Goal: Task Accomplishment & Management: Manage account settings

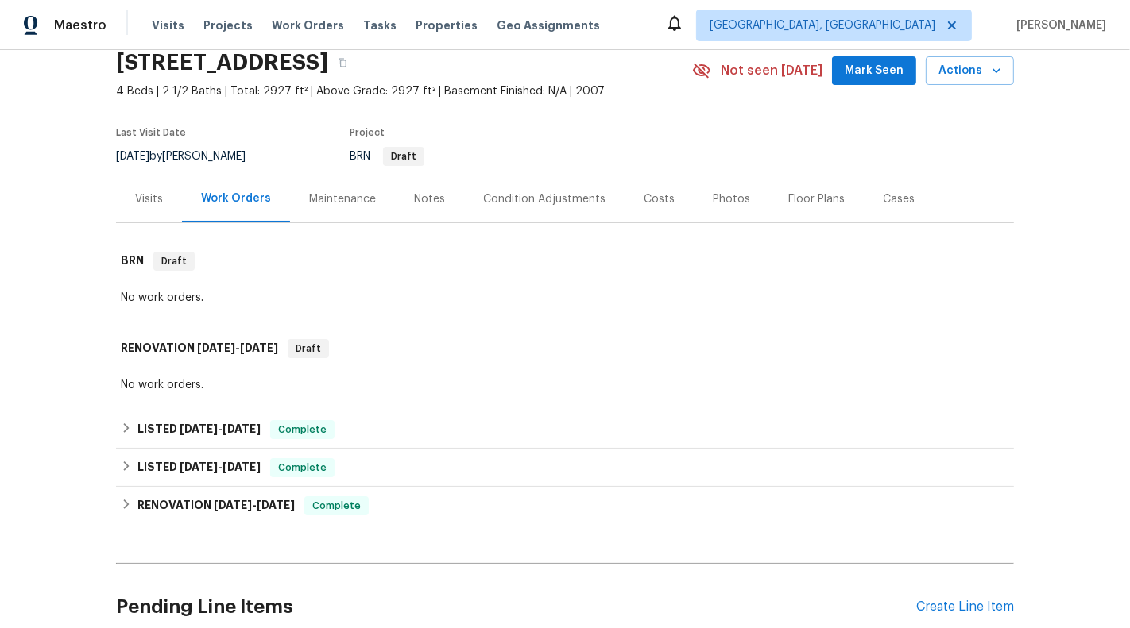
scroll to position [87, 0]
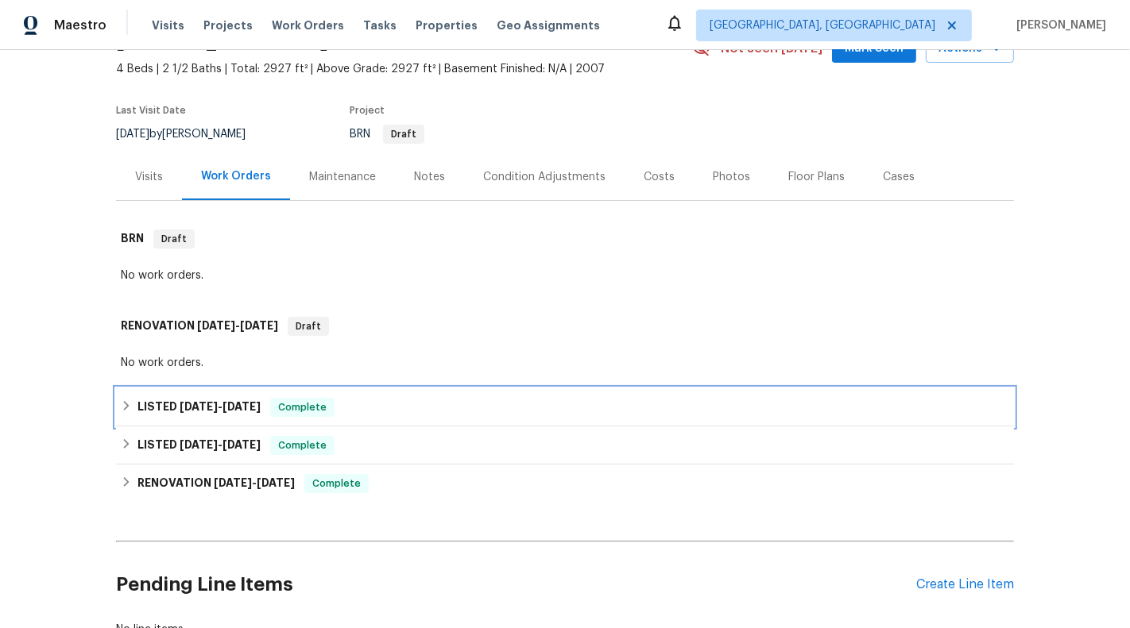
click at [615, 420] on div "LISTED 9/11/25 - 9/15/25 Complete" at bounding box center [565, 407] width 898 height 38
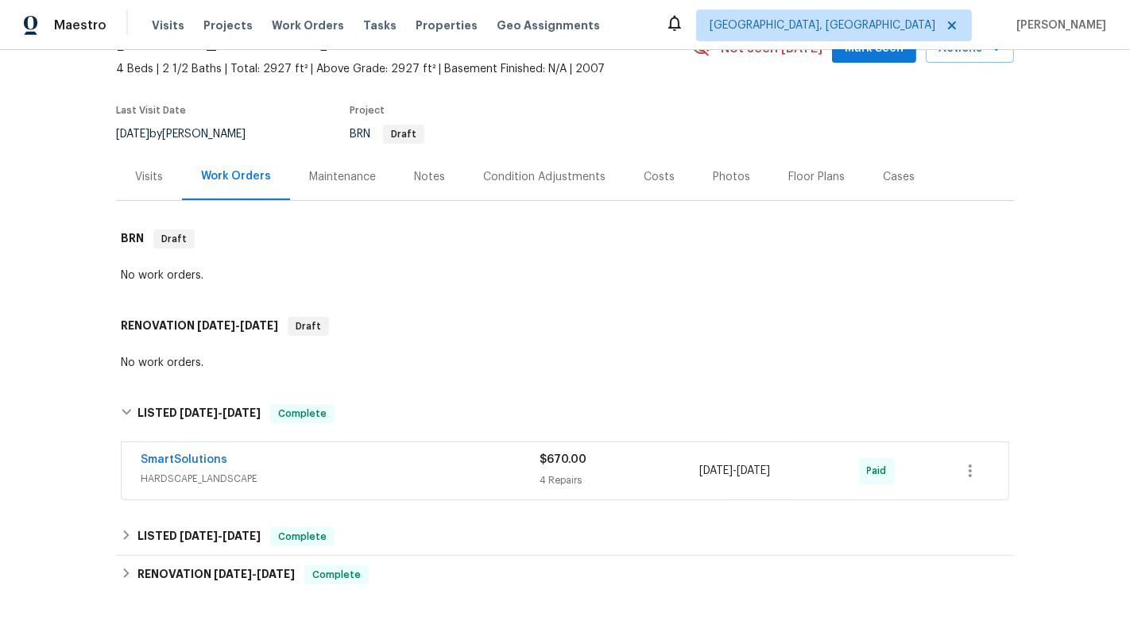
click at [614, 477] on div "4 Repairs" at bounding box center [619, 481] width 160 height 16
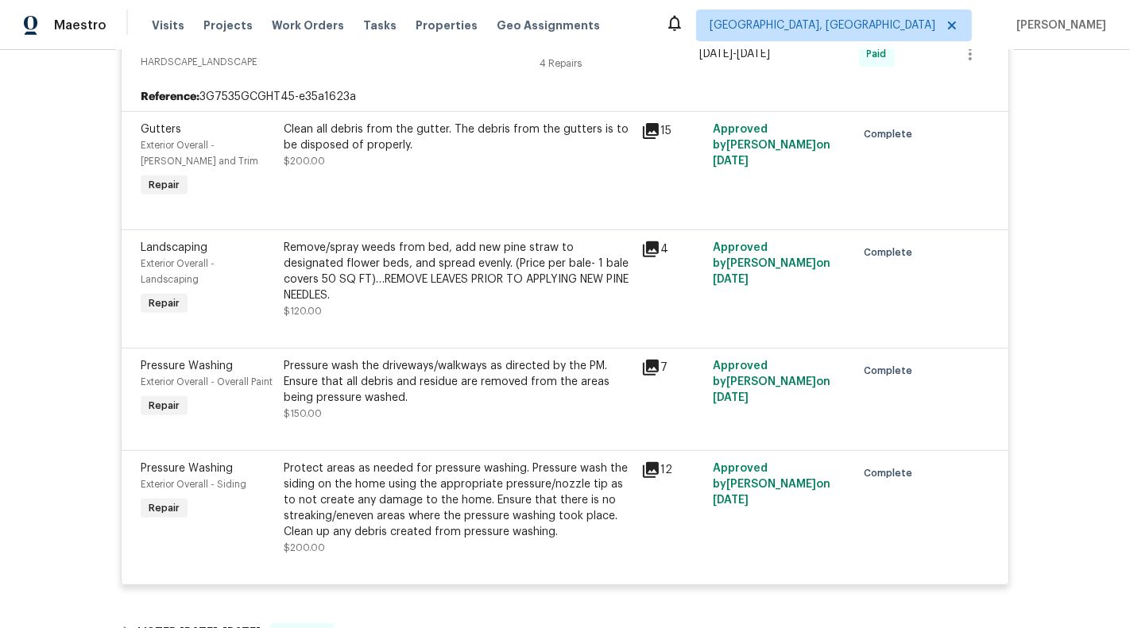
scroll to position [533, 0]
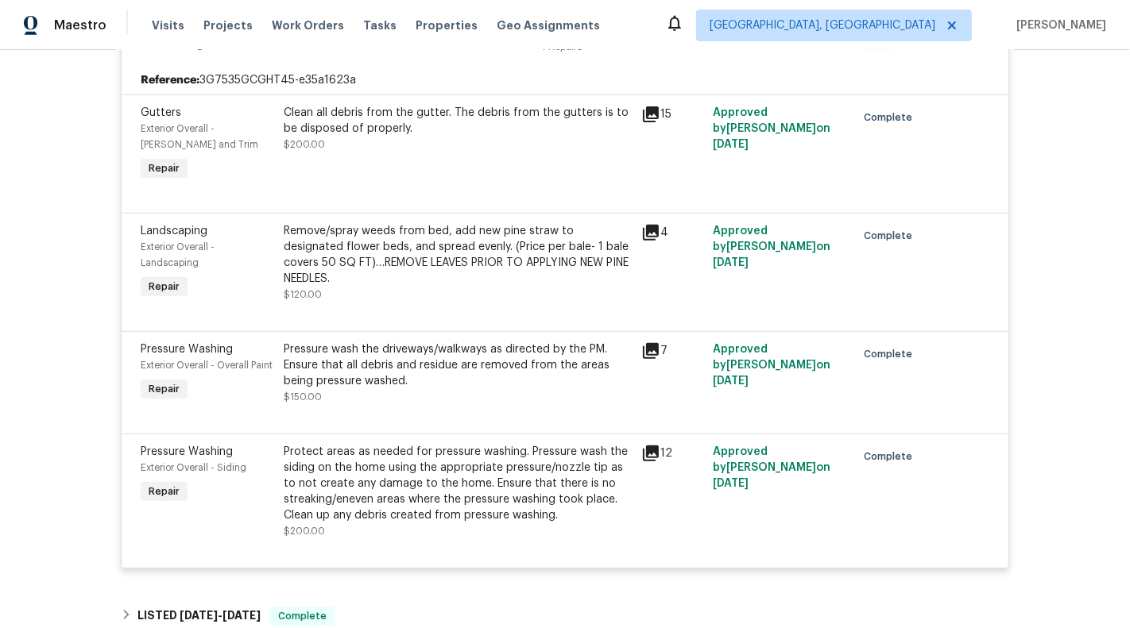
click at [440, 261] on div "Remove/spray weeds from bed, add new pine straw to designated flower beds, and …" at bounding box center [458, 255] width 348 height 64
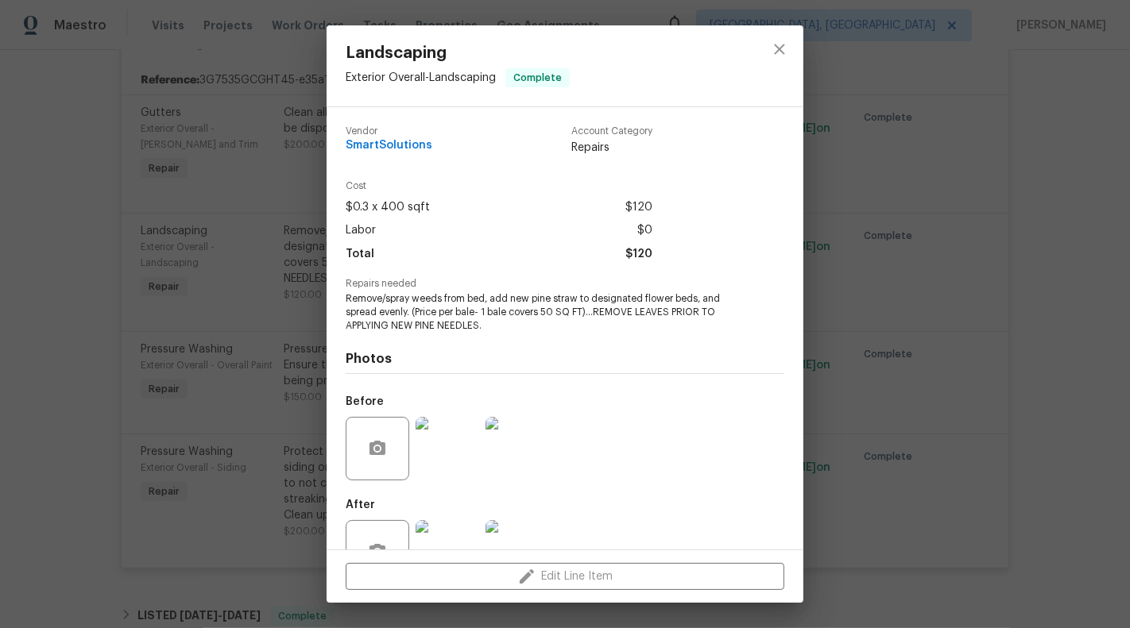
scroll to position [50, 0]
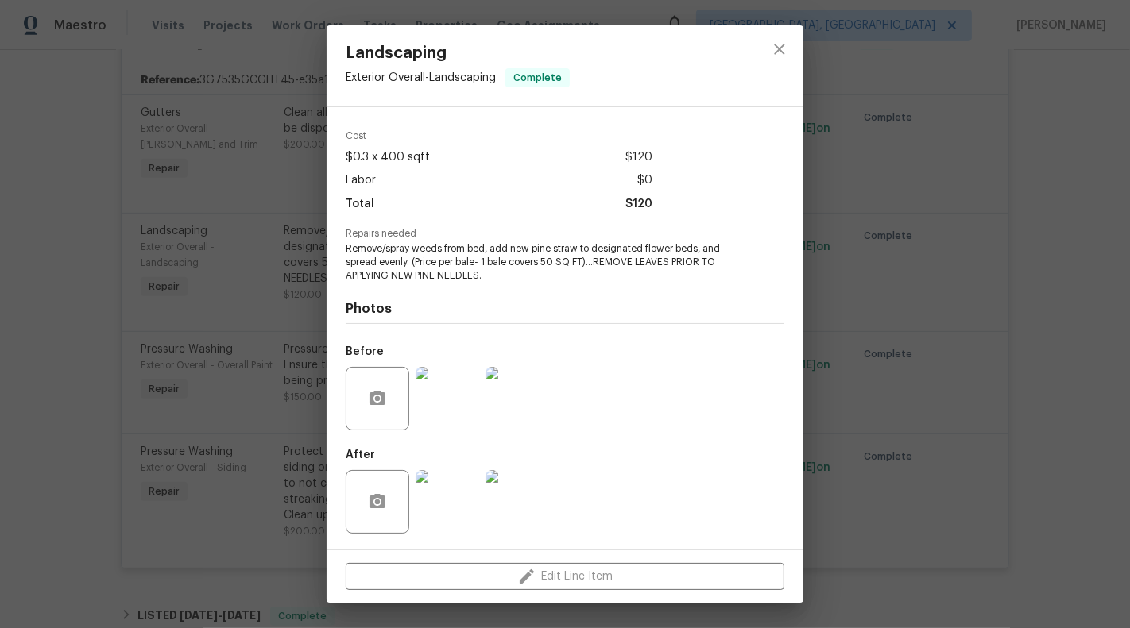
click at [456, 491] on img at bounding box center [448, 502] width 64 height 64
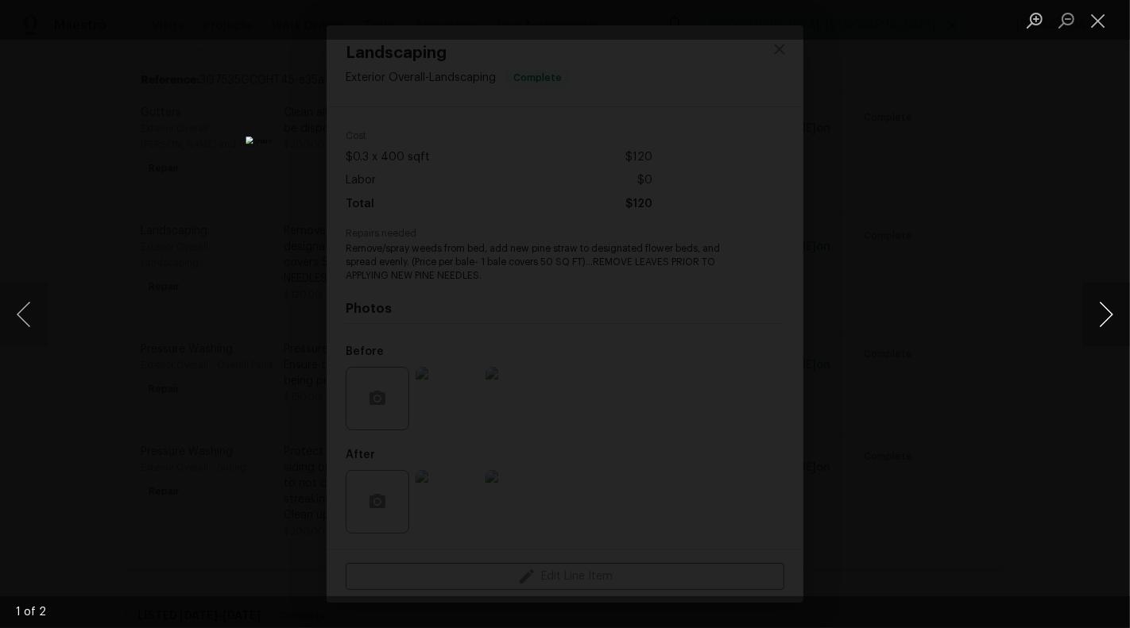
click at [1118, 342] on button "Next image" at bounding box center [1106, 315] width 48 height 64
click at [460, 326] on img "Lightbox" at bounding box center [565, 314] width 1130 height 628
click at [1095, 21] on button "Close lightbox" at bounding box center [1098, 20] width 32 height 28
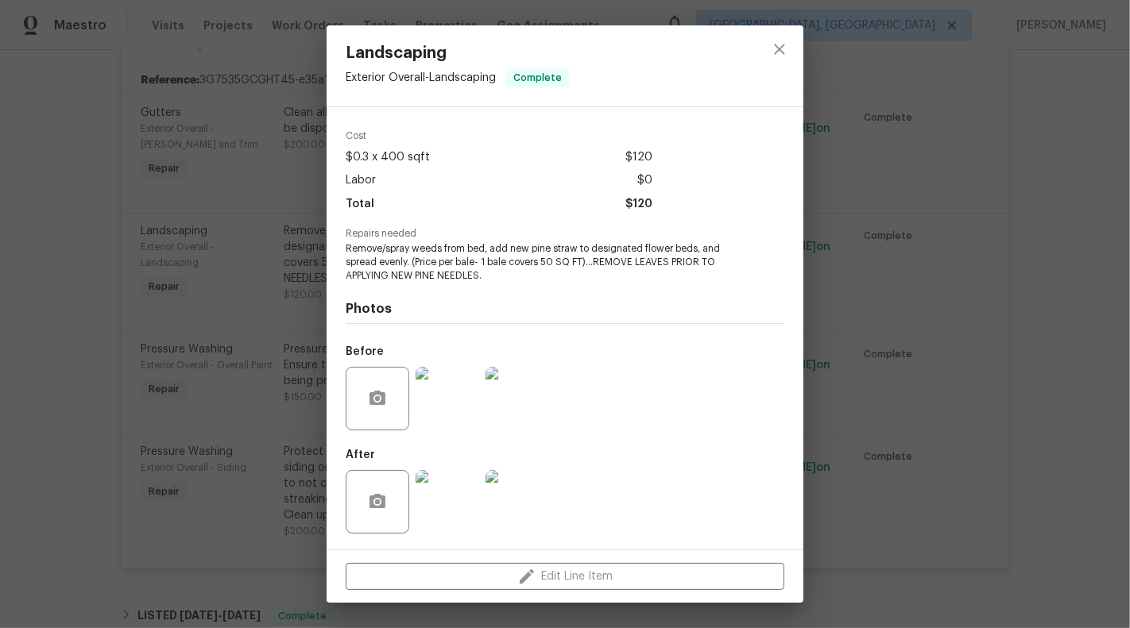
click at [149, 307] on div "Landscaping Exterior Overall - Landscaping Complete Vendor SmartSolutions Accou…" at bounding box center [565, 314] width 1130 height 628
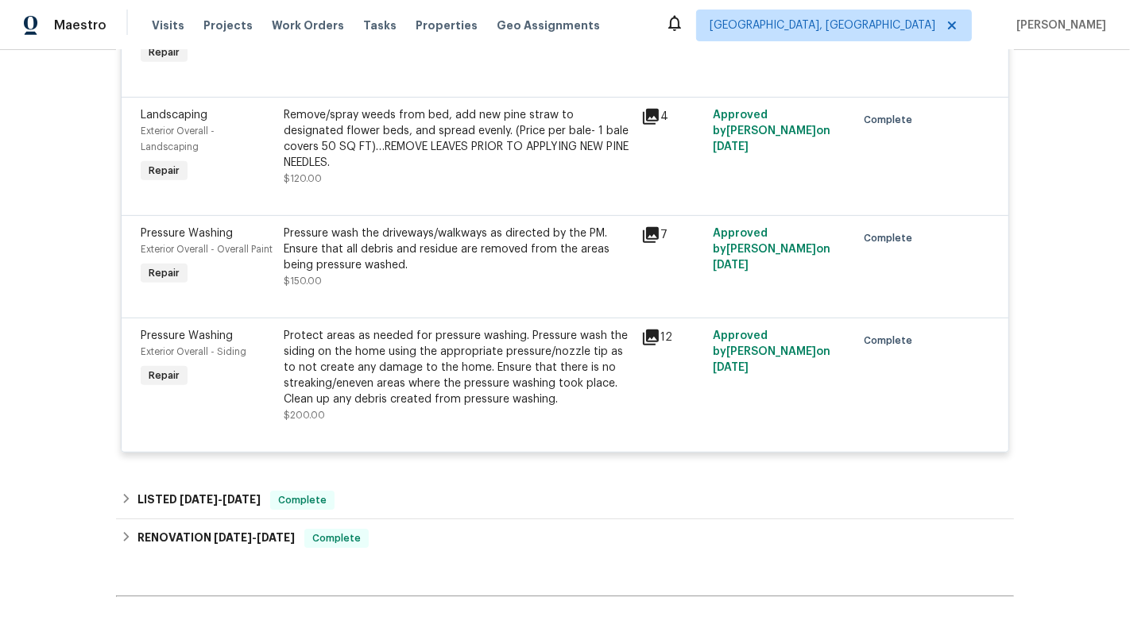
scroll to position [820, 0]
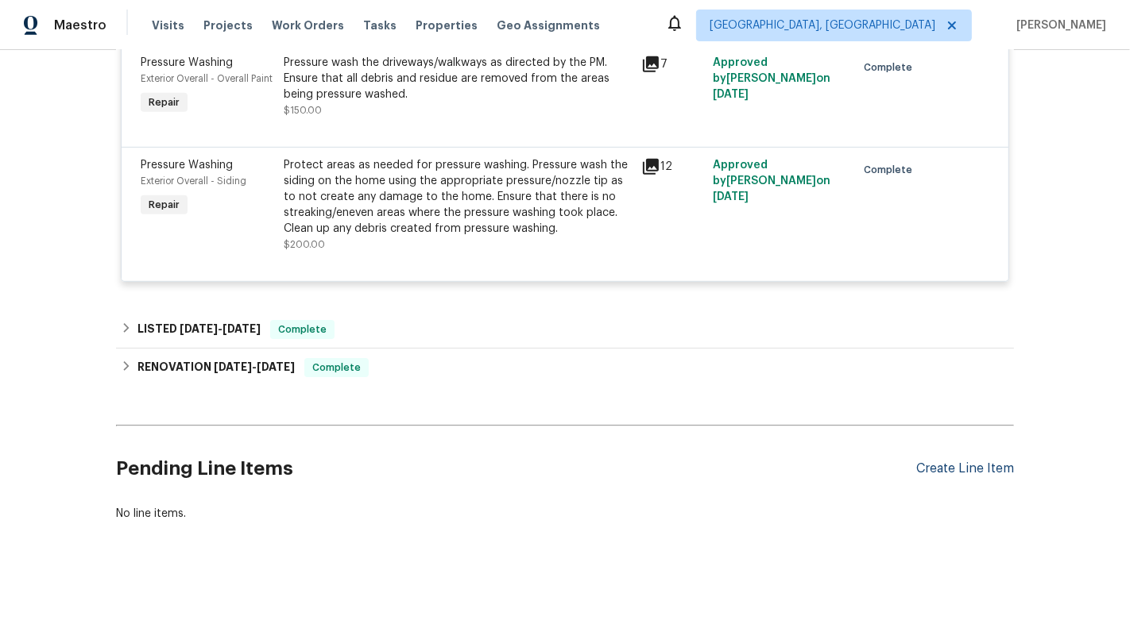
click at [981, 465] on div "Create Line Item" at bounding box center [965, 469] width 98 height 15
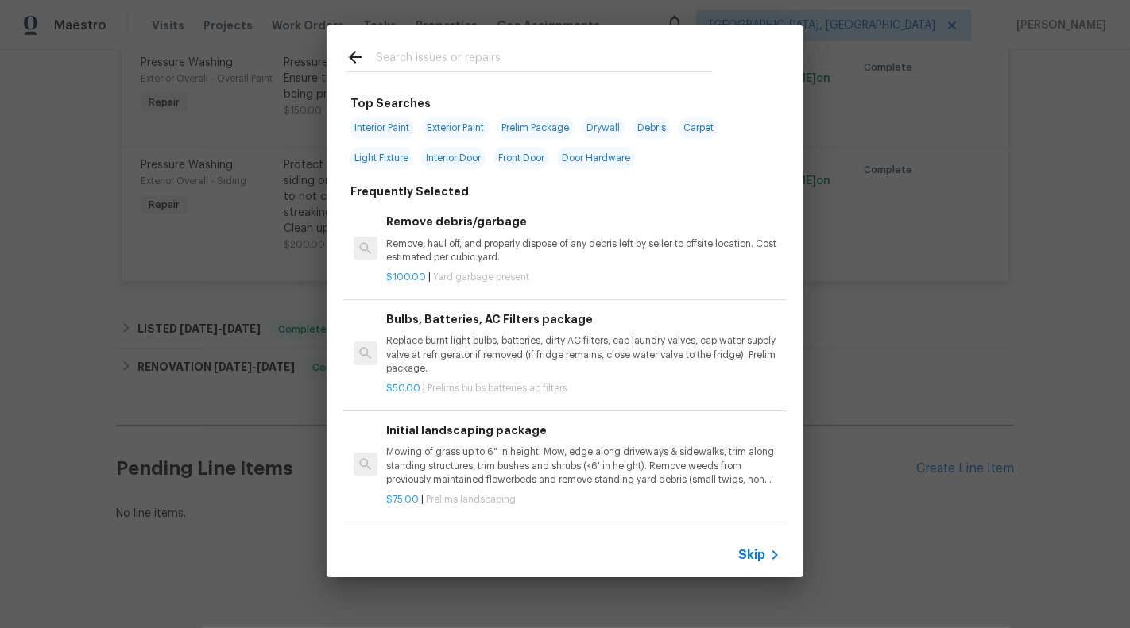
click at [755, 577] on div "Skip" at bounding box center [565, 555] width 477 height 44
click at [740, 551] on span "Skip" at bounding box center [751, 555] width 27 height 16
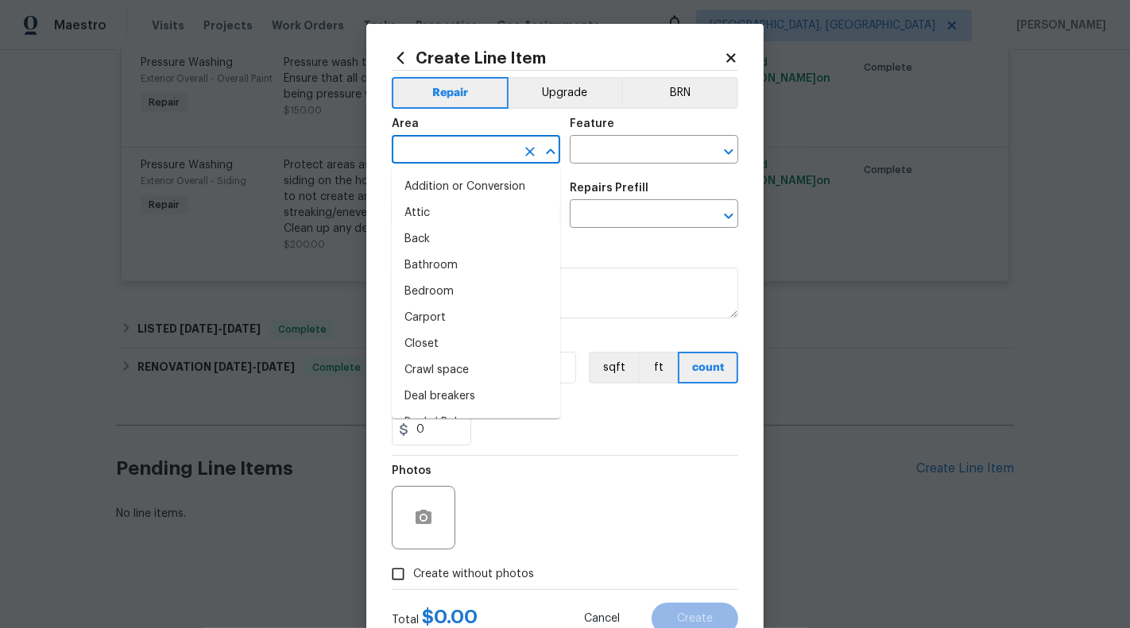
click at [478, 144] on input "text" at bounding box center [454, 151] width 124 height 25
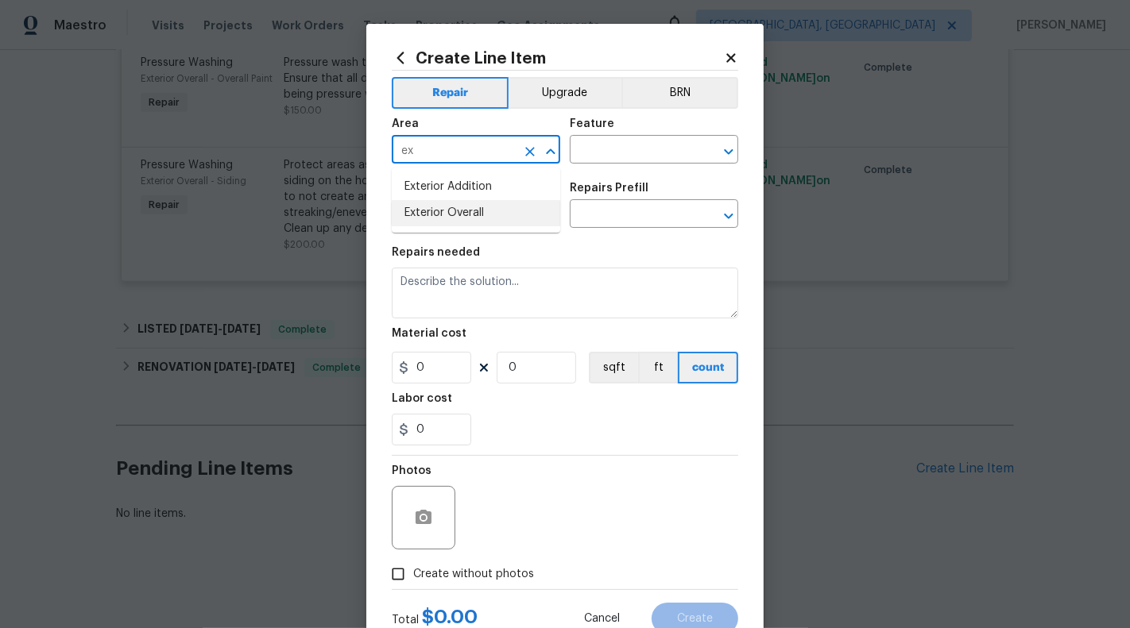
click at [474, 210] on li "Exterior Overall" at bounding box center [476, 213] width 168 height 26
type input "Exterior Overall"
click at [605, 161] on input "text" at bounding box center [632, 151] width 124 height 25
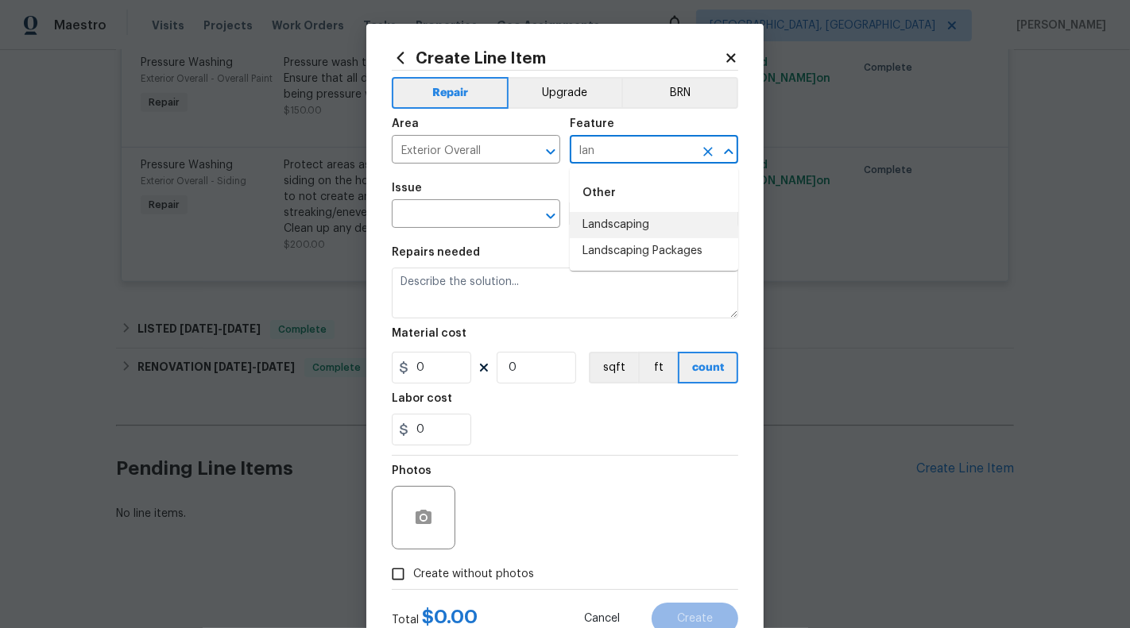
click at [606, 235] on li "Landscaping" at bounding box center [654, 225] width 168 height 26
type input "Landscaping"
click at [473, 228] on input "text" at bounding box center [454, 215] width 124 height 25
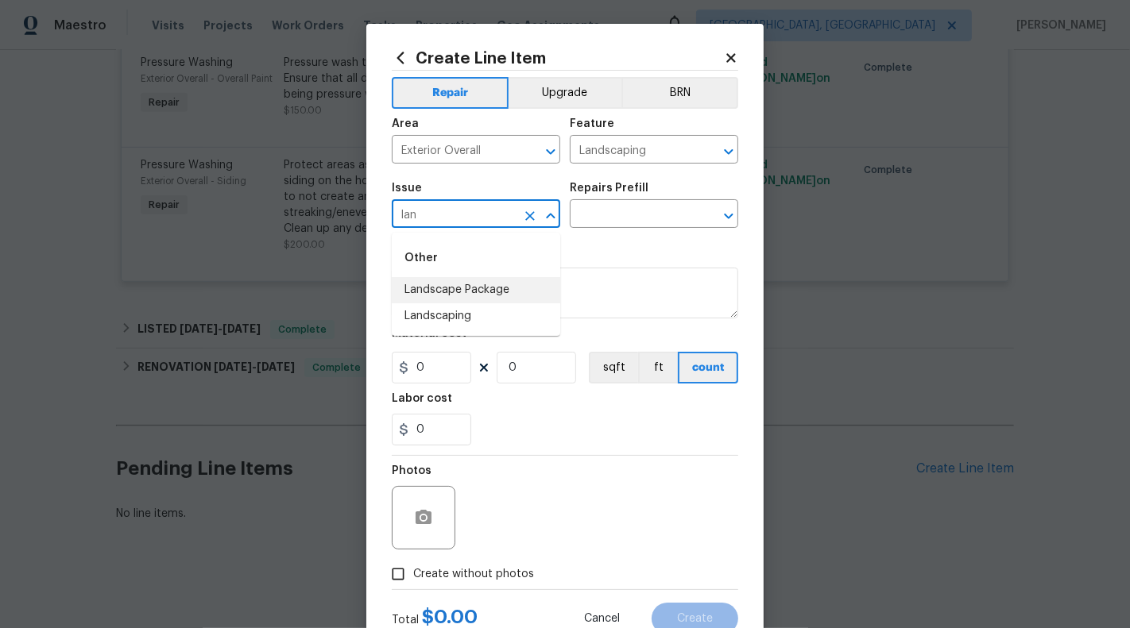
click at [470, 286] on li "Landscape Package" at bounding box center [476, 290] width 168 height 26
type input "Landscape Package"
click at [606, 232] on div "Issue Landscape Package ​ Repairs Prefill ​" at bounding box center [565, 205] width 346 height 64
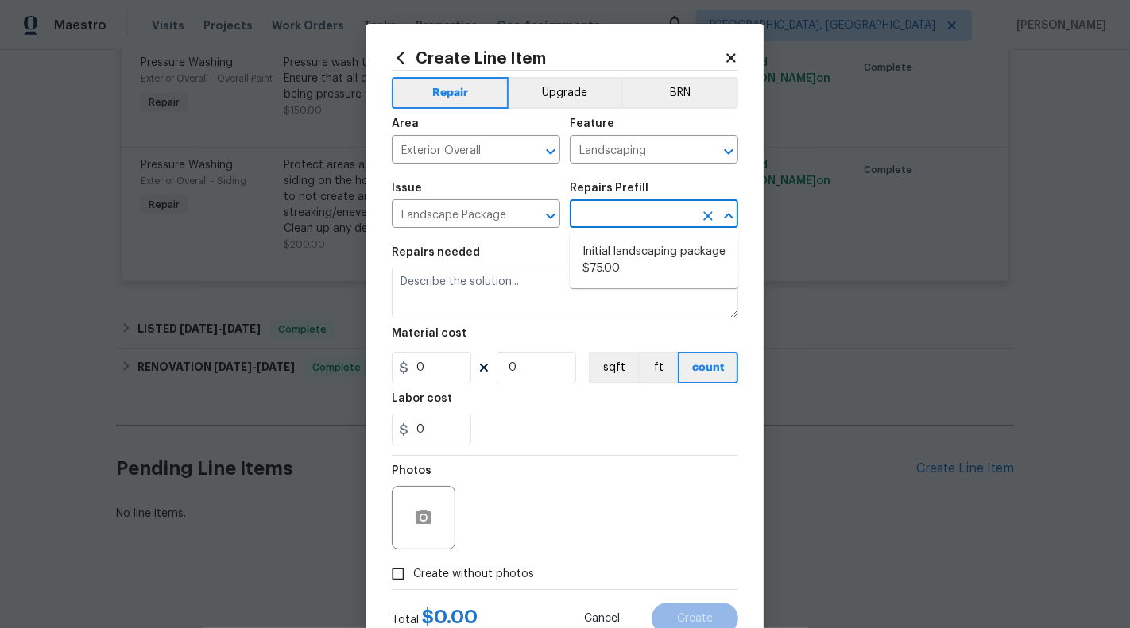
click at [604, 219] on input "text" at bounding box center [632, 215] width 124 height 25
click at [622, 257] on li "Initial landscaping package $75.00" at bounding box center [654, 260] width 168 height 43
type input "Home Readiness Packages"
type input "Initial landscaping package $75.00"
type textarea "Mowing of grass up to 6" in height. Mow, edge along driveways & sidewalks, trim…"
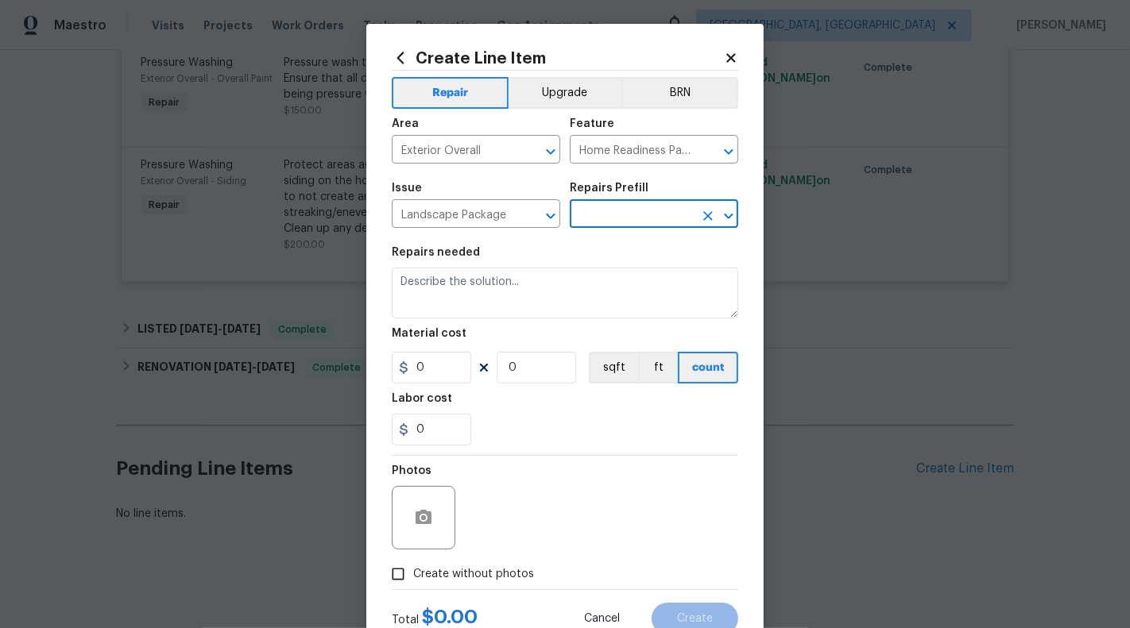
type input "75"
type input "1"
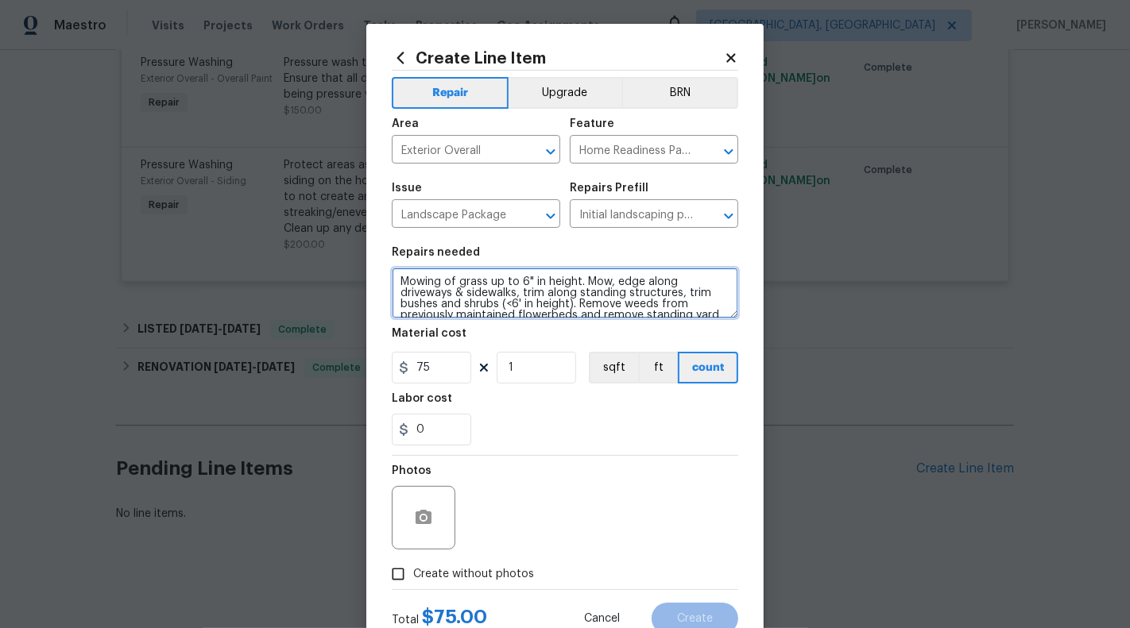
click at [449, 291] on textarea "Mowing of grass up to 6" in height. Mow, edge along driveways & sidewalks, trim…" at bounding box center [565, 293] width 346 height 51
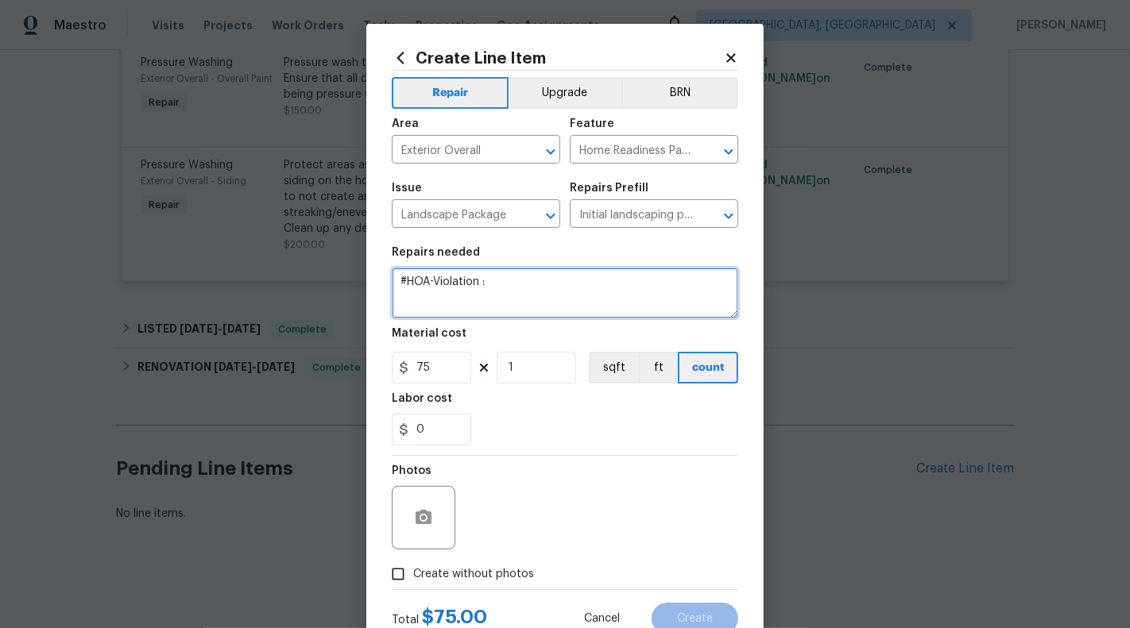
paste textarea "seed/straw the entire yard."
click at [486, 284] on textarea "#HOA-Violation : seed/straw the entire yard." at bounding box center [565, 293] width 346 height 51
click at [674, 277] on textarea "#HOA-Violation : Please seed/straw the entire yard." at bounding box center [565, 293] width 346 height 51
click at [488, 284] on textarea "#HOA-Violation : Please seed/straw the entire yard -" at bounding box center [565, 293] width 346 height 51
paste textarea "Lawn and Verge Strip requires turf type fall fescue"
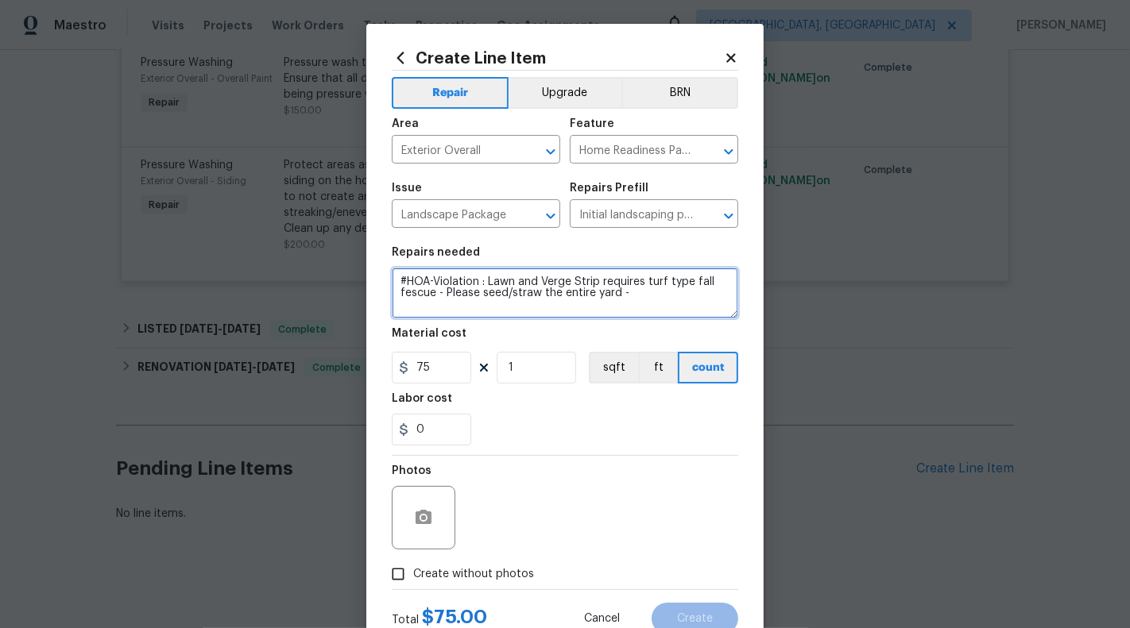
click at [629, 295] on textarea "#HOA-Violation : Lawn and Verge Strip requires turf type fall fescue - Please s…" at bounding box center [565, 293] width 346 height 51
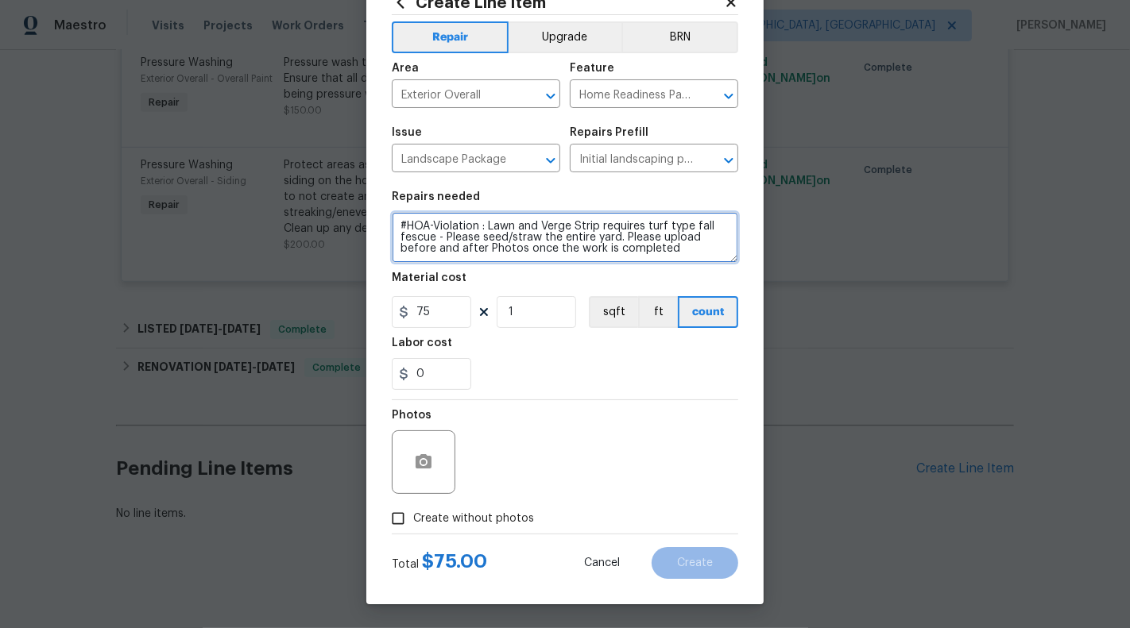
type textarea "#HOA-Violation : Lawn and Verge Strip requires turf type fall fescue - Please s…"
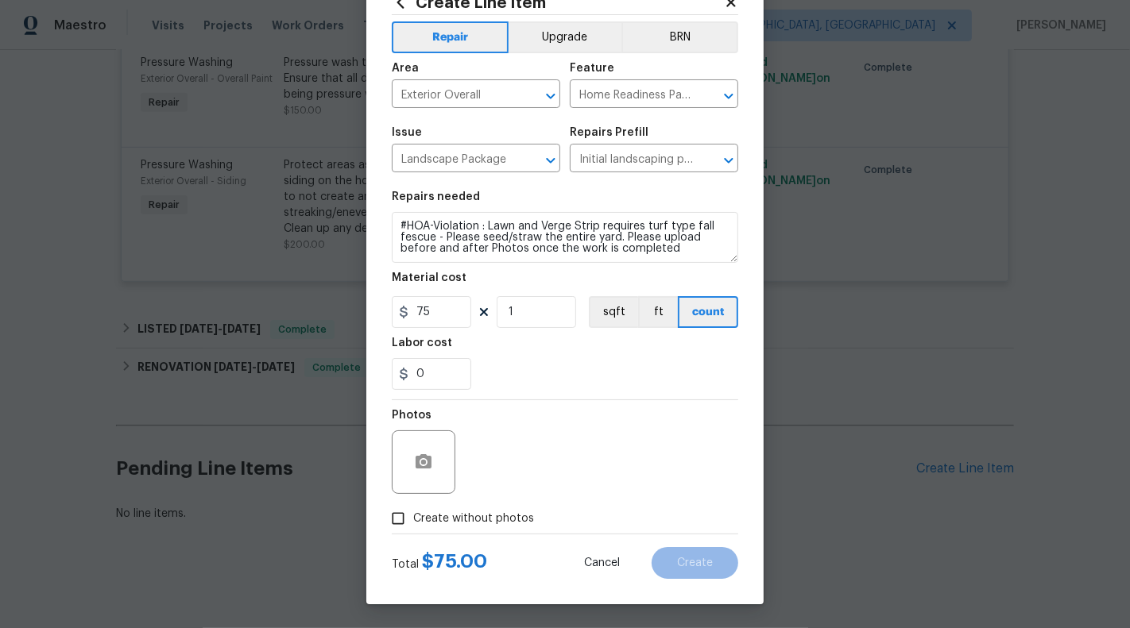
click at [451, 526] on span "Create without photos" at bounding box center [473, 519] width 121 height 17
click at [413, 526] on input "Create without photos" at bounding box center [398, 519] width 30 height 30
click at [392, 522] on input "Create without photos" at bounding box center [398, 519] width 30 height 30
checkbox input "false"
click at [422, 475] on button "button" at bounding box center [423, 462] width 38 height 38
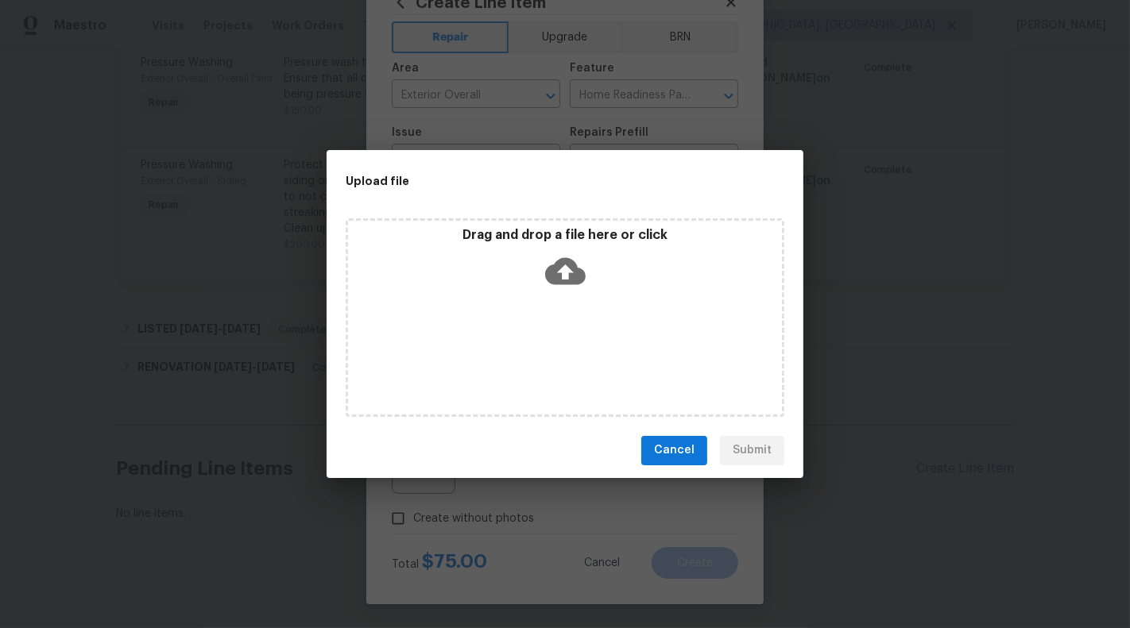
click at [569, 265] on icon at bounding box center [565, 270] width 41 height 27
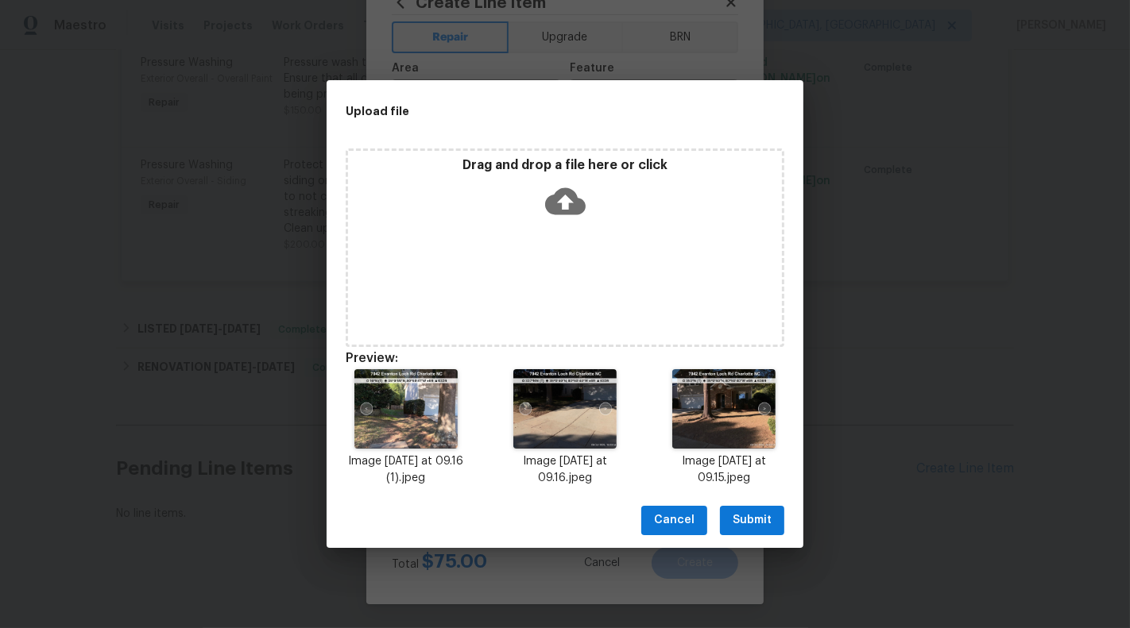
click at [762, 522] on span "Submit" at bounding box center [751, 521] width 39 height 20
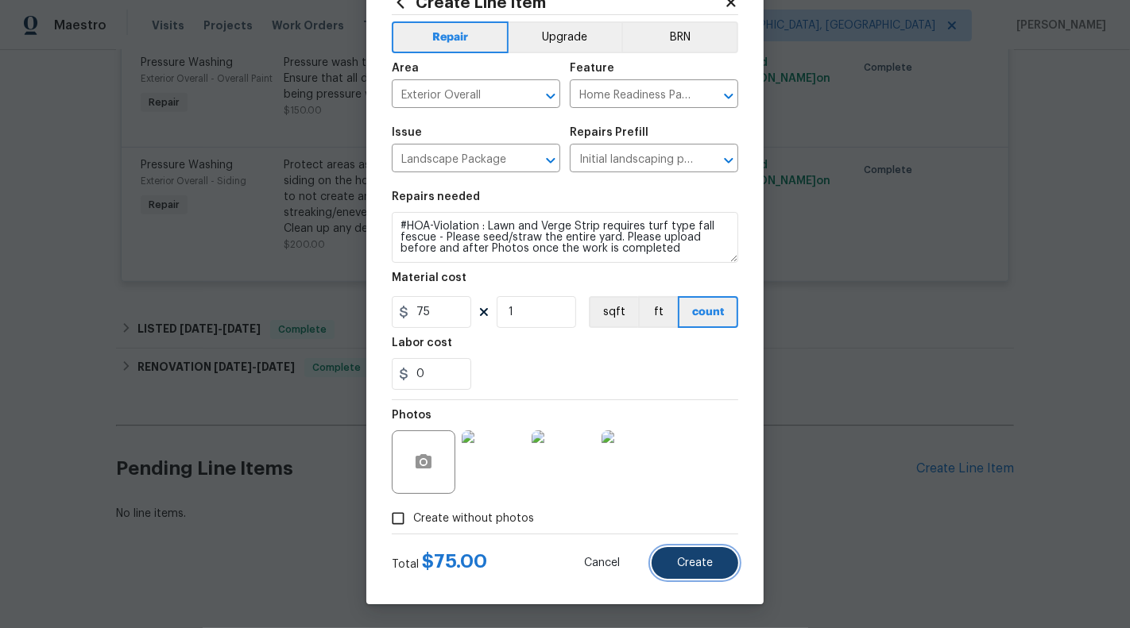
click at [693, 562] on span "Create" at bounding box center [695, 564] width 36 height 12
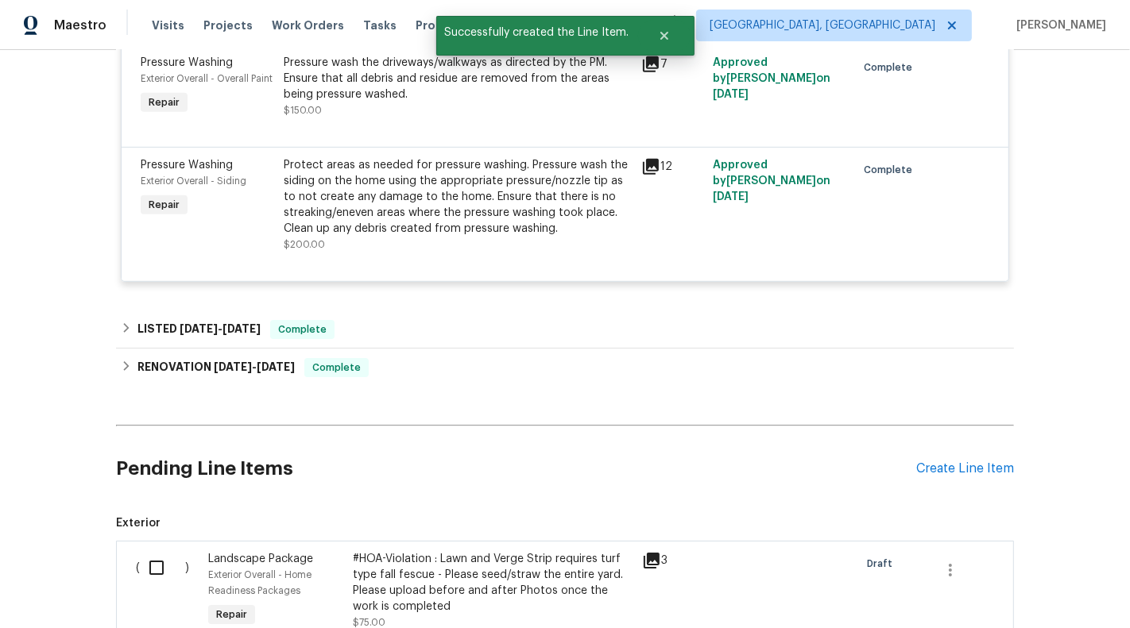
scroll to position [1033, 0]
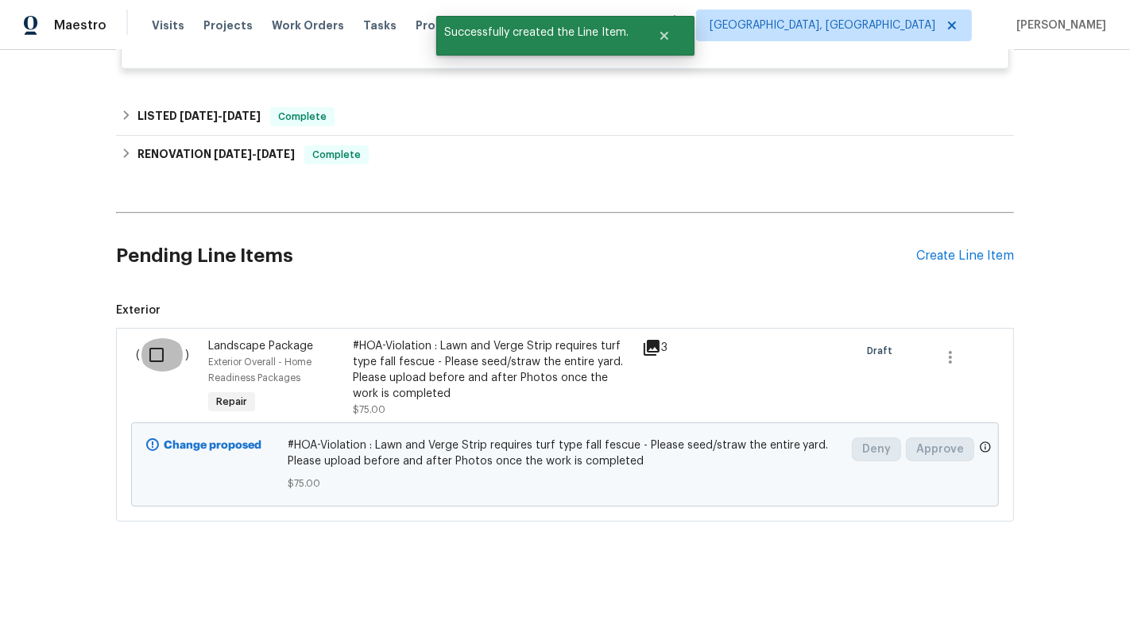
click at [153, 359] on input "checkbox" at bounding box center [162, 354] width 45 height 33
checkbox input "true"
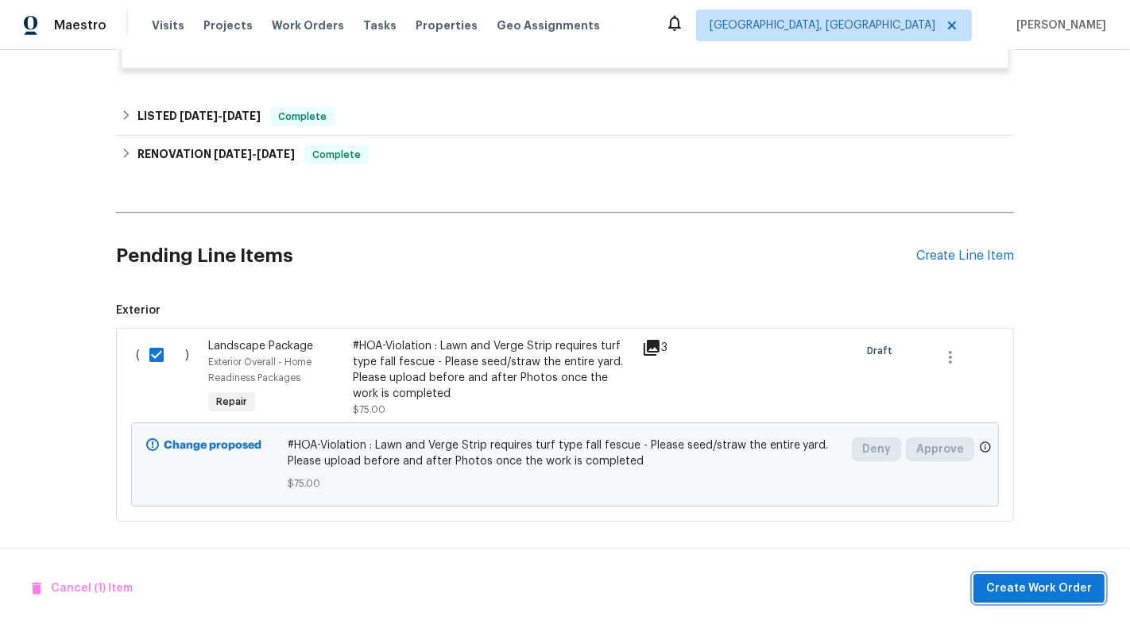
click at [1051, 589] on span "Create Work Order" at bounding box center [1039, 589] width 106 height 20
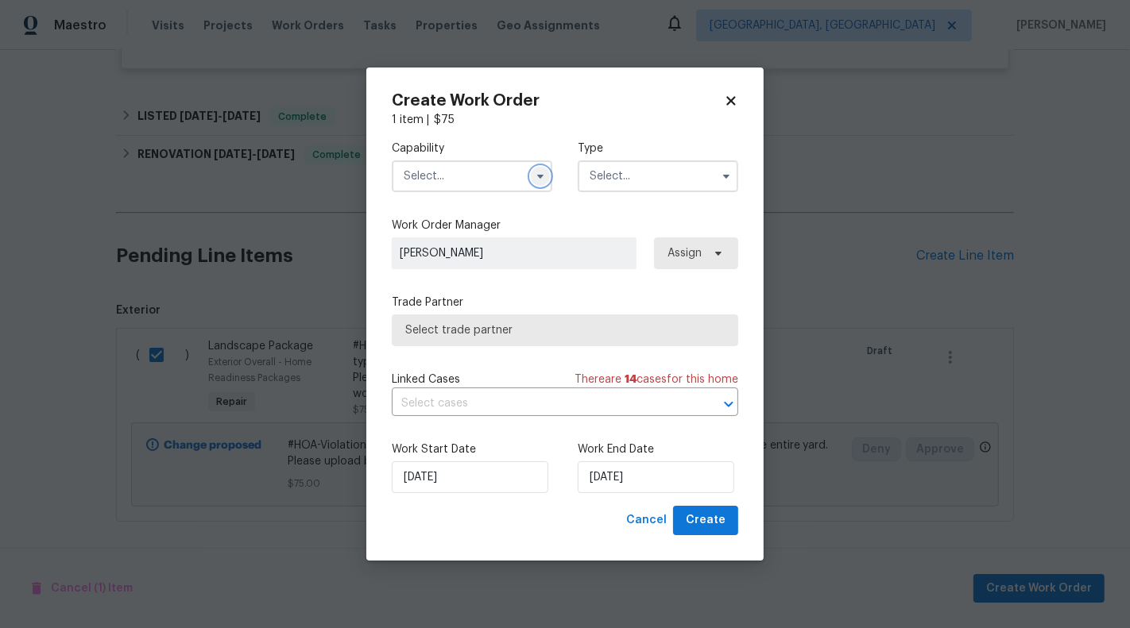
click at [541, 176] on icon "button" at bounding box center [540, 177] width 6 height 4
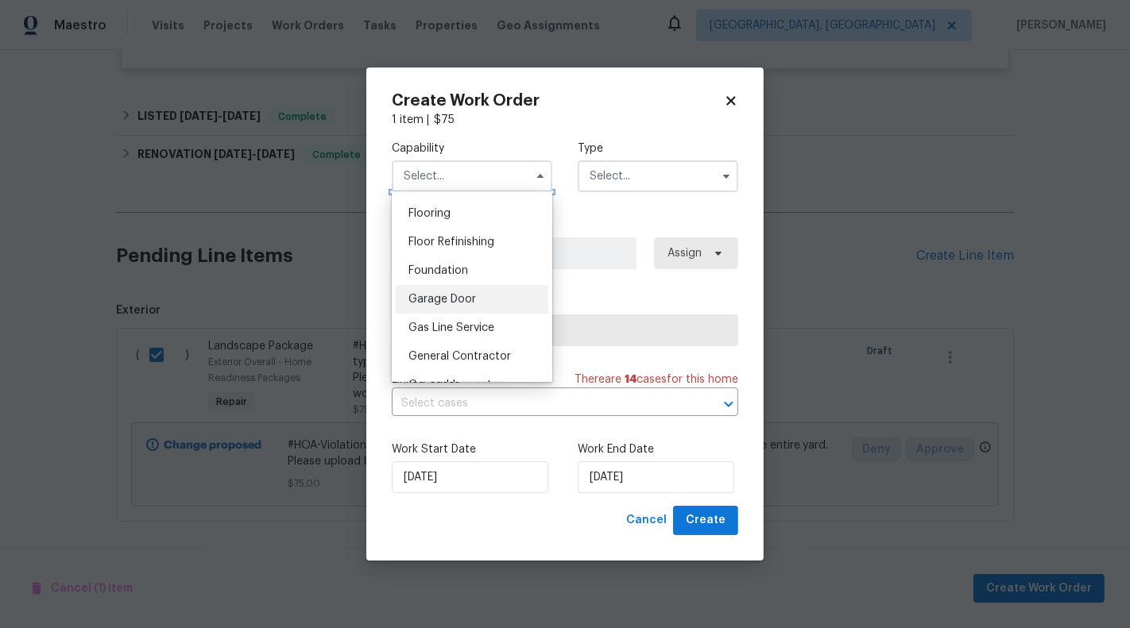
scroll to position [682, 0]
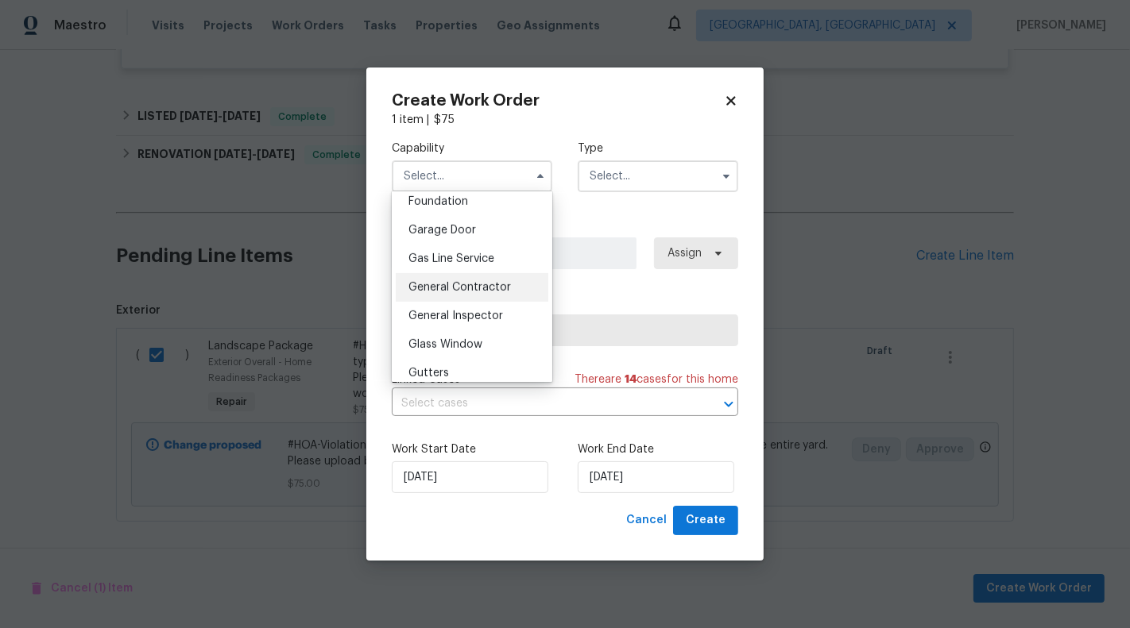
click at [478, 286] on span "General Contractor" at bounding box center [459, 287] width 102 height 11
type input "General Contractor"
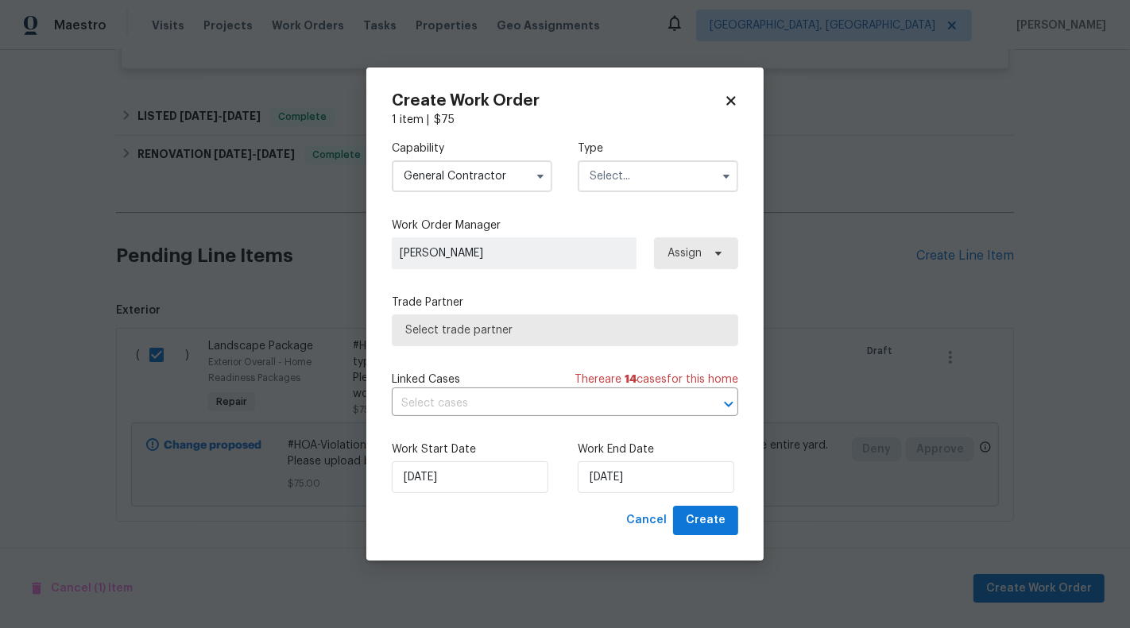
click at [652, 188] on input "text" at bounding box center [658, 176] width 160 height 32
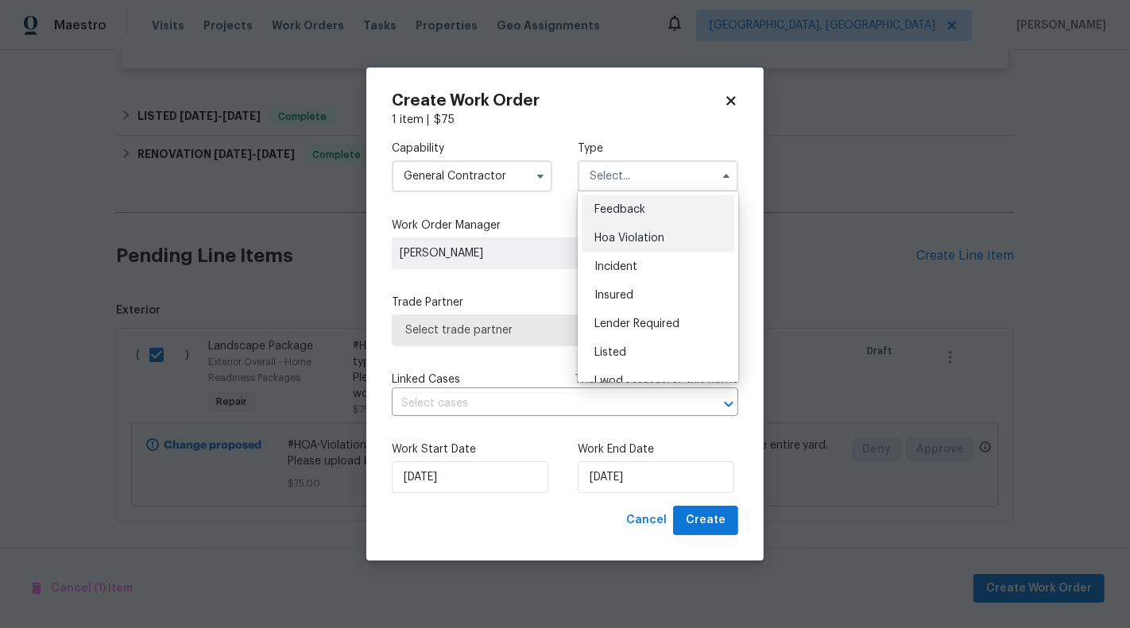
click at [647, 242] on span "Hoa Violation" at bounding box center [629, 238] width 70 height 11
type input "Hoa Violation"
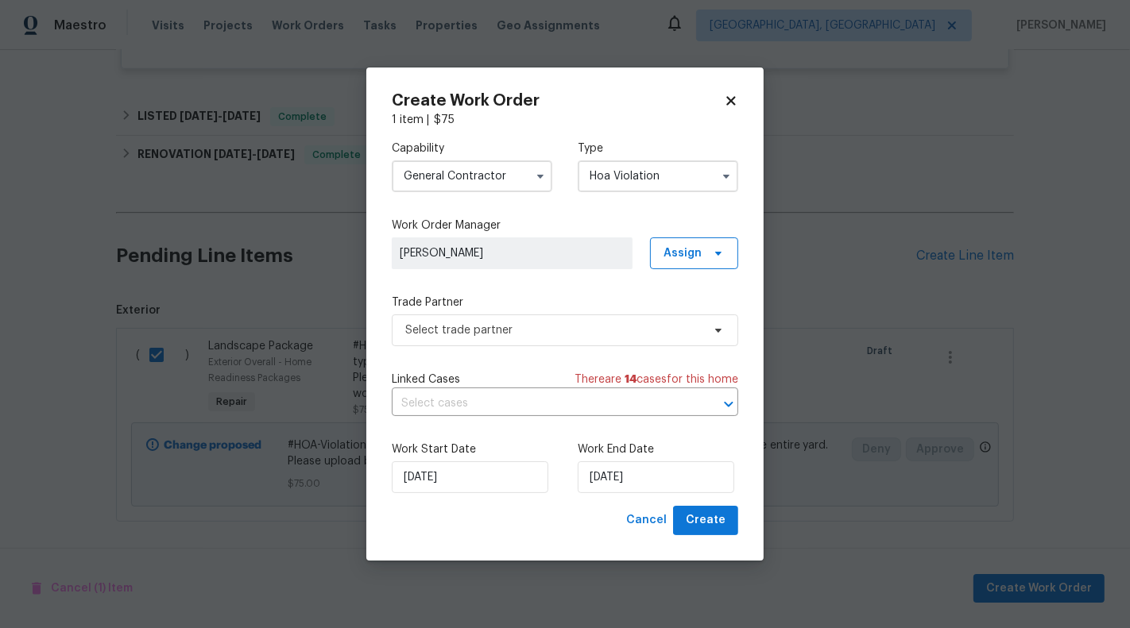
click at [554, 305] on label "Trade Partner" at bounding box center [565, 303] width 346 height 16
click at [544, 320] on span "Select trade partner" at bounding box center [565, 331] width 346 height 32
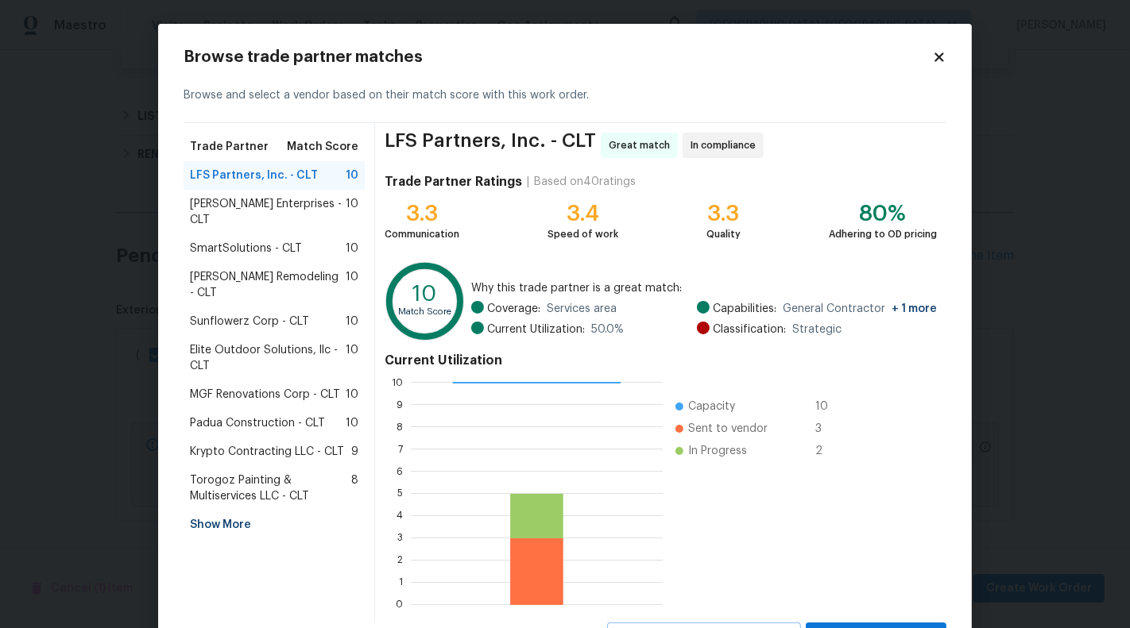
scroll to position [72, 0]
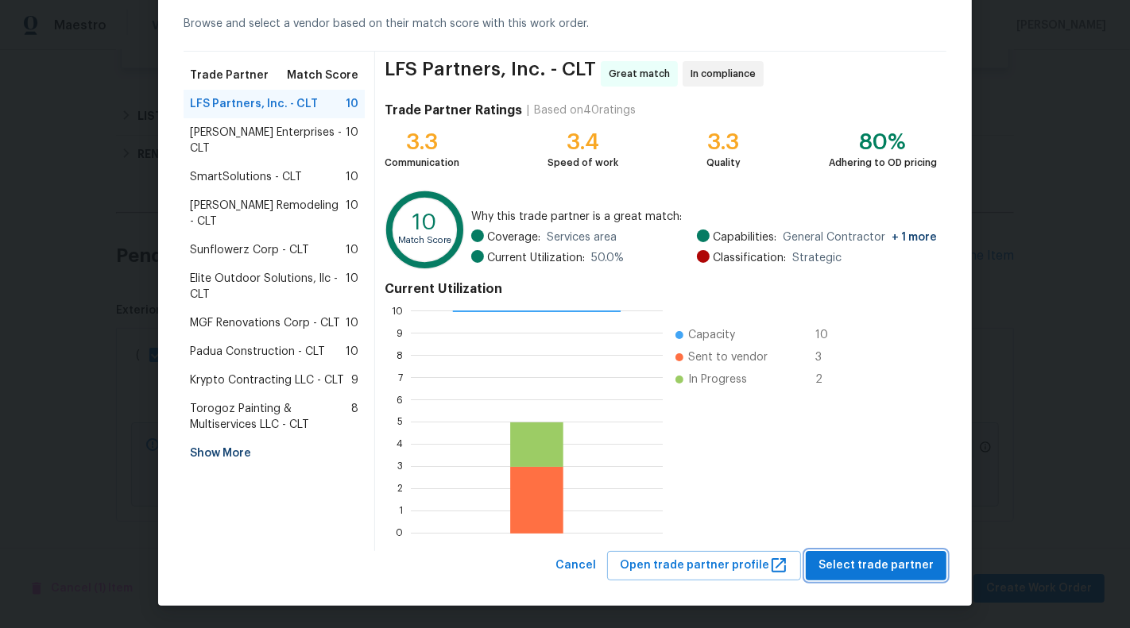
click at [899, 565] on span "Select trade partner" at bounding box center [875, 566] width 115 height 20
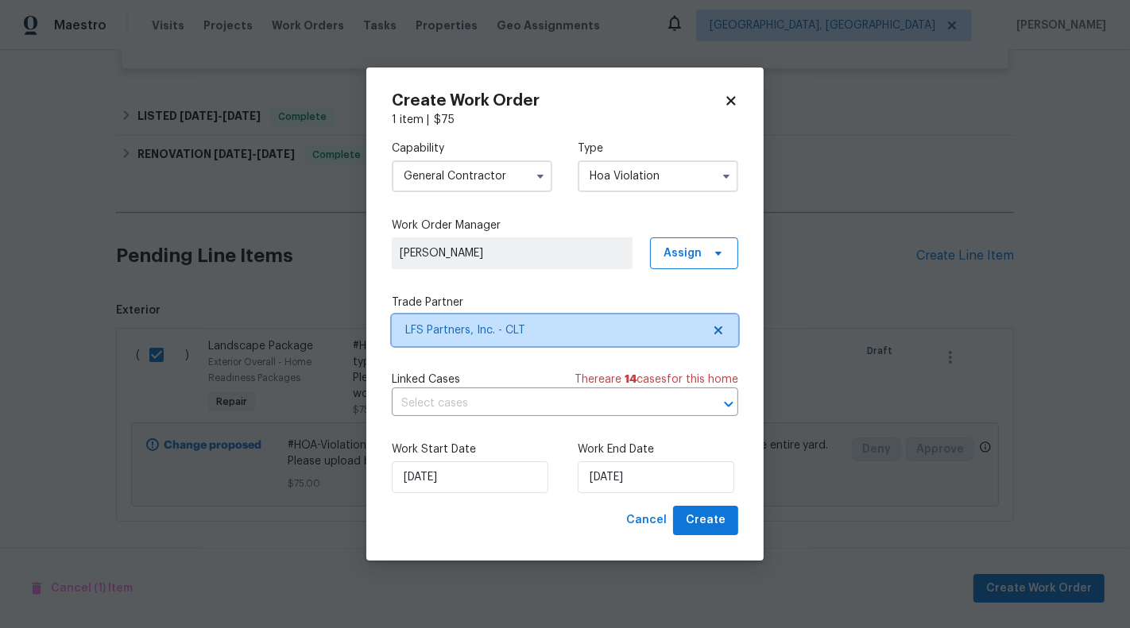
scroll to position [0, 0]
click at [477, 396] on input "text" at bounding box center [543, 404] width 302 height 25
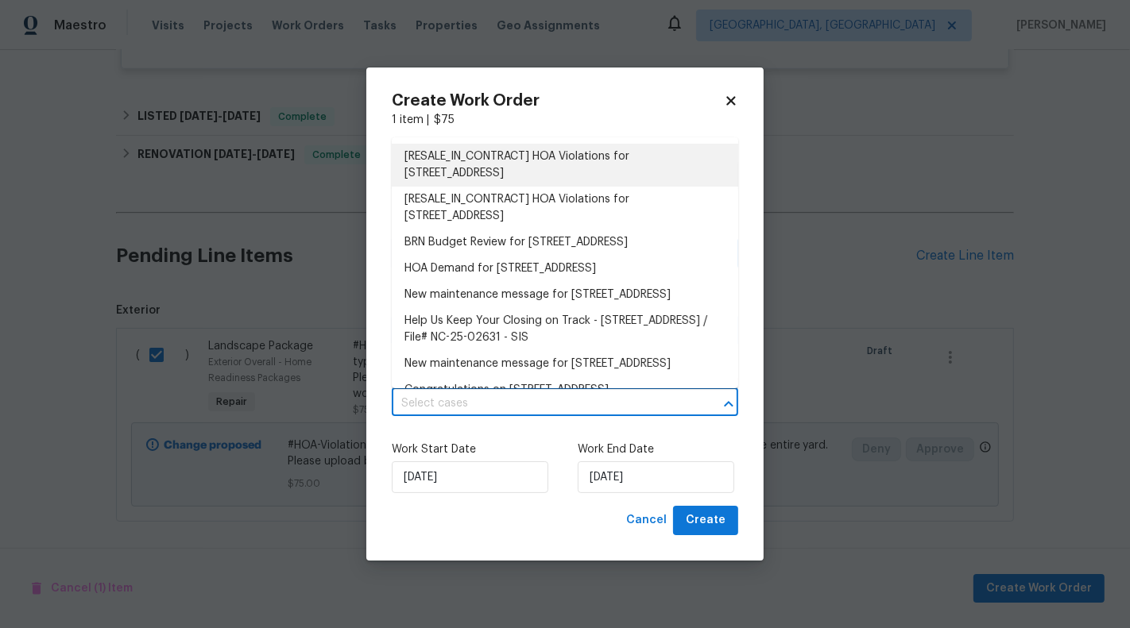
click at [515, 163] on li "[RESALE_IN_CONTRACT] HOA Violations for 7042 Evanton Loch Rd, Charlotte, NC 282…" at bounding box center [565, 165] width 346 height 43
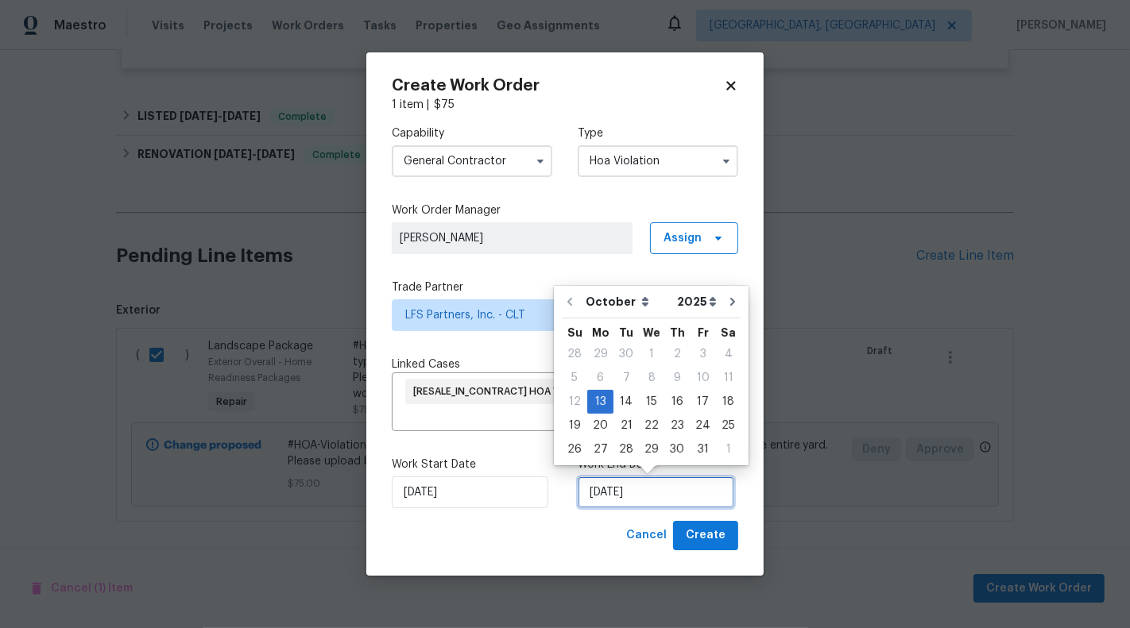
click at [626, 497] on input "13/10/2025" at bounding box center [656, 493] width 157 height 32
click at [651, 402] on div "15" at bounding box center [651, 402] width 25 height 22
type input "15/10/2025"
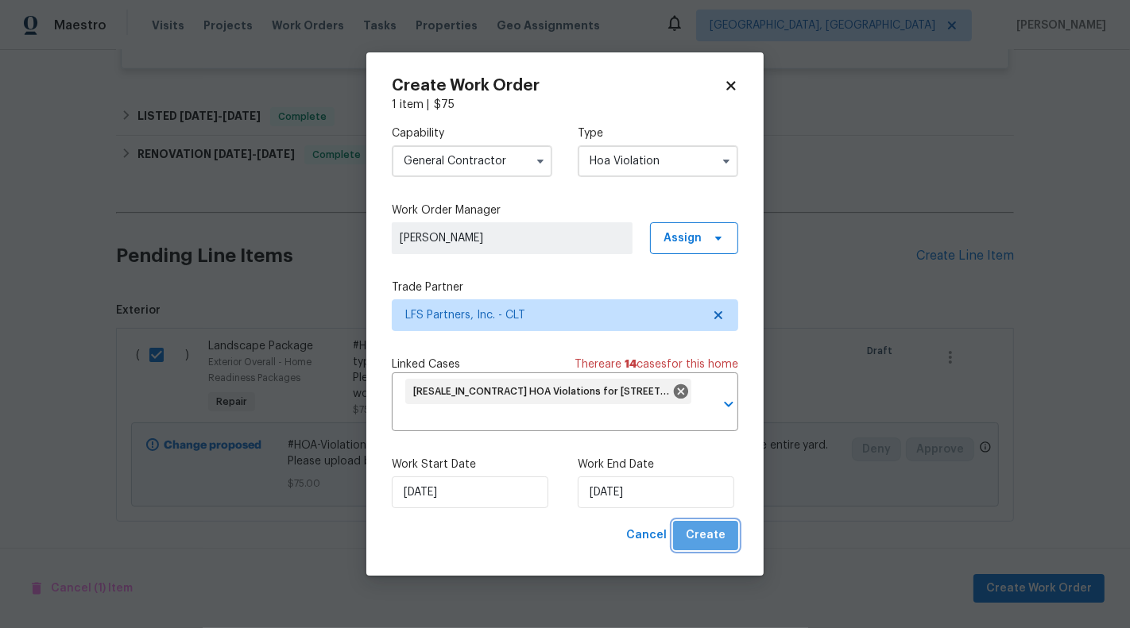
click at [709, 540] on span "Create" at bounding box center [706, 536] width 40 height 20
checkbox input "false"
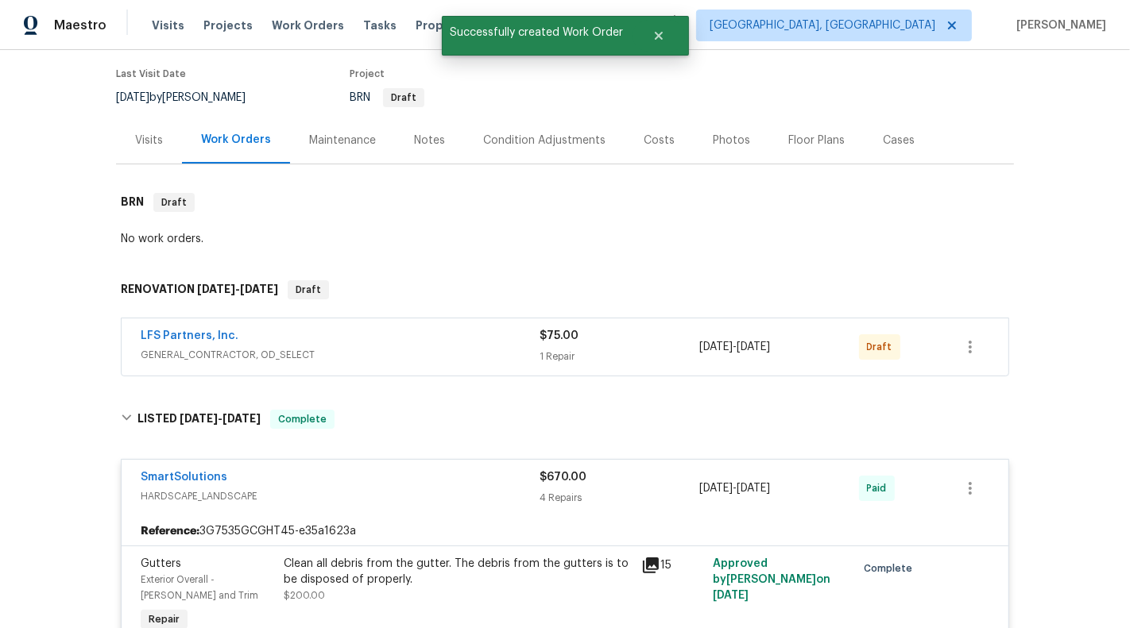
click at [600, 331] on div "$75.00" at bounding box center [619, 336] width 160 height 16
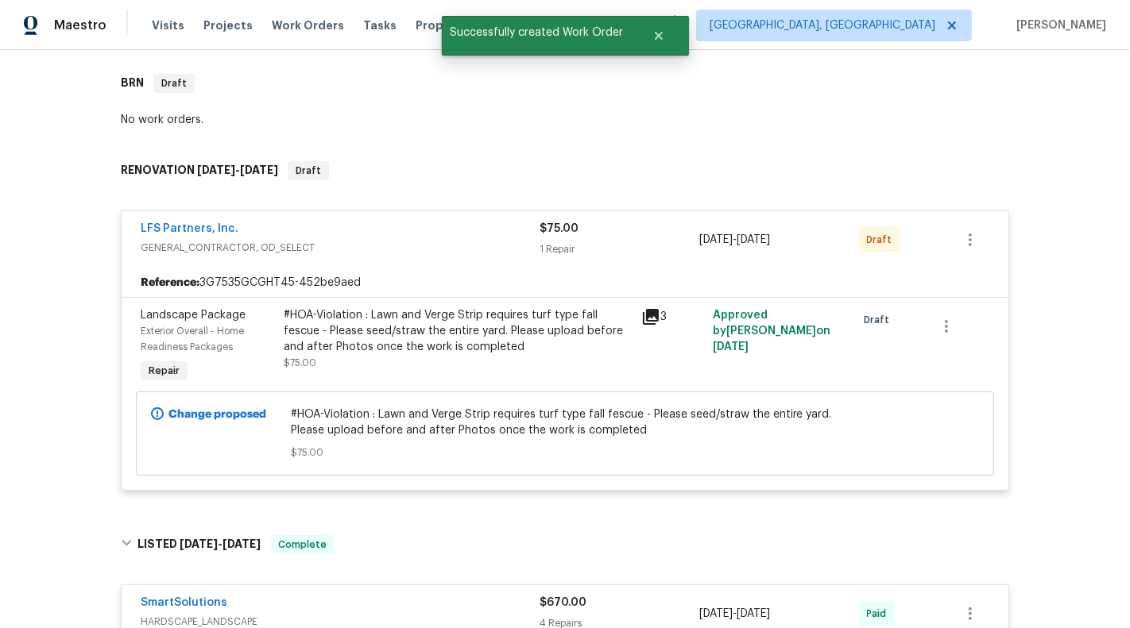
scroll to position [274, 0]
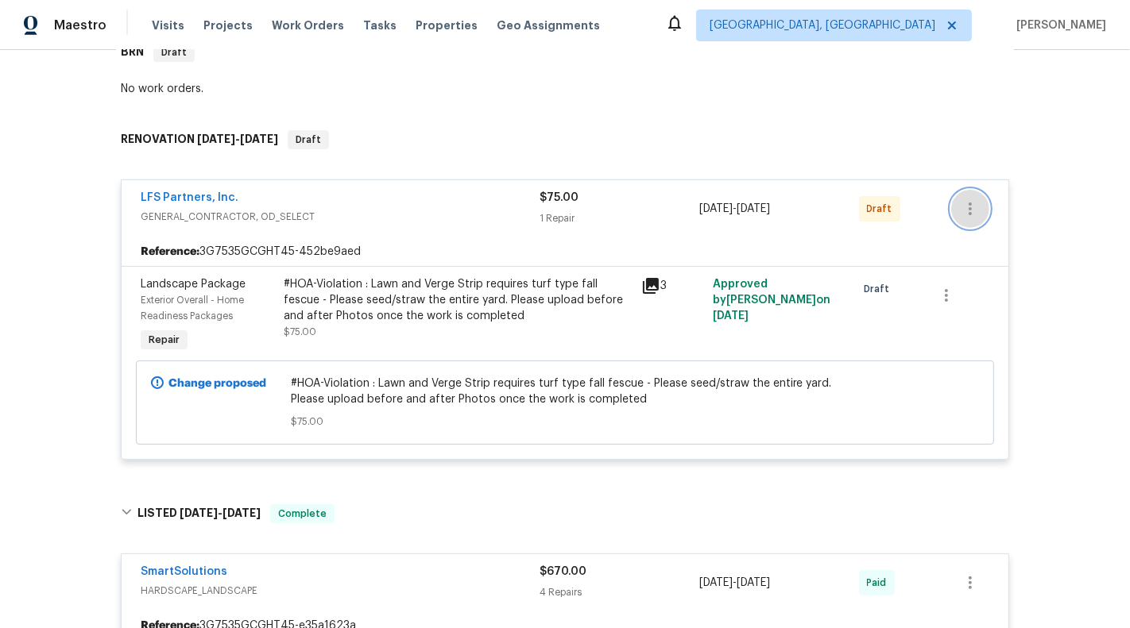
click at [976, 201] on icon "button" at bounding box center [969, 208] width 19 height 19
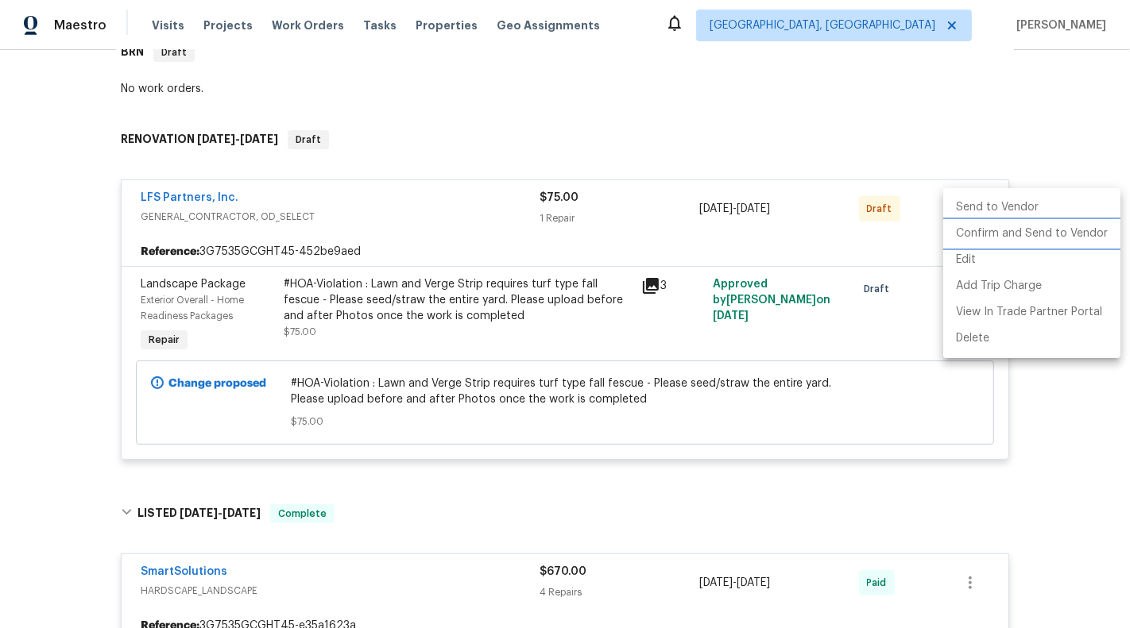
click at [1018, 237] on li "Confirm and Send to Vendor" at bounding box center [1031, 234] width 177 height 26
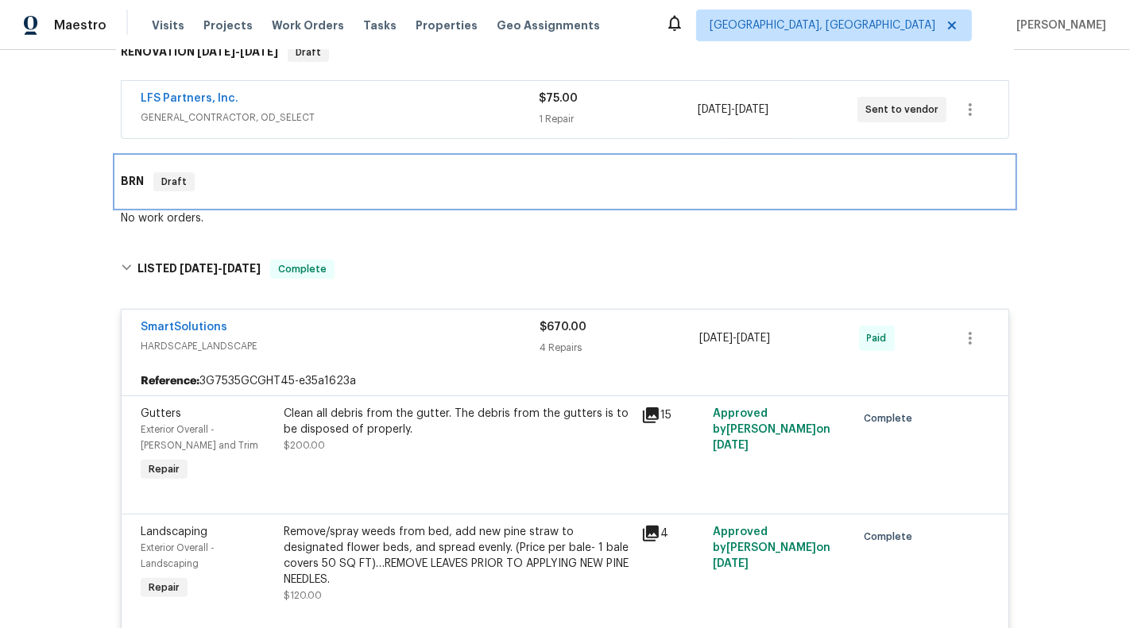
click at [478, 180] on div "BRN Draft" at bounding box center [565, 181] width 888 height 19
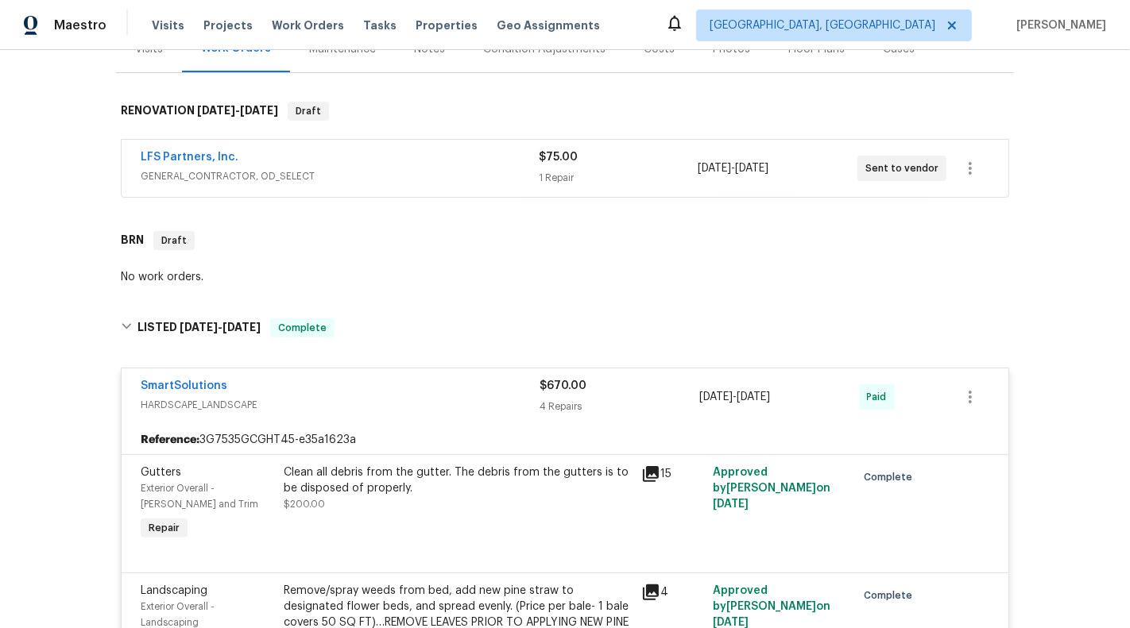
click at [52, 220] on div "Back to all projects 7042 Evanton Loch Rd, Charlotte, NC 28278 4 Beds | 2 1/2 B…" at bounding box center [565, 339] width 1130 height 578
drag, startPoint x: 308, startPoint y: 154, endPoint x: 121, endPoint y: 160, distance: 187.6
click at [122, 160] on div "LFS Partners, Inc. GENERAL_CONTRACTOR, OD_SELECT $75.00 1 Repair 10/13/2025 - 1…" at bounding box center [565, 168] width 887 height 57
copy link "LFS Partners, Inc."
click at [526, 180] on span "GENERAL_CONTRACTOR, OD_SELECT" at bounding box center [340, 176] width 398 height 16
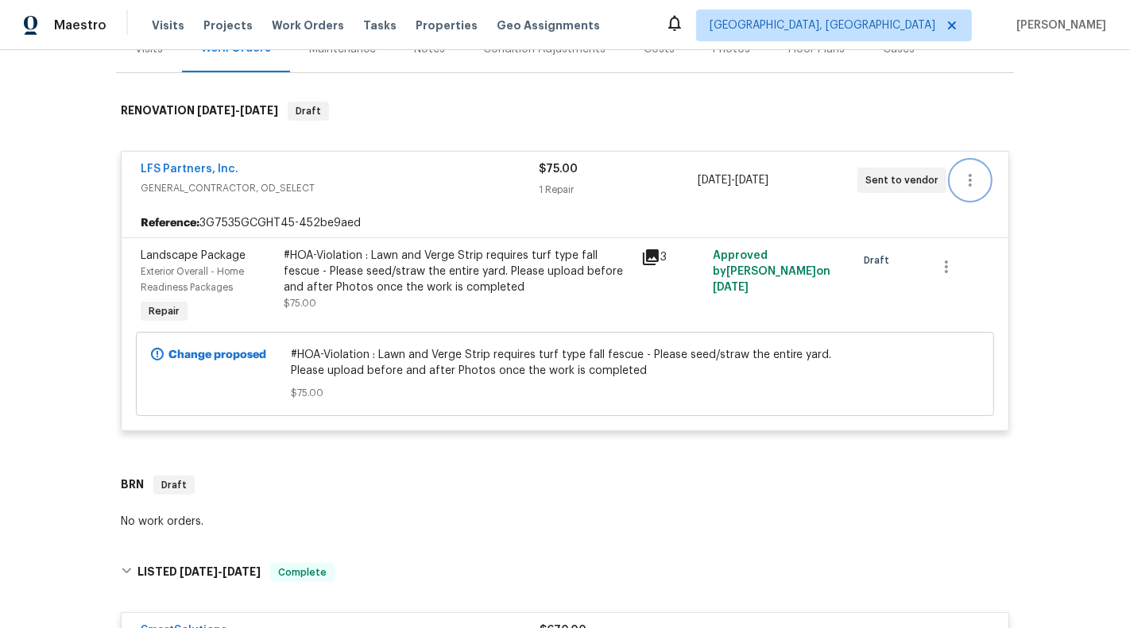
click at [984, 176] on button "button" at bounding box center [970, 180] width 38 height 38
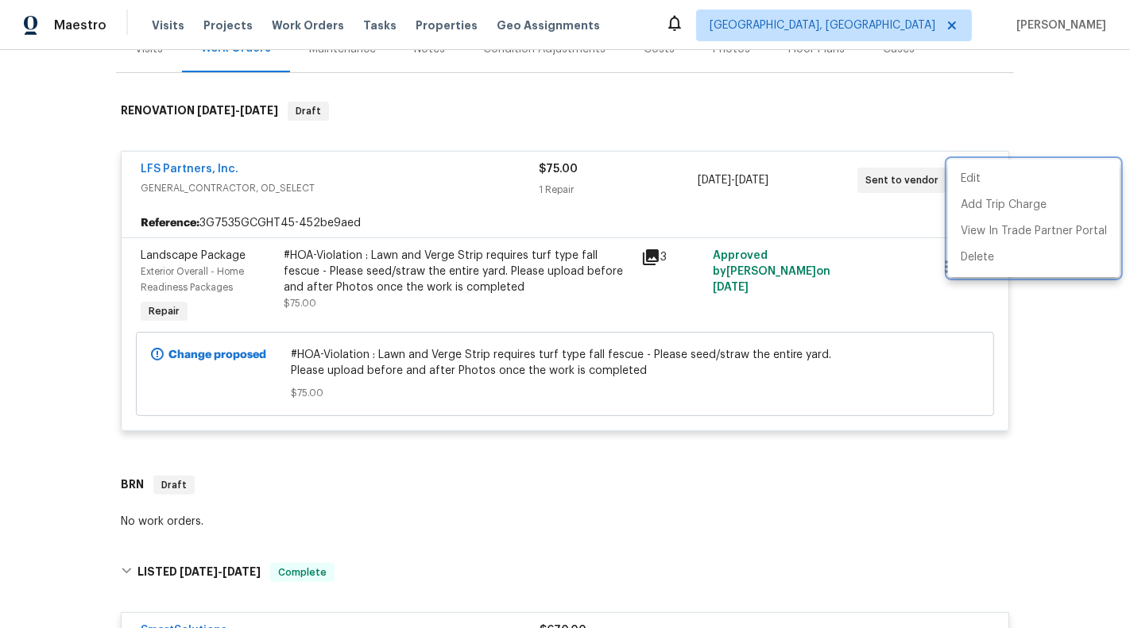
click at [373, 196] on div at bounding box center [565, 314] width 1130 height 628
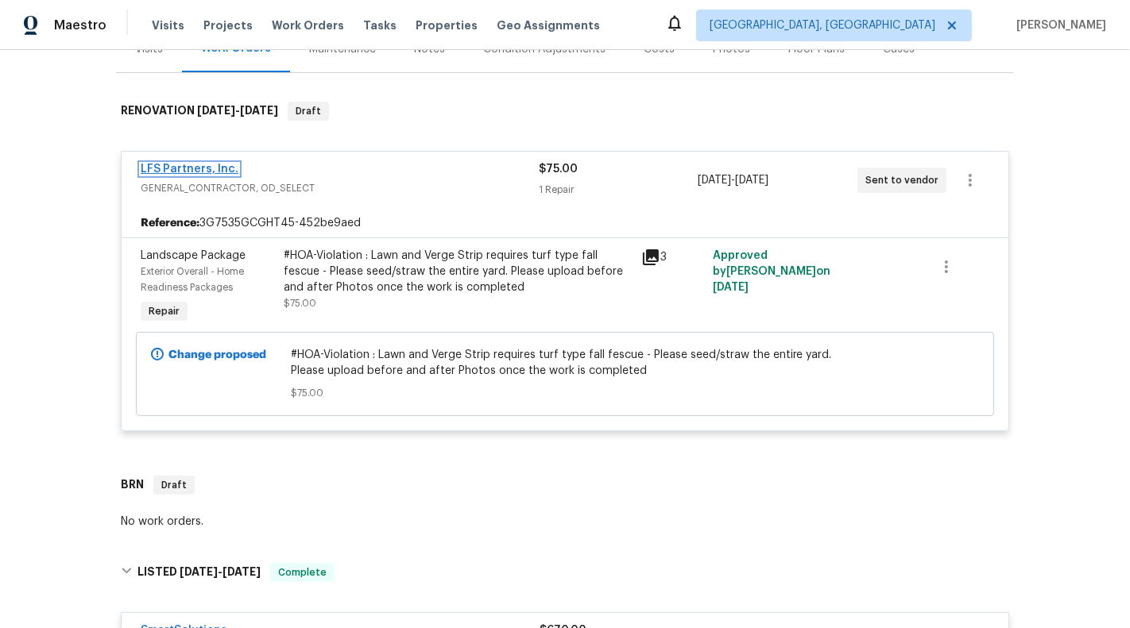
click at [193, 164] on link "LFS Partners, Inc." at bounding box center [190, 169] width 98 height 11
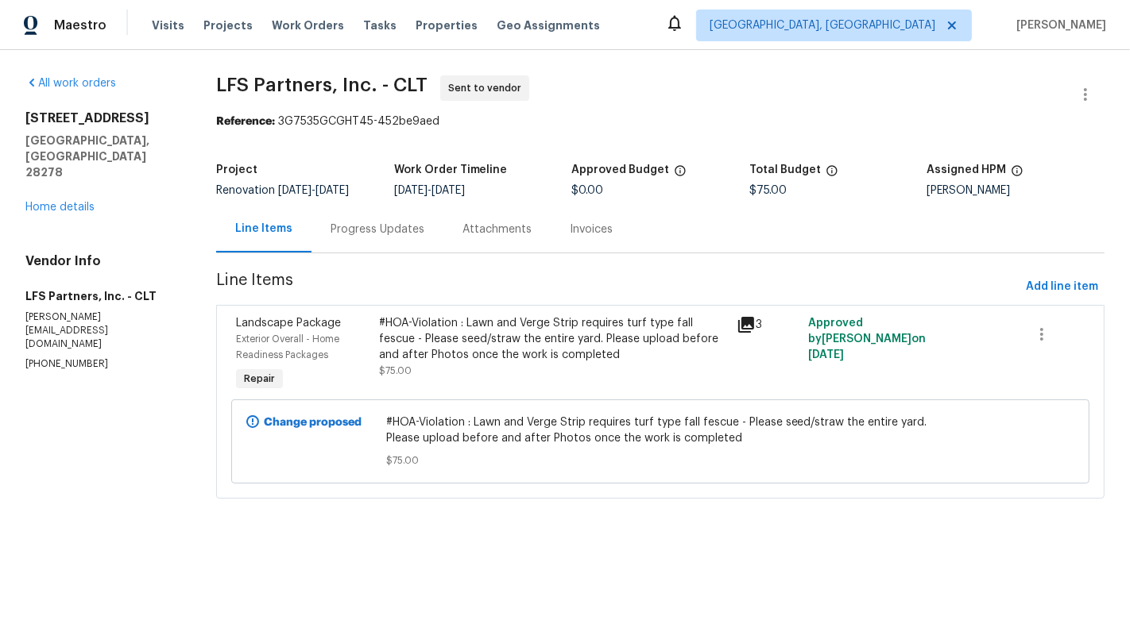
click at [402, 350] on div "#HOA-Violation : Lawn and Verge Strip requires turf type fall fescue - Please s…" at bounding box center [553, 339] width 348 height 48
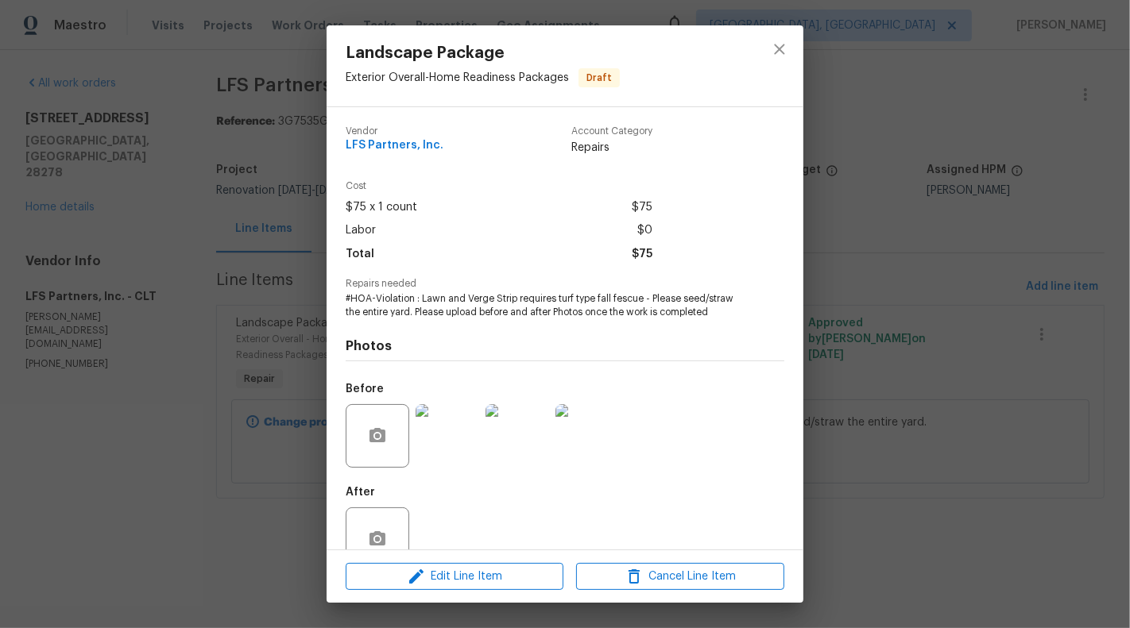
scroll to position [37, 0]
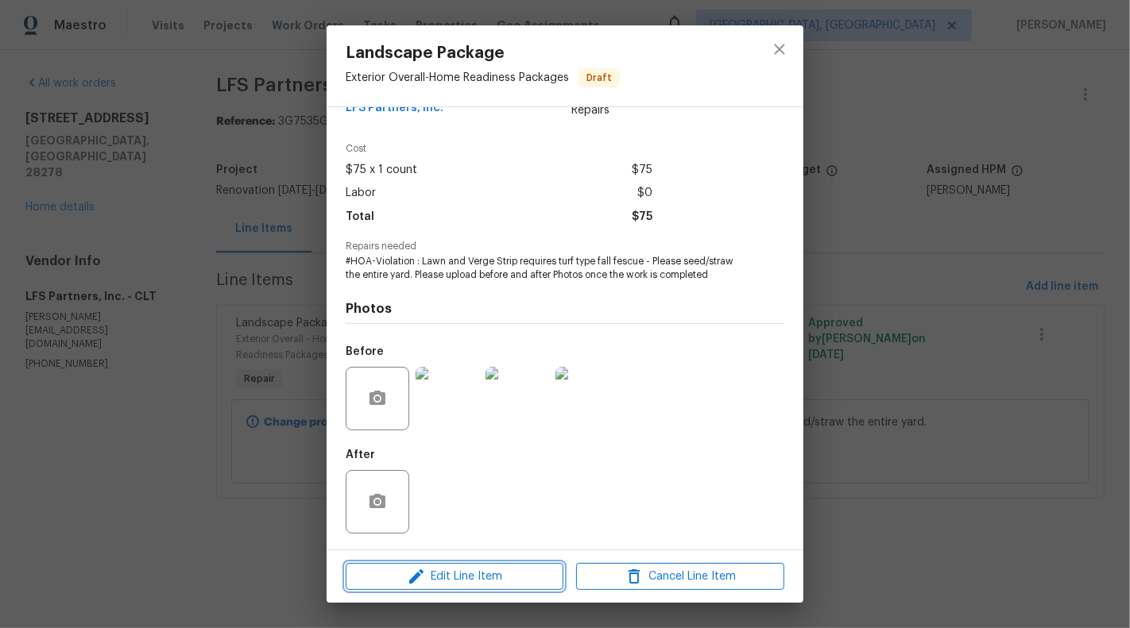
click at [447, 579] on span "Edit Line Item" at bounding box center [454, 577] width 208 height 20
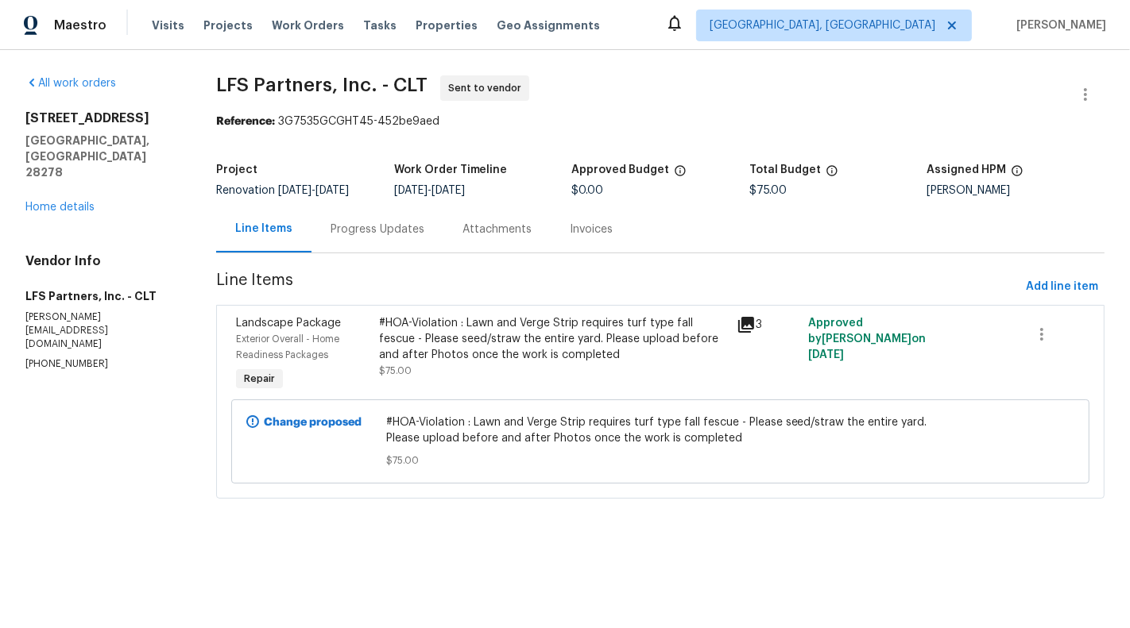
click at [327, 498] on body "Maestro Visits Projects Work Orders Tasks Properties Geo Assignments Albuquerqu…" at bounding box center [565, 271] width 1130 height 543
click at [1088, 91] on icon "button" at bounding box center [1085, 94] width 19 height 19
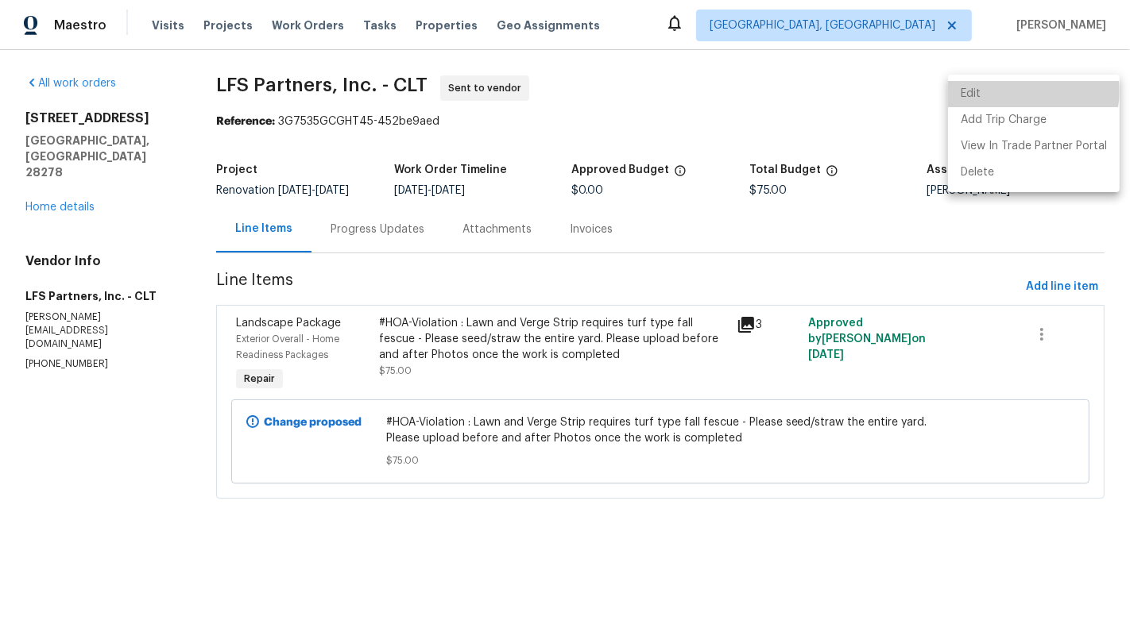
click at [1029, 91] on li "Edit" at bounding box center [1034, 94] width 172 height 26
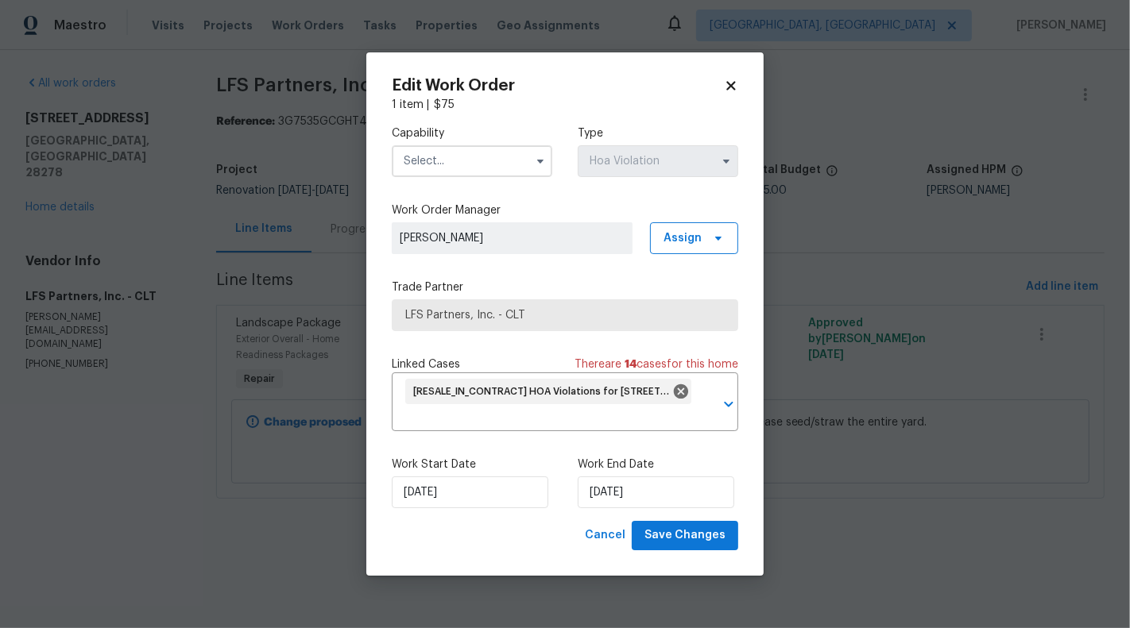
click at [513, 161] on input "text" at bounding box center [472, 161] width 160 height 32
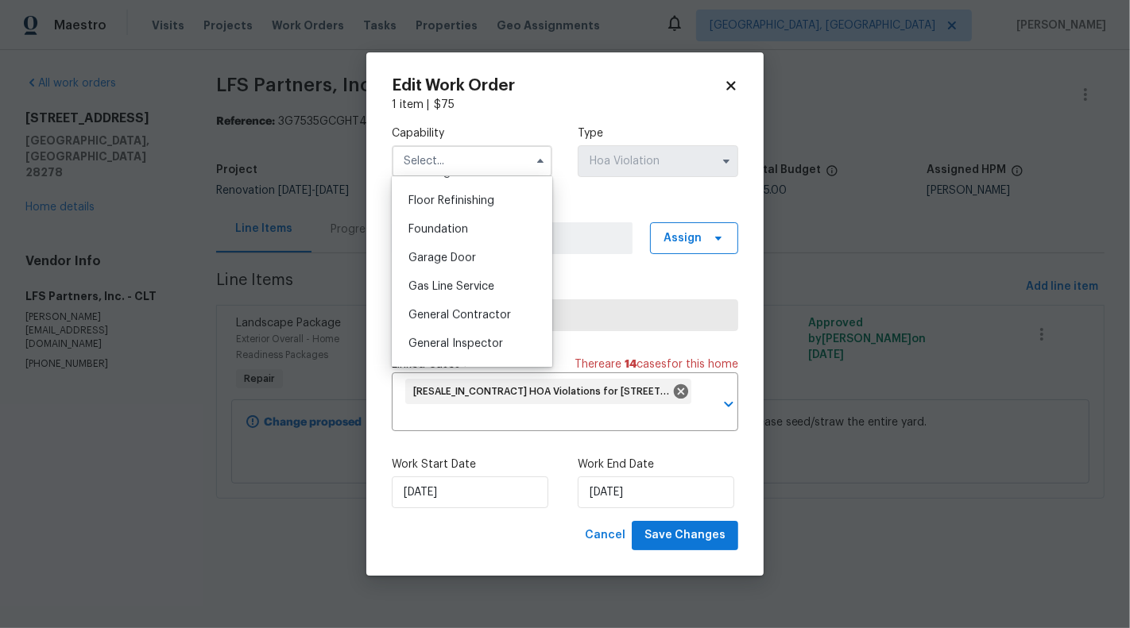
scroll to position [634, 0]
click at [495, 327] on div "General Contractor" at bounding box center [472, 320] width 153 height 29
type input "General Contractor"
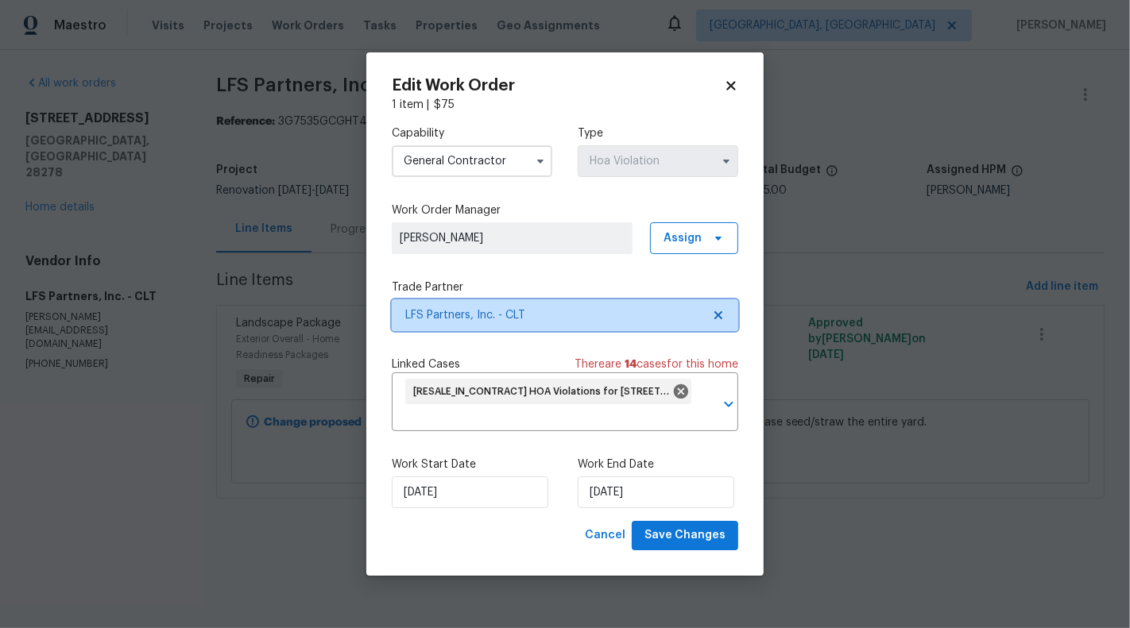
click at [718, 311] on icon at bounding box center [718, 315] width 13 height 13
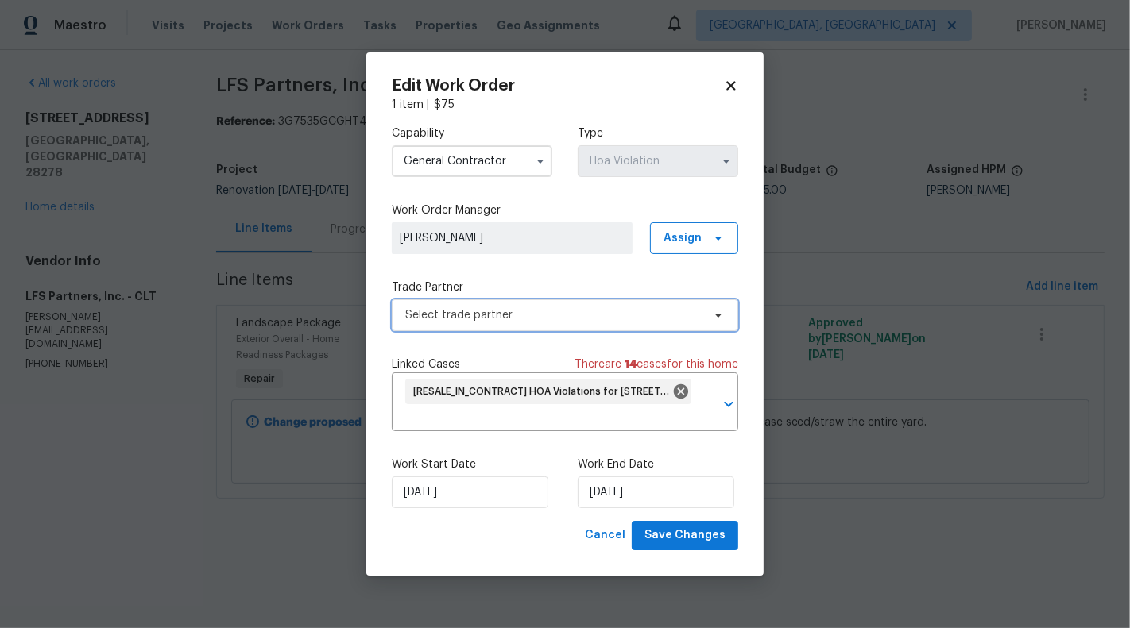
click at [655, 316] on span "Select trade partner" at bounding box center [553, 315] width 296 height 16
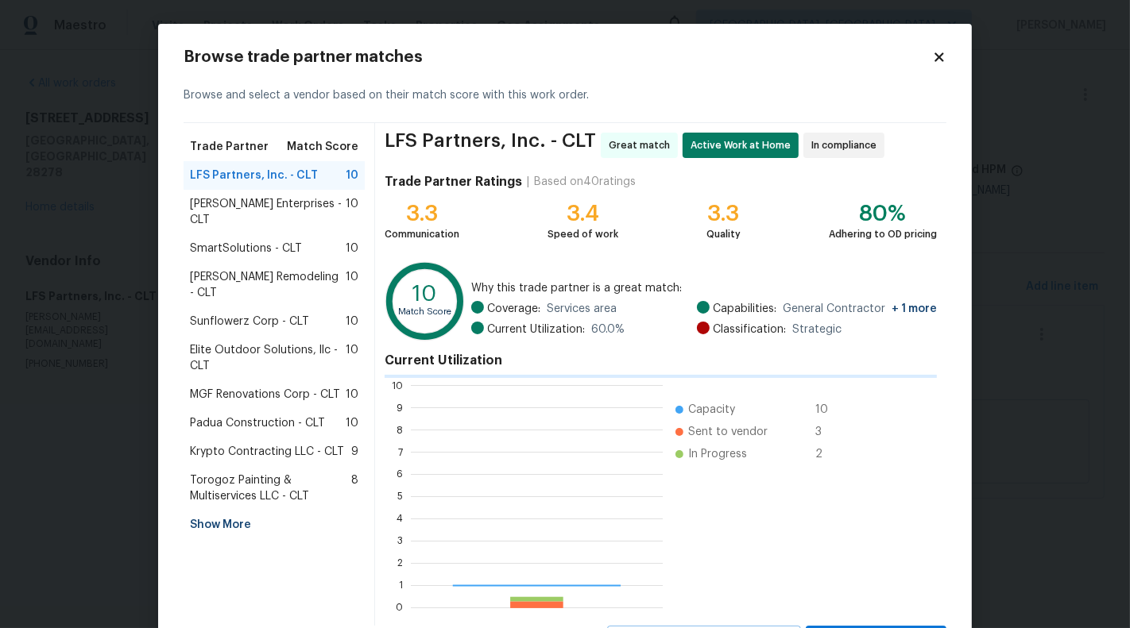
scroll to position [222, 251]
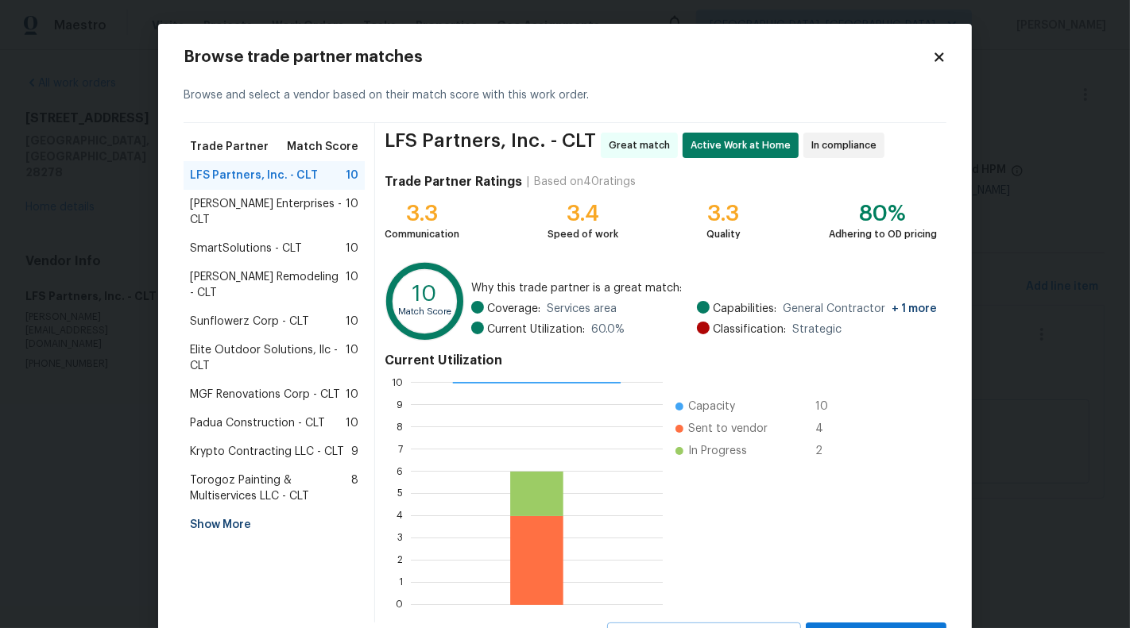
click at [280, 241] on span "SmartSolutions - CLT" at bounding box center [246, 249] width 112 height 16
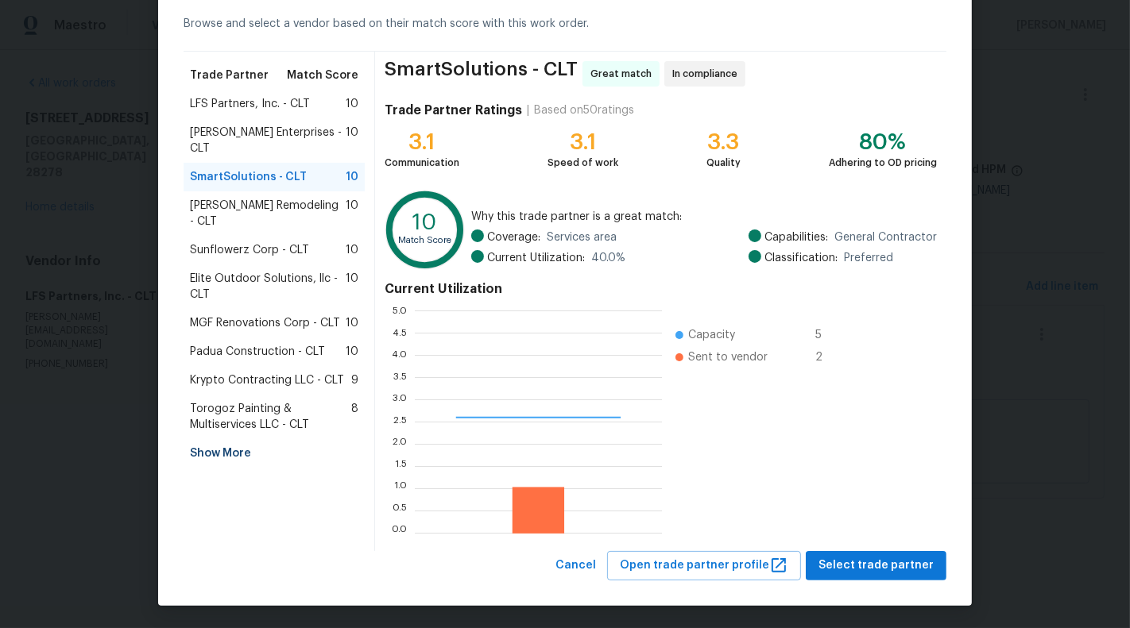
scroll to position [222, 247]
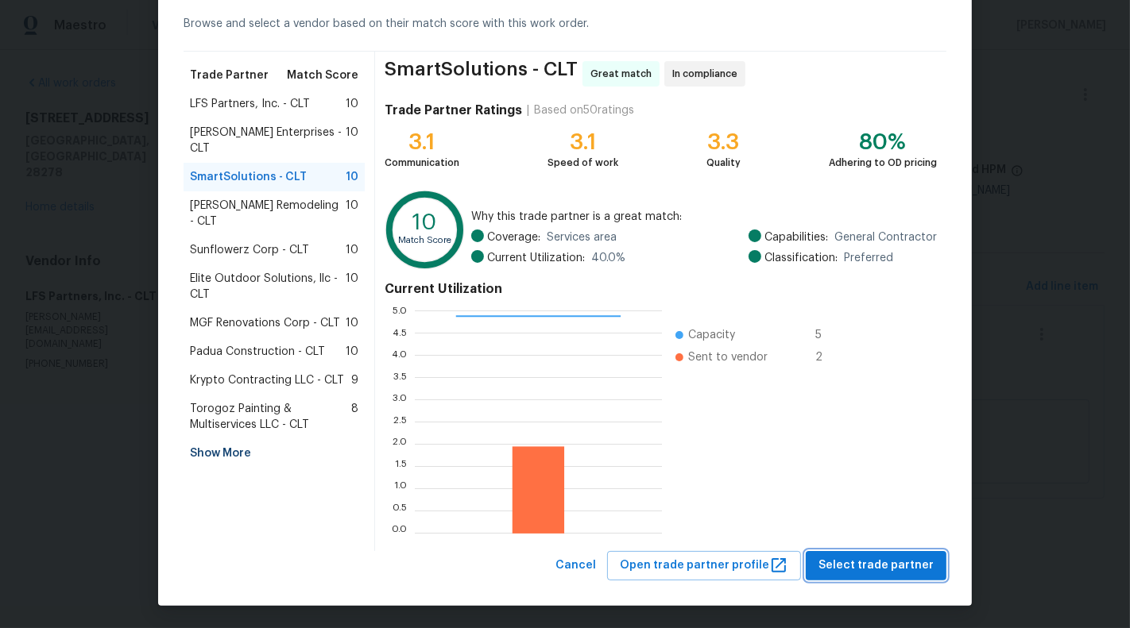
click at [854, 566] on span "Select trade partner" at bounding box center [875, 566] width 115 height 20
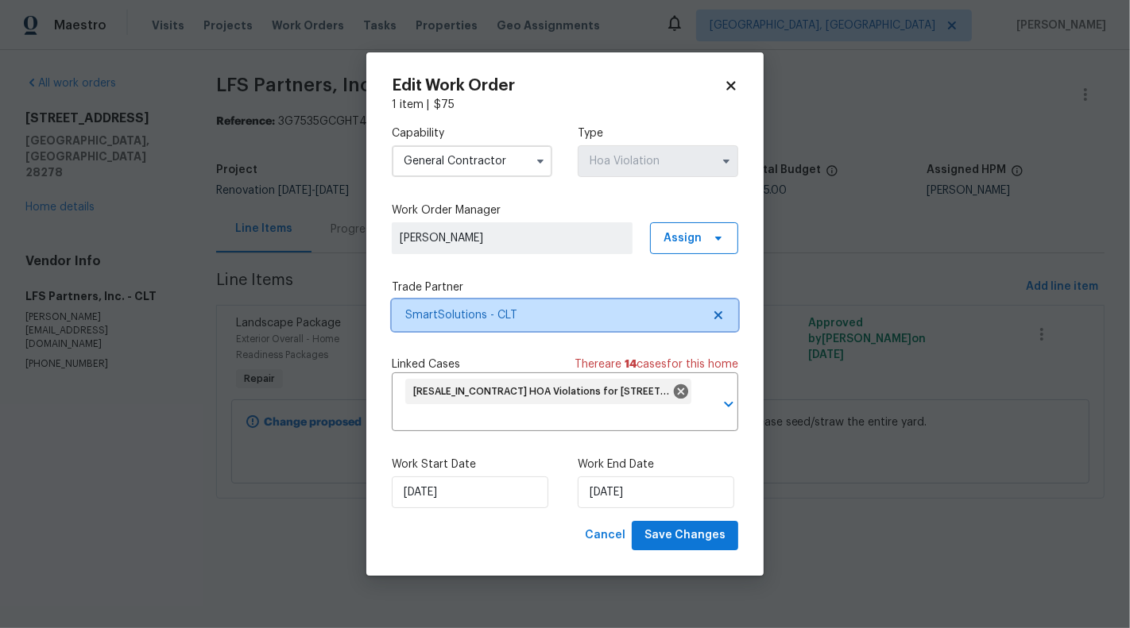
scroll to position [0, 0]
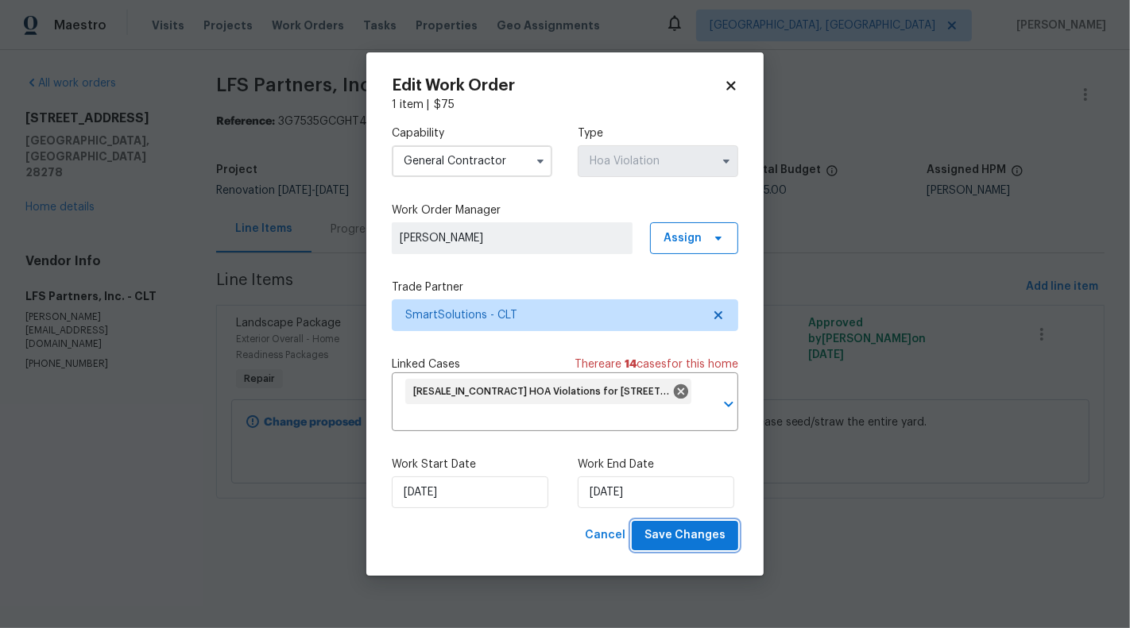
click at [689, 539] on span "Save Changes" at bounding box center [684, 536] width 81 height 20
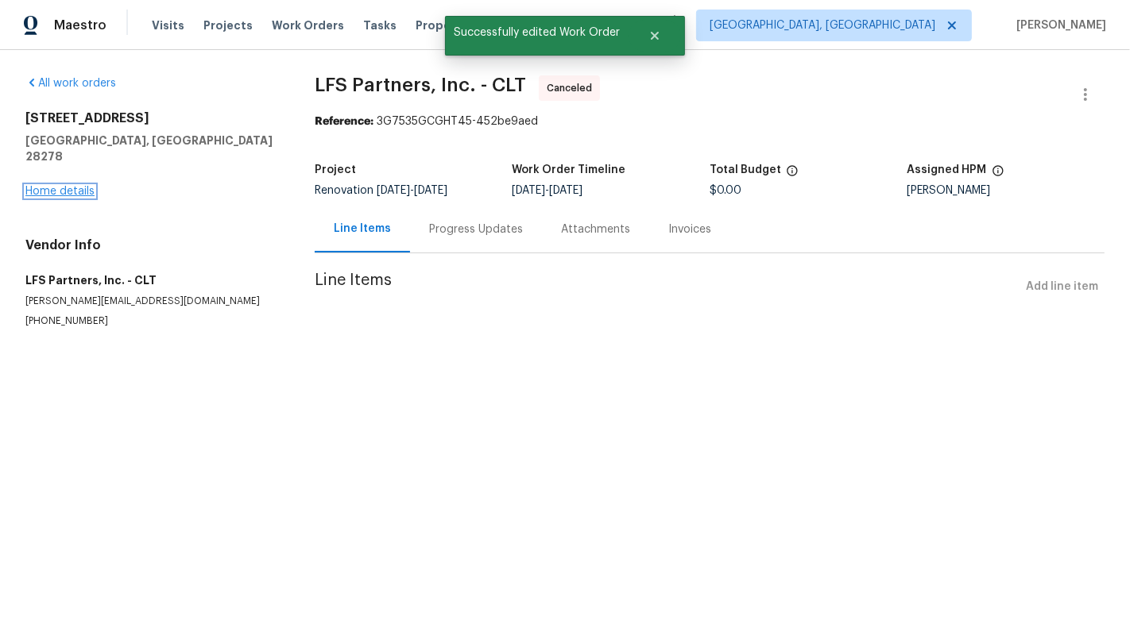
click at [56, 186] on link "Home details" at bounding box center [59, 191] width 69 height 11
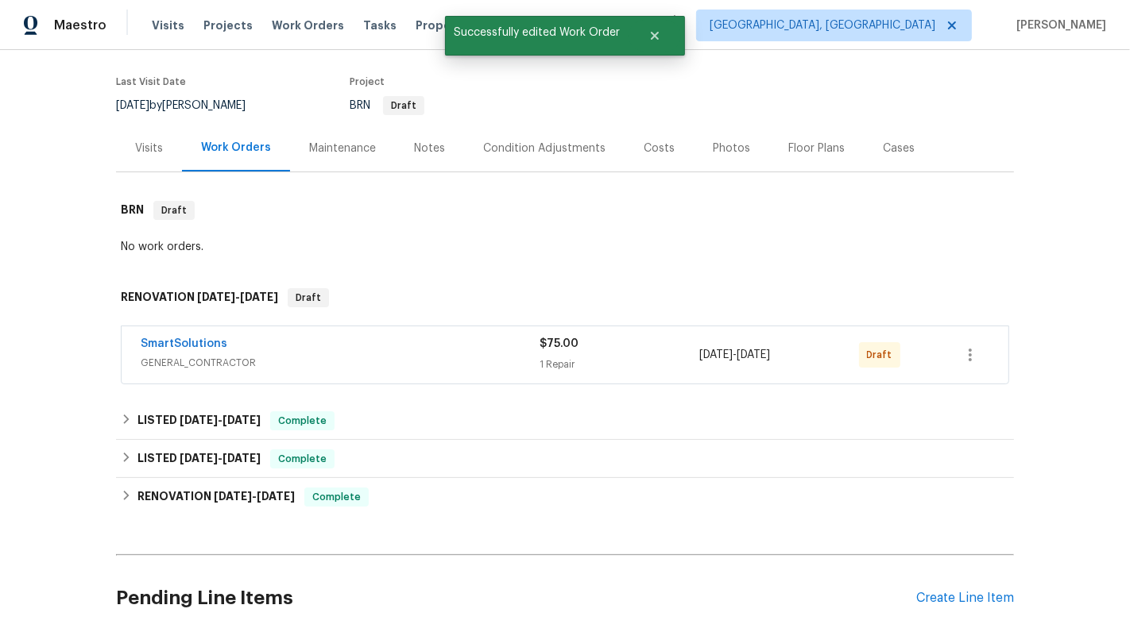
scroll to position [245, 0]
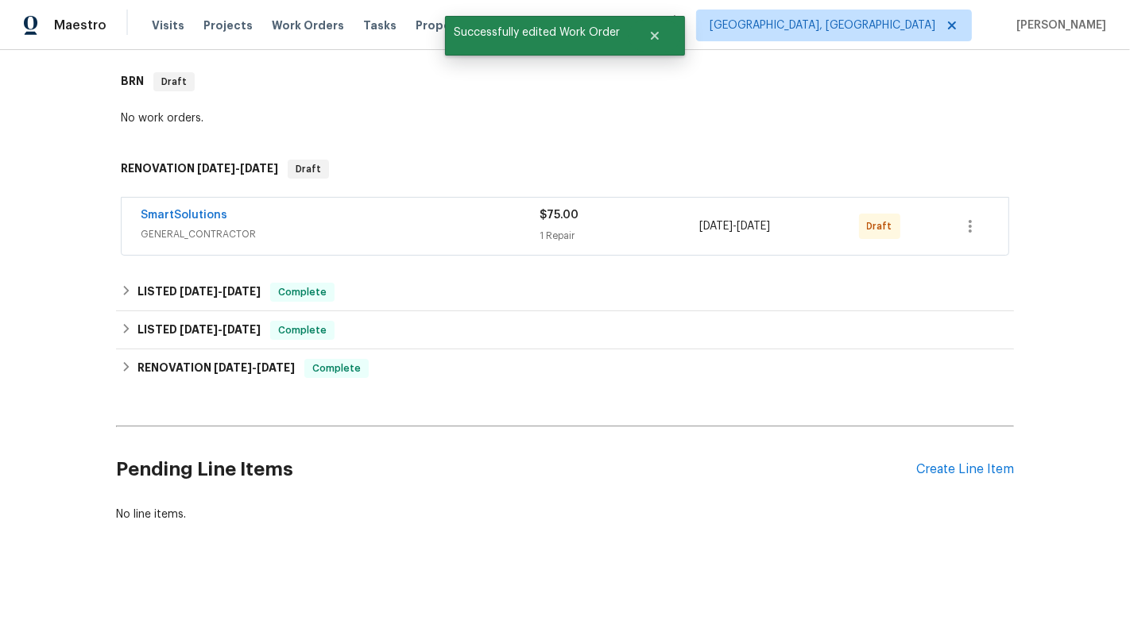
click at [522, 227] on span "GENERAL_CONTRACTOR" at bounding box center [340, 234] width 399 height 16
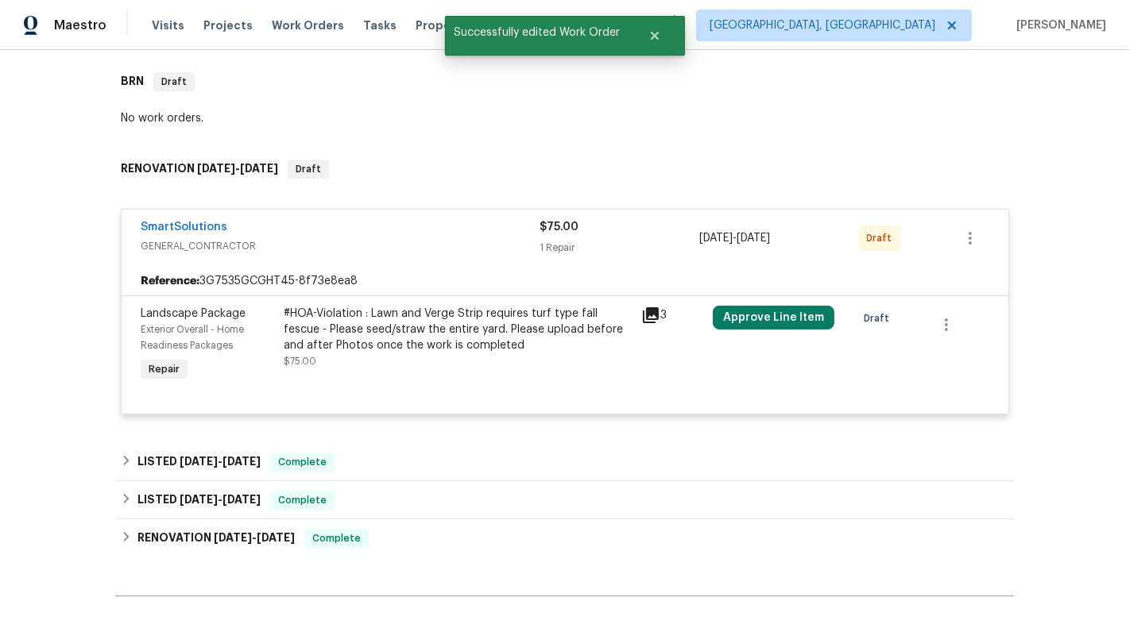
click at [549, 319] on div "#HOA-Violation : Lawn and Verge Strip requires turf type fall fescue - Please s…" at bounding box center [458, 330] width 348 height 48
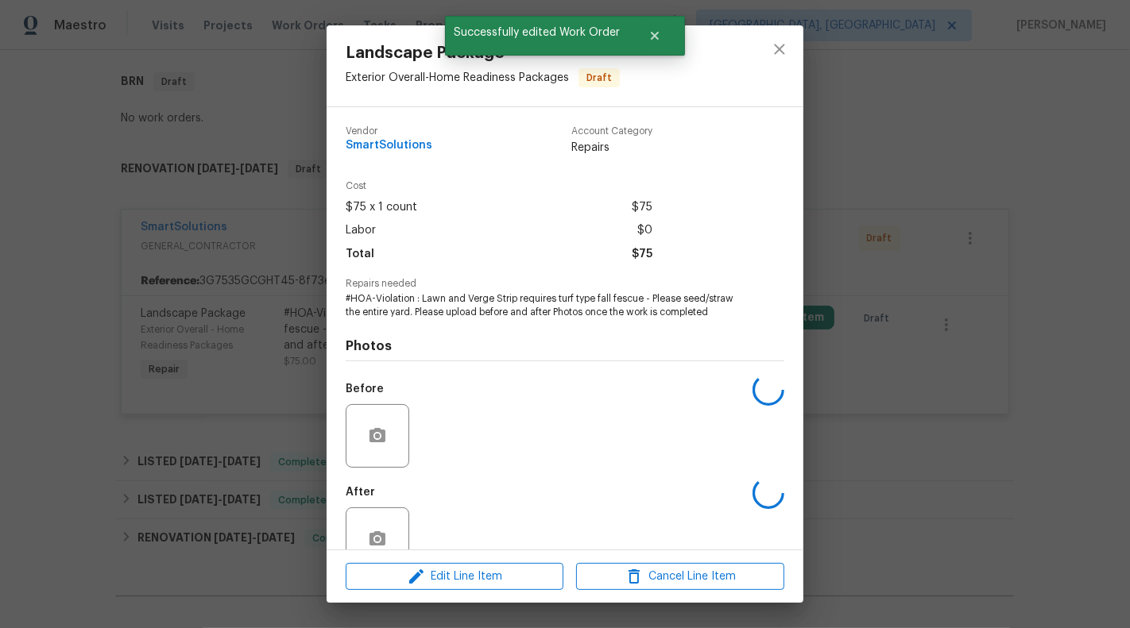
scroll to position [37, 0]
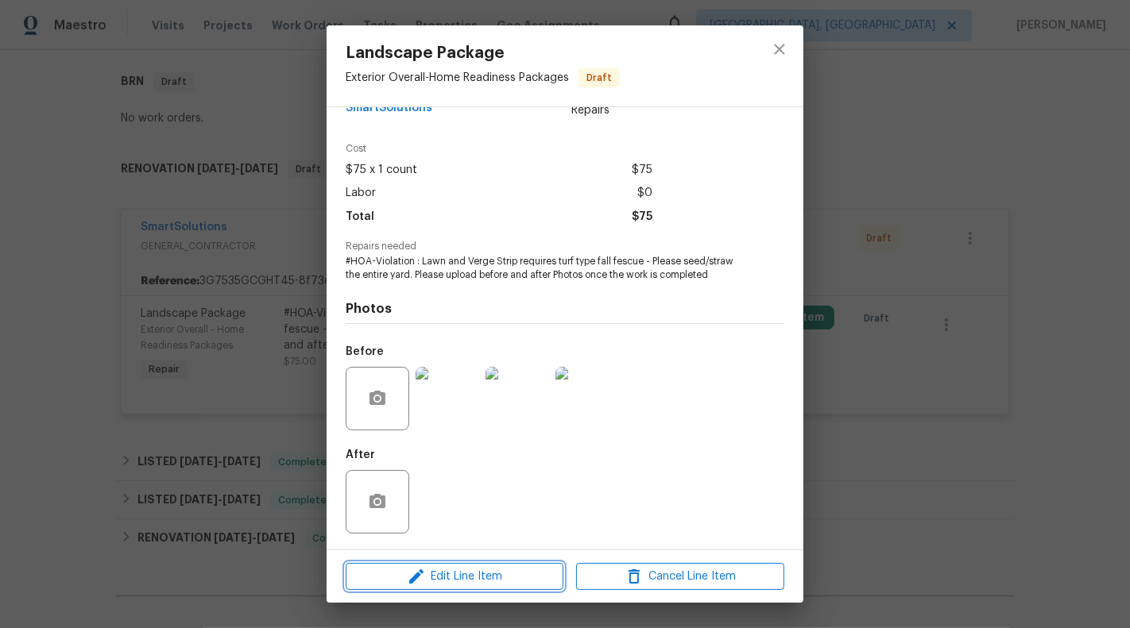
click at [468, 584] on span "Edit Line Item" at bounding box center [454, 577] width 208 height 20
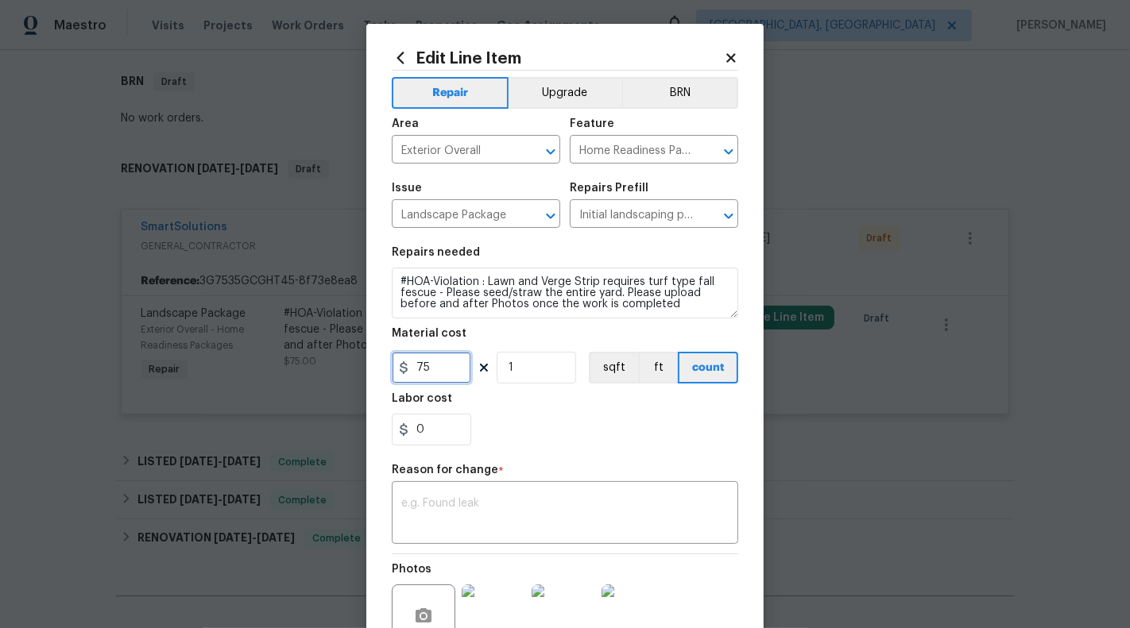
drag, startPoint x: 414, startPoint y: 368, endPoint x: 447, endPoint y: 368, distance: 33.4
click at [447, 368] on input "75" at bounding box center [431, 368] width 79 height 32
type input "350"
click at [413, 500] on textarea at bounding box center [564, 514] width 327 height 33
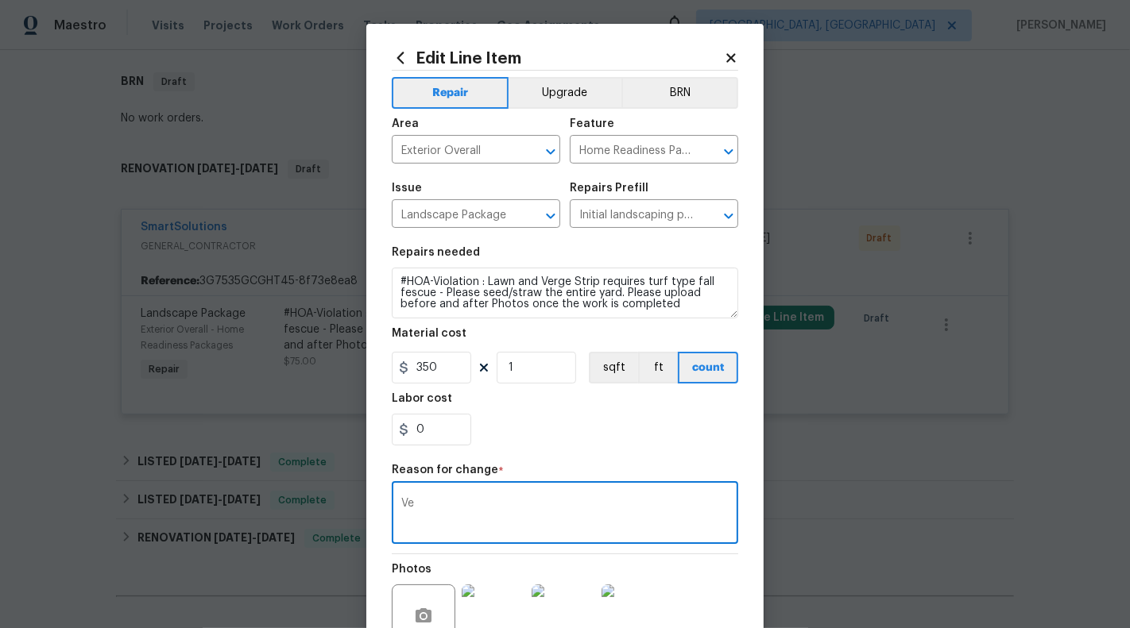
type textarea "V"
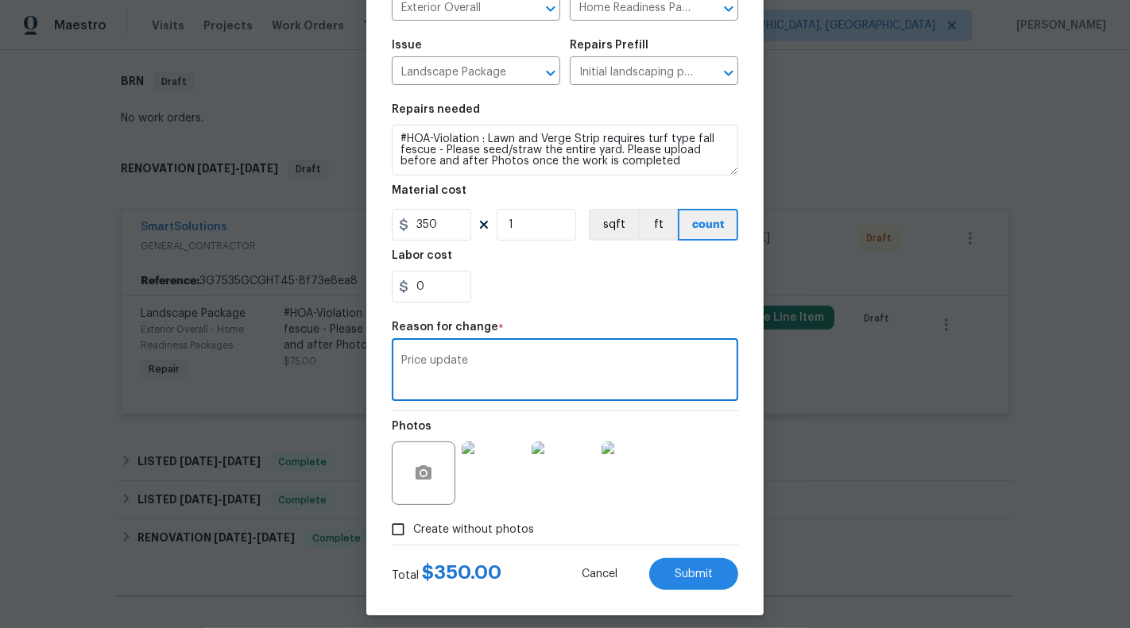
scroll to position [153, 0]
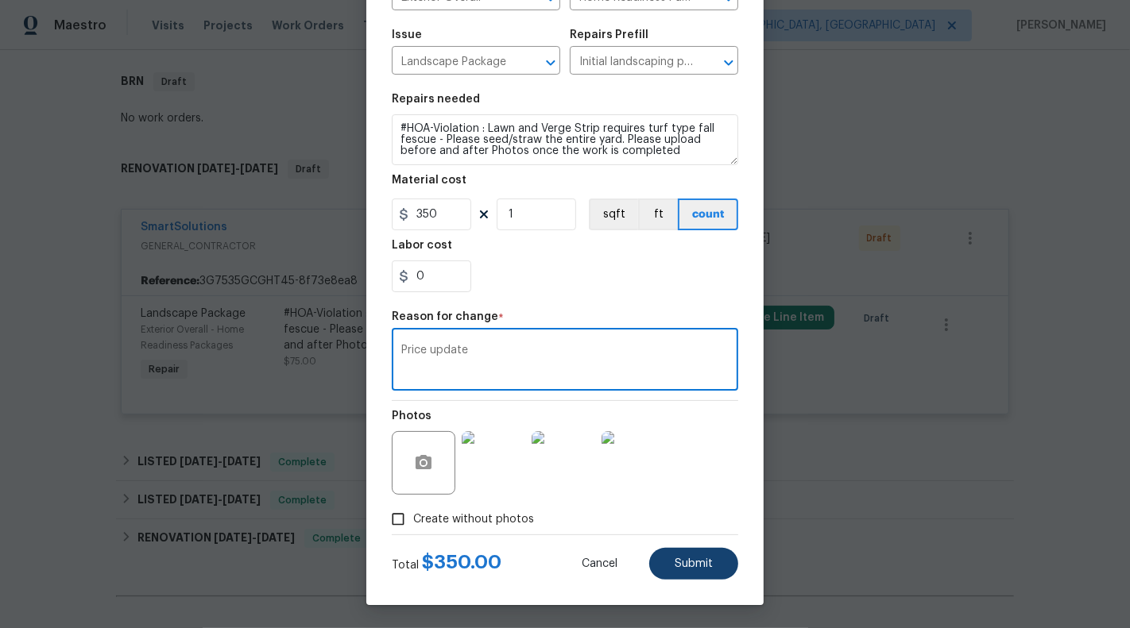
type textarea "Price update"
click at [683, 569] on span "Submit" at bounding box center [693, 565] width 38 height 12
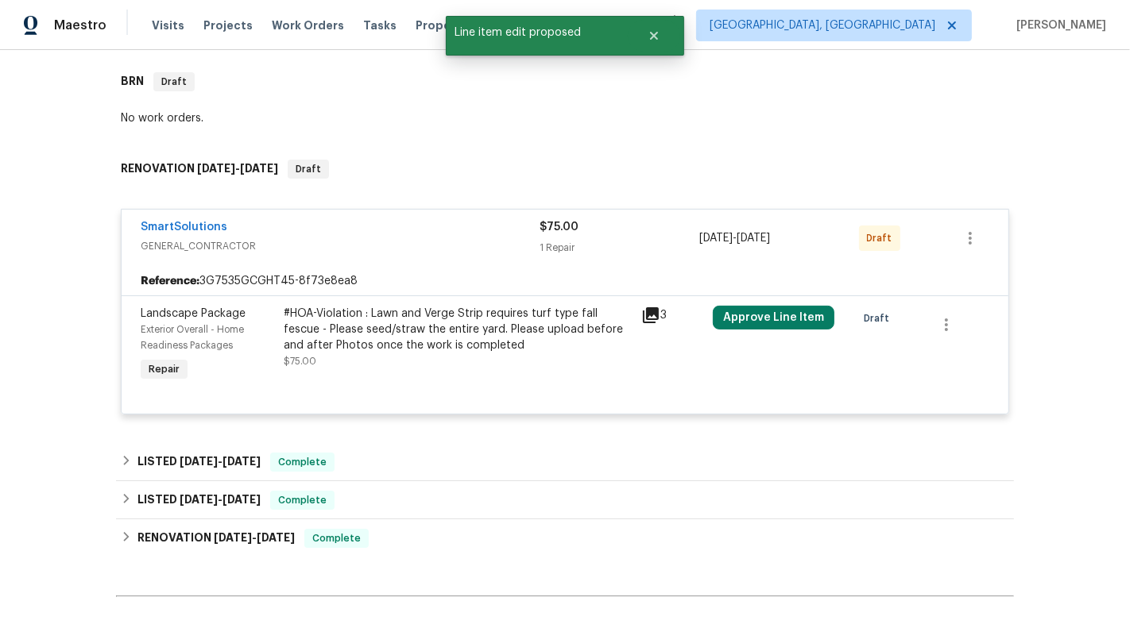
scroll to position [0, 0]
click at [187, 225] on link "SmartSolutions" at bounding box center [184, 227] width 87 height 11
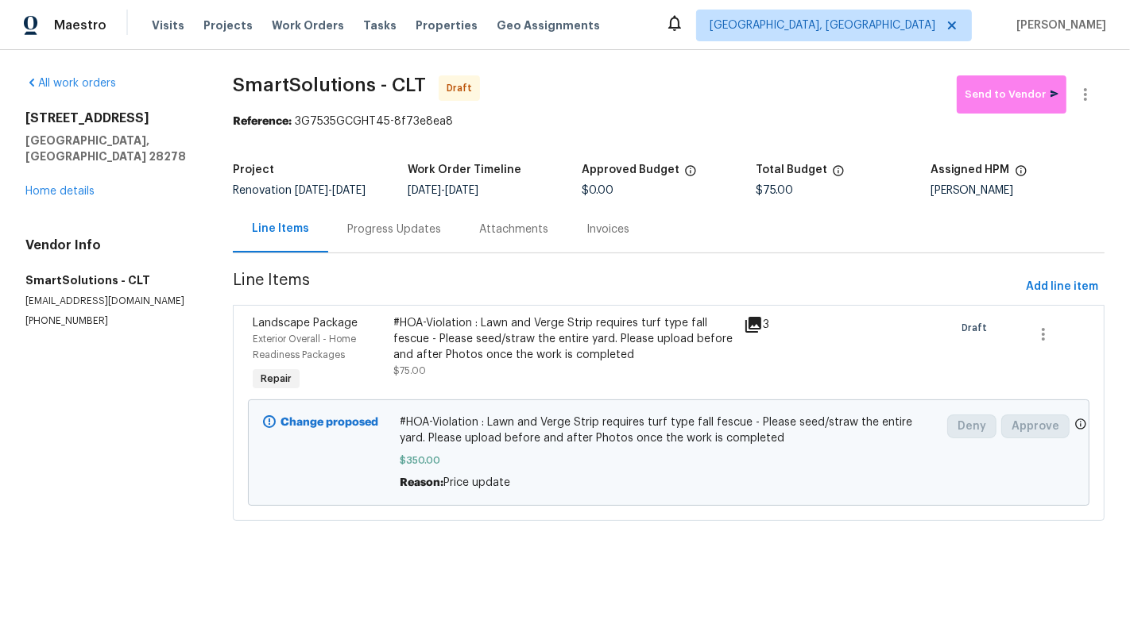
click at [501, 353] on div "#HOA-Violation : Lawn and Verge Strip requires turf type fall fescue - Please s…" at bounding box center [563, 339] width 341 height 48
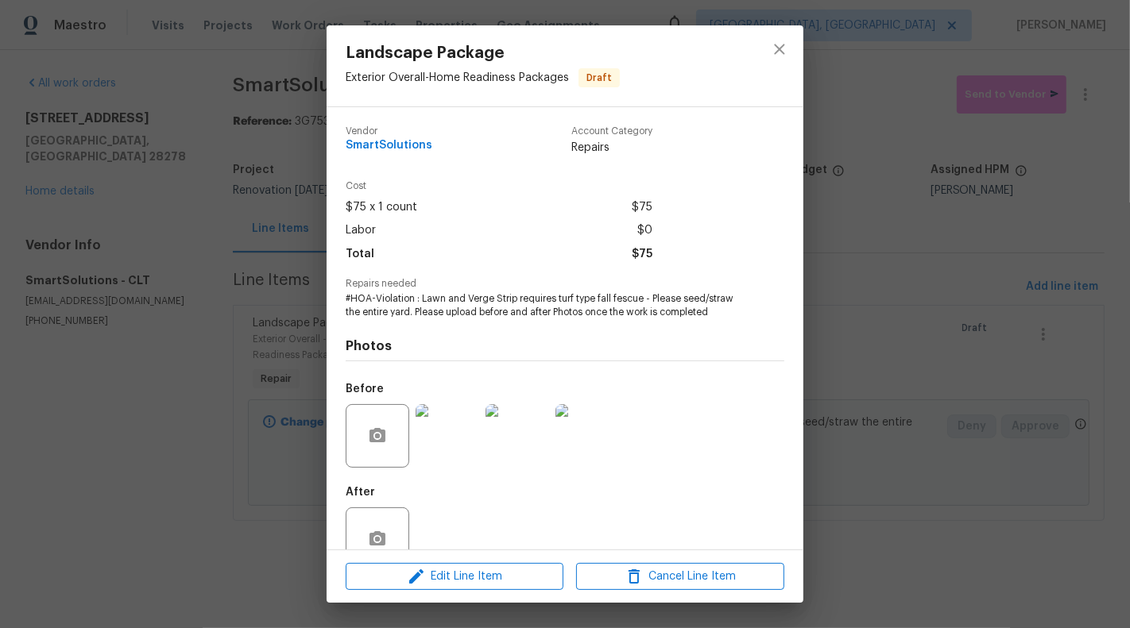
scroll to position [37, 0]
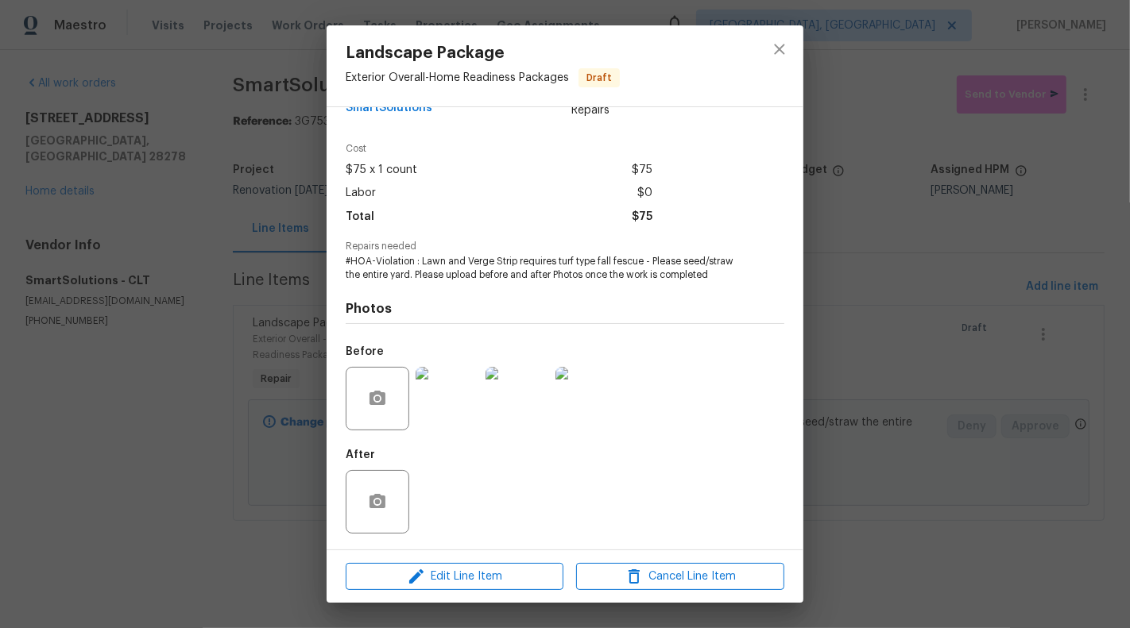
click at [957, 431] on div "Landscape Package Exterior Overall - Home Readiness Packages Draft Vendor Smart…" at bounding box center [565, 314] width 1130 height 628
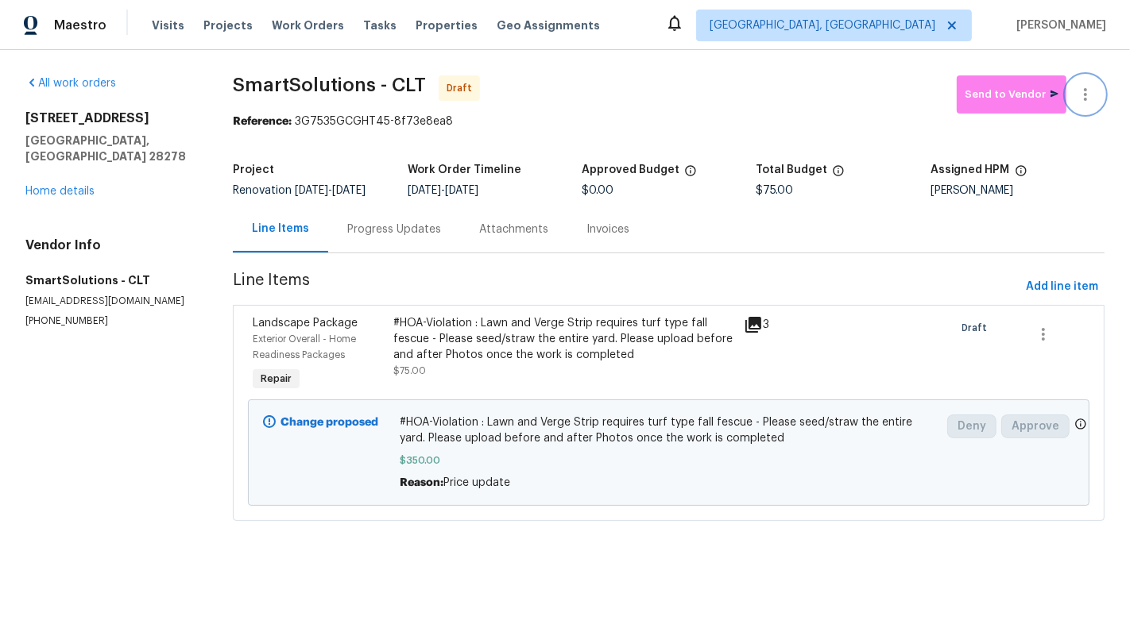
click at [1084, 104] on button "button" at bounding box center [1085, 94] width 38 height 38
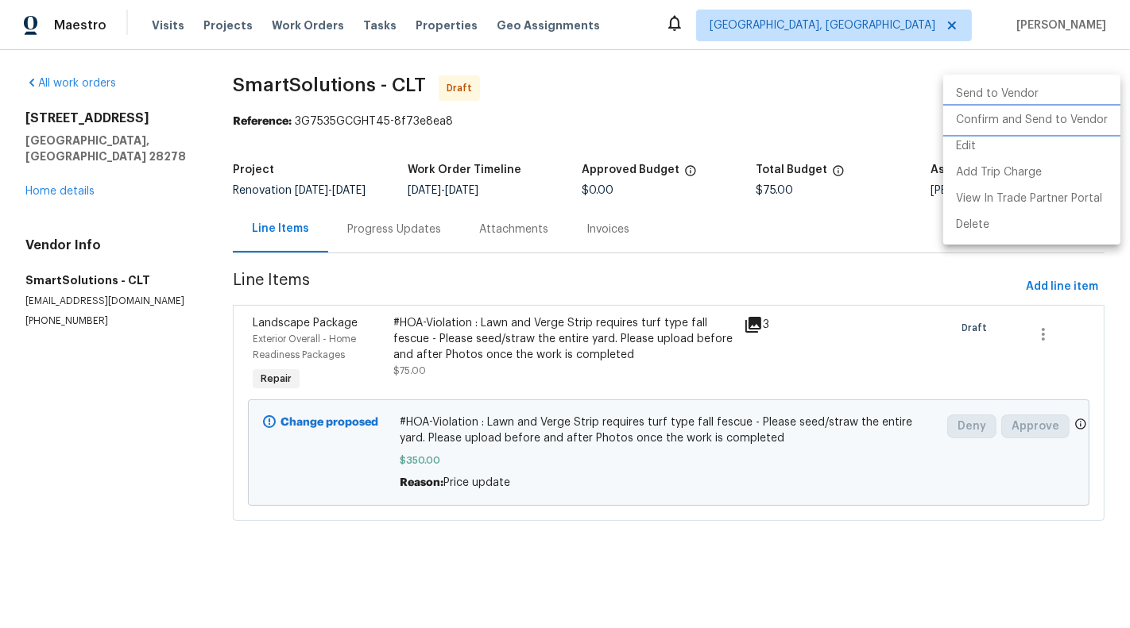
click at [1084, 125] on li "Confirm and Send to Vendor" at bounding box center [1031, 120] width 177 height 26
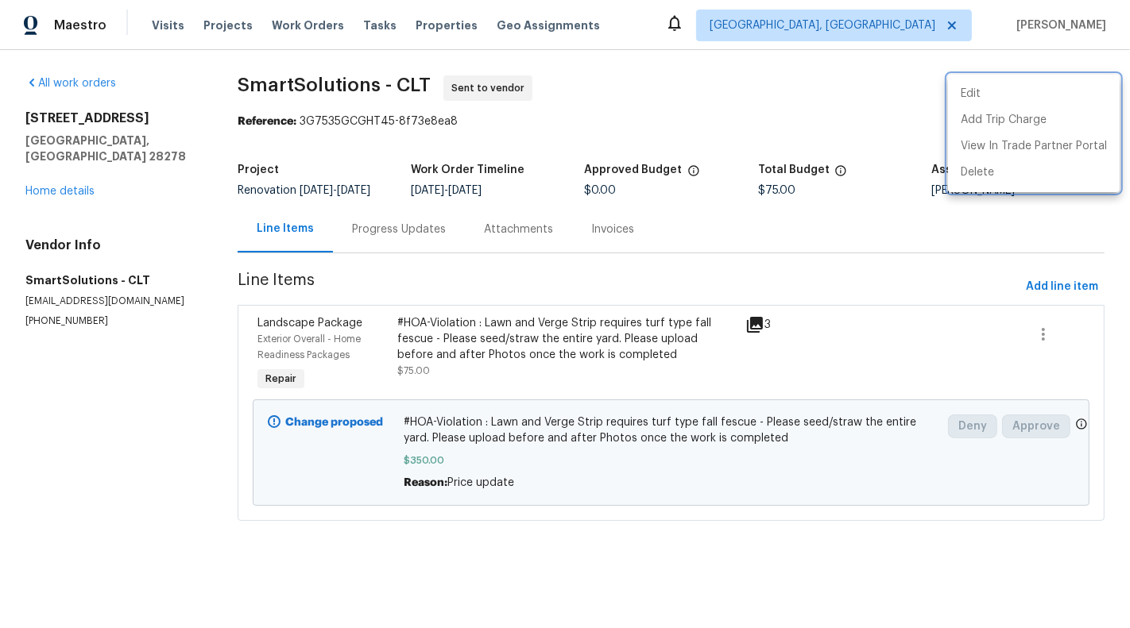
click at [601, 91] on div at bounding box center [565, 314] width 1130 height 628
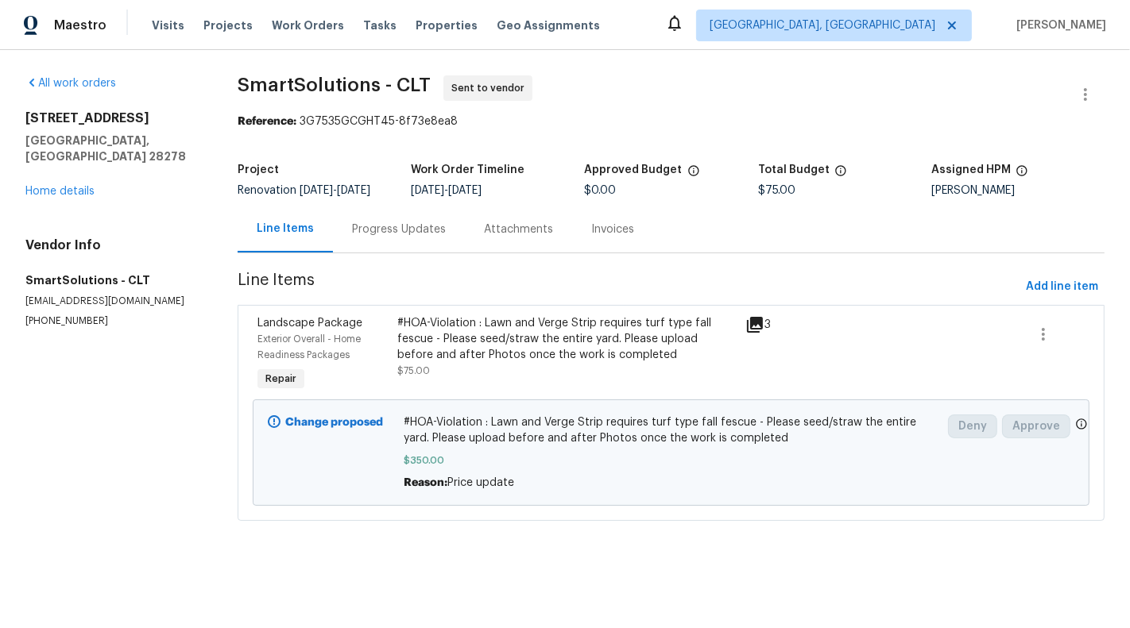
click at [639, 87] on span "SmartSolutions - CLT Sent to vendor" at bounding box center [652, 94] width 829 height 38
click at [443, 469] on span "$350.00" at bounding box center [671, 461] width 534 height 16
click at [445, 441] on span "#HOA-Violation : Lawn and Verge Strip requires turf type fall fescue - Please s…" at bounding box center [671, 431] width 534 height 32
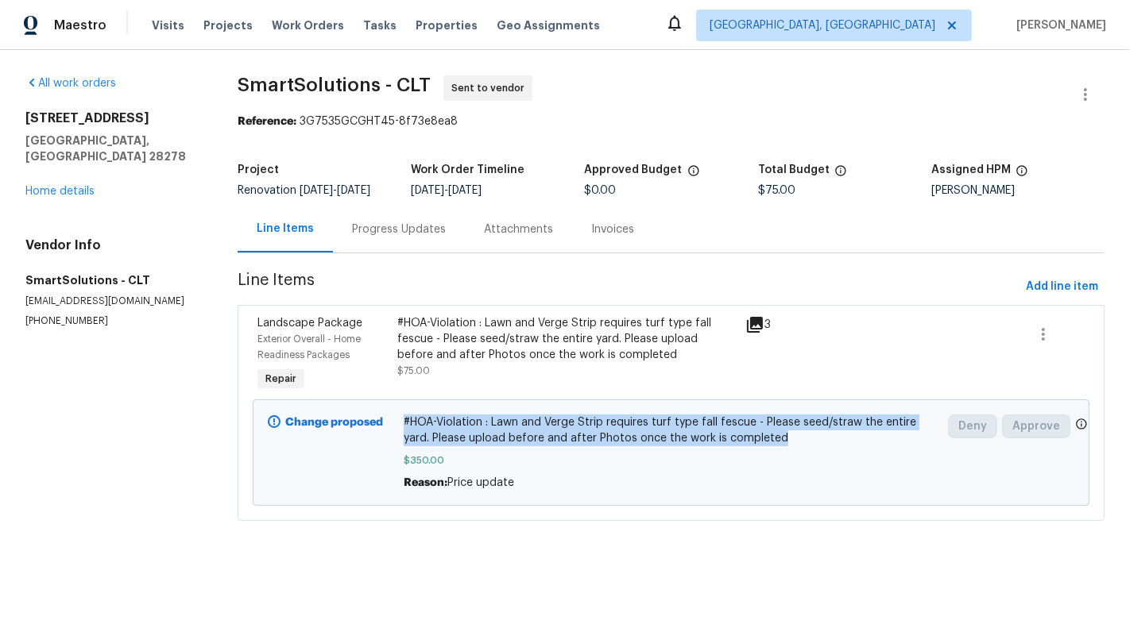
drag, startPoint x: 405, startPoint y: 434, endPoint x: 752, endPoint y: 443, distance: 347.3
click at [752, 443] on span "#HOA-Violation : Lawn and Verge Strip requires turf type fall fescue - Please s…" at bounding box center [671, 431] width 534 height 32
copy span "#HOA-Violation : Lawn and Verge Strip requires turf type fall fescue - Please s…"
click at [1086, 91] on icon "button" at bounding box center [1085, 94] width 19 height 19
click at [1014, 90] on li "Edit" at bounding box center [1034, 94] width 172 height 26
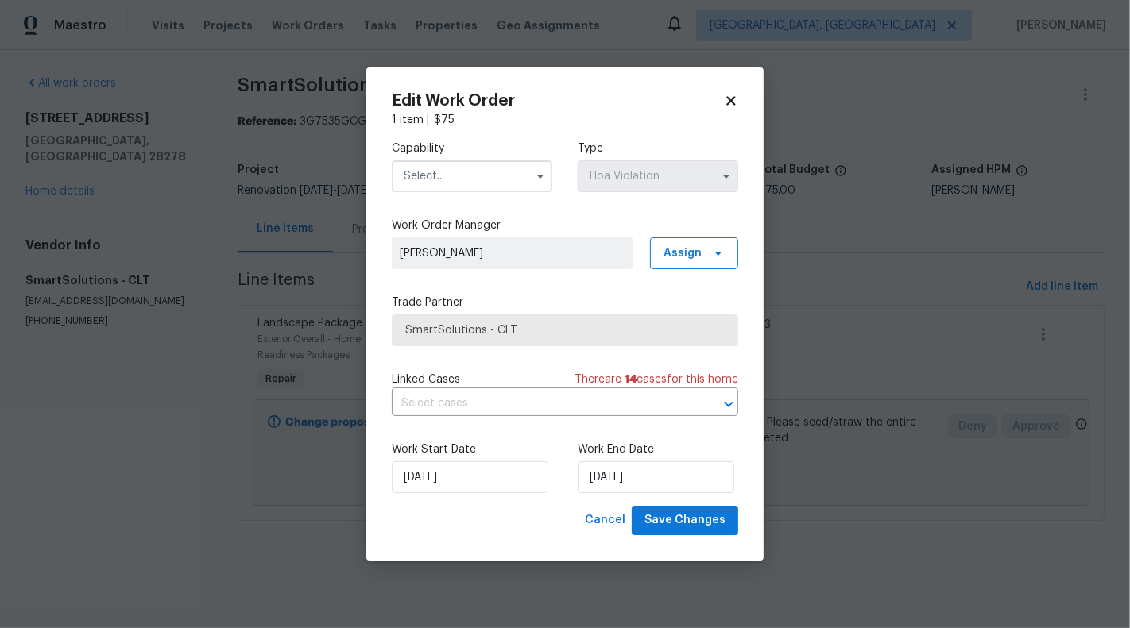
click at [730, 98] on icon at bounding box center [731, 101] width 14 height 14
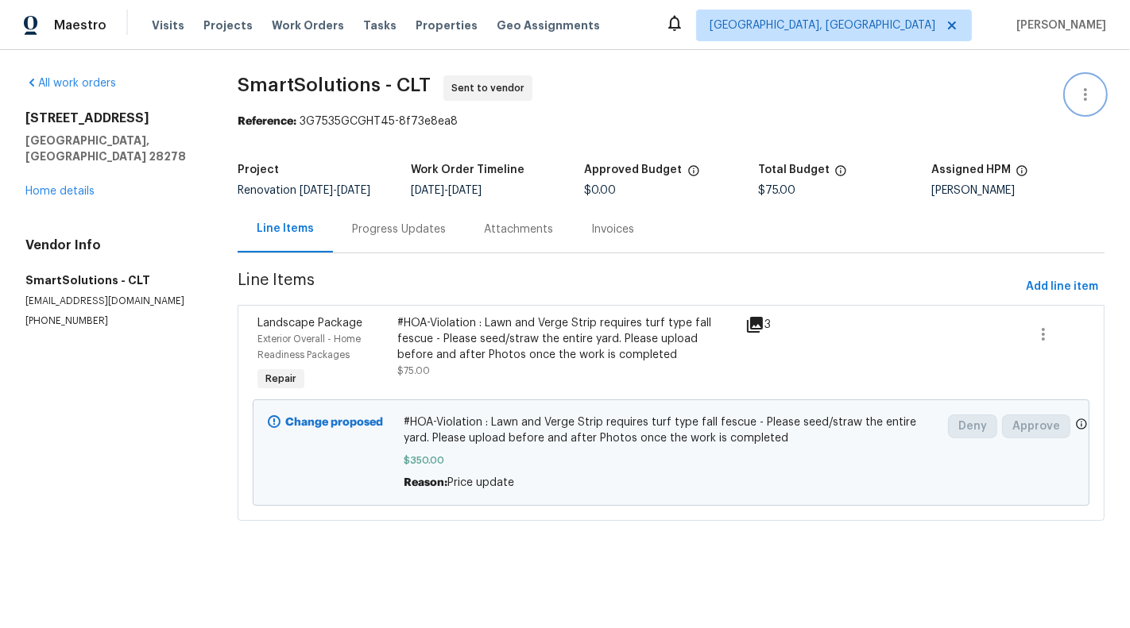
click at [1084, 97] on icon "button" at bounding box center [1085, 94] width 19 height 19
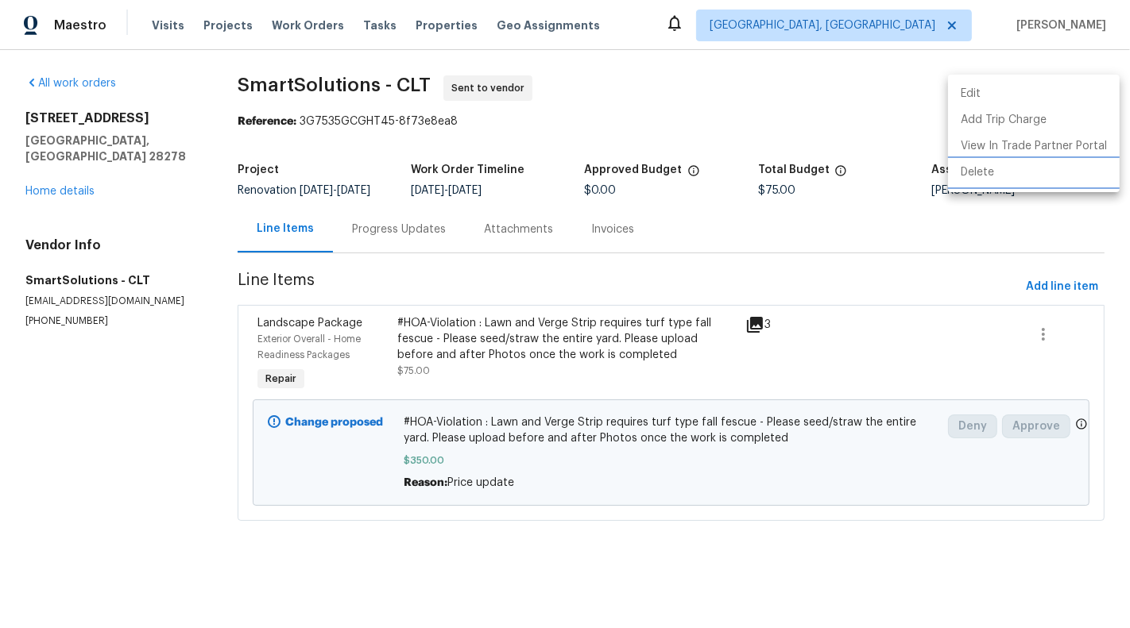
click at [992, 183] on li "Delete" at bounding box center [1034, 173] width 172 height 26
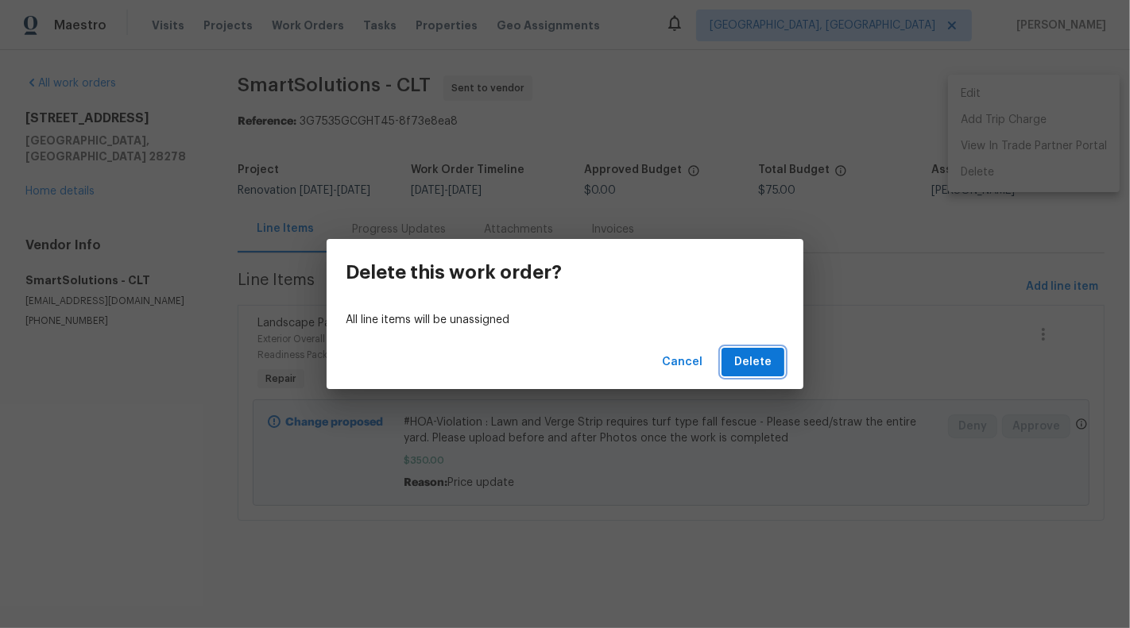
click at [745, 360] on span "Delete" at bounding box center [752, 363] width 37 height 20
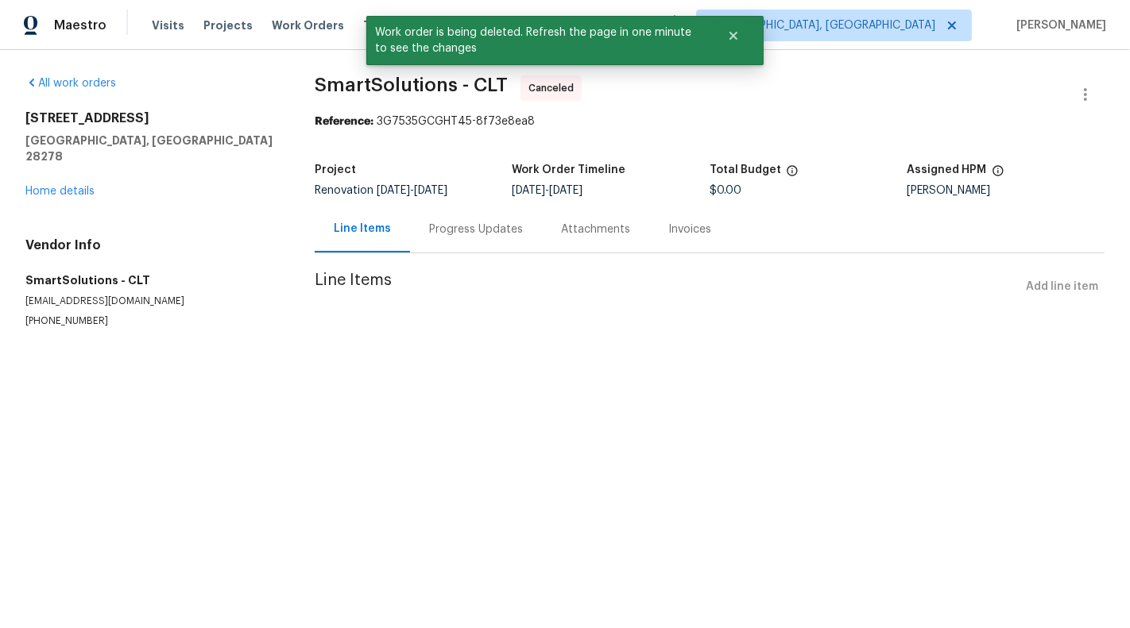
click at [45, 168] on div "7042 Evanton Loch Rd Charlotte, NC 28278 Home details" at bounding box center [150, 154] width 251 height 89
click at [43, 186] on link "Home details" at bounding box center [59, 191] width 69 height 11
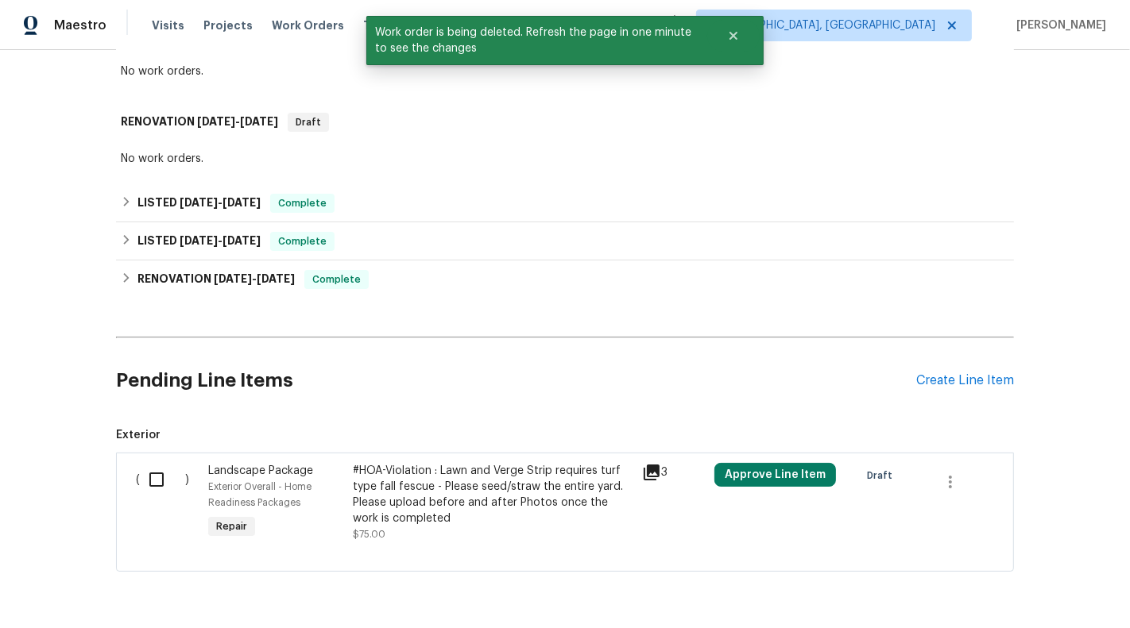
scroll to position [342, 0]
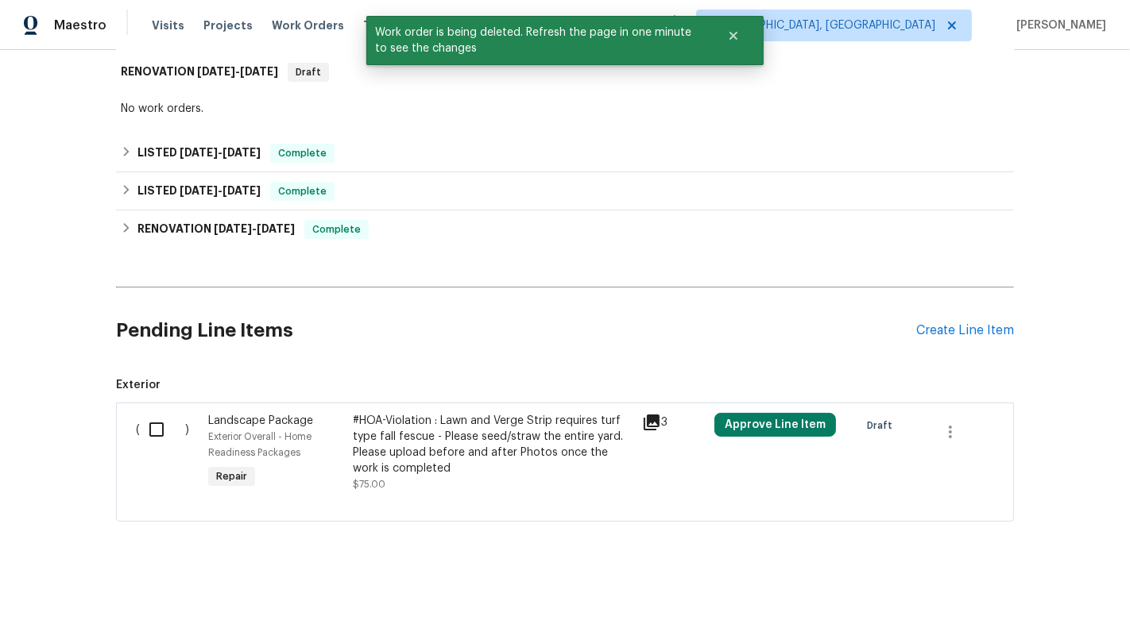
click at [520, 340] on h2 "Pending Line Items" at bounding box center [516, 331] width 800 height 74
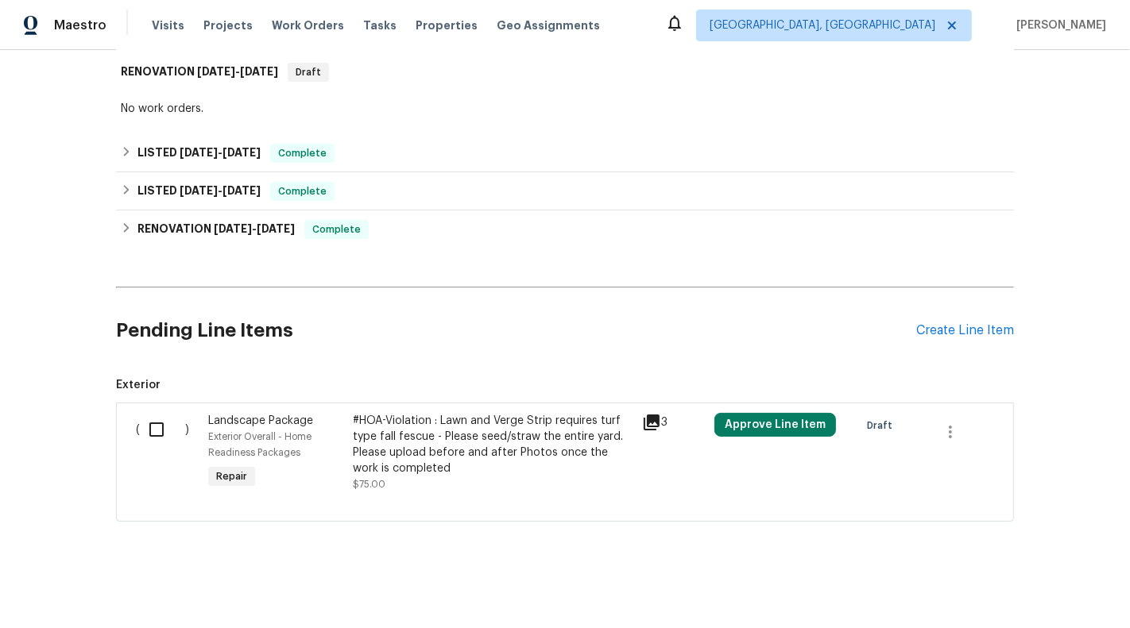
click at [459, 475] on div "#HOA-Violation : Lawn and Verge Strip requires turf type fall fescue - Please s…" at bounding box center [493, 452] width 280 height 79
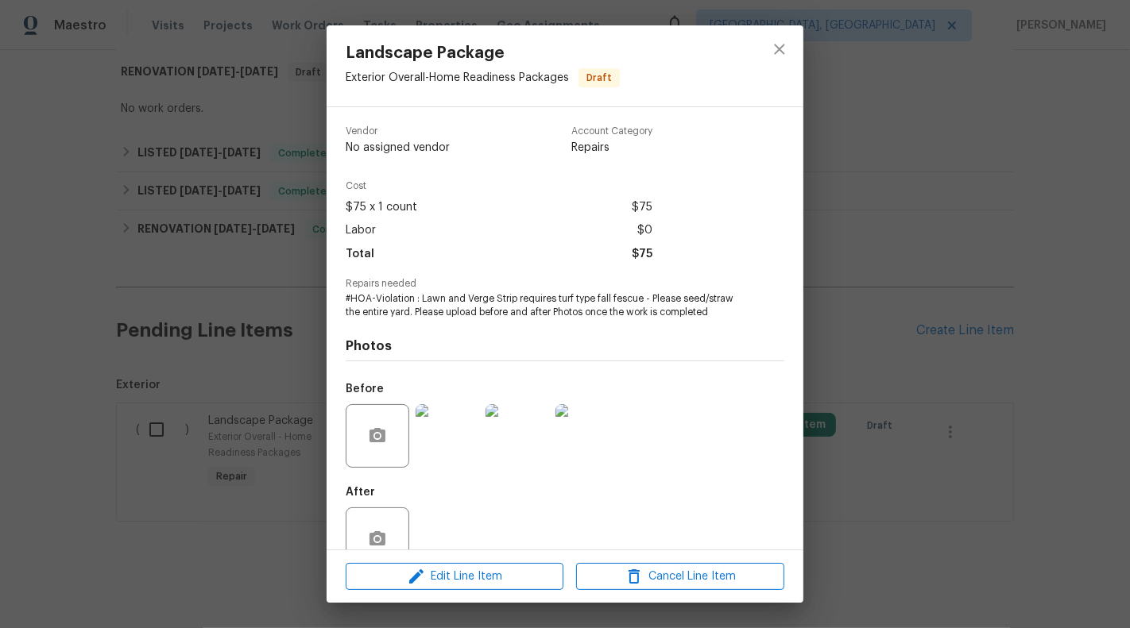
scroll to position [37, 0]
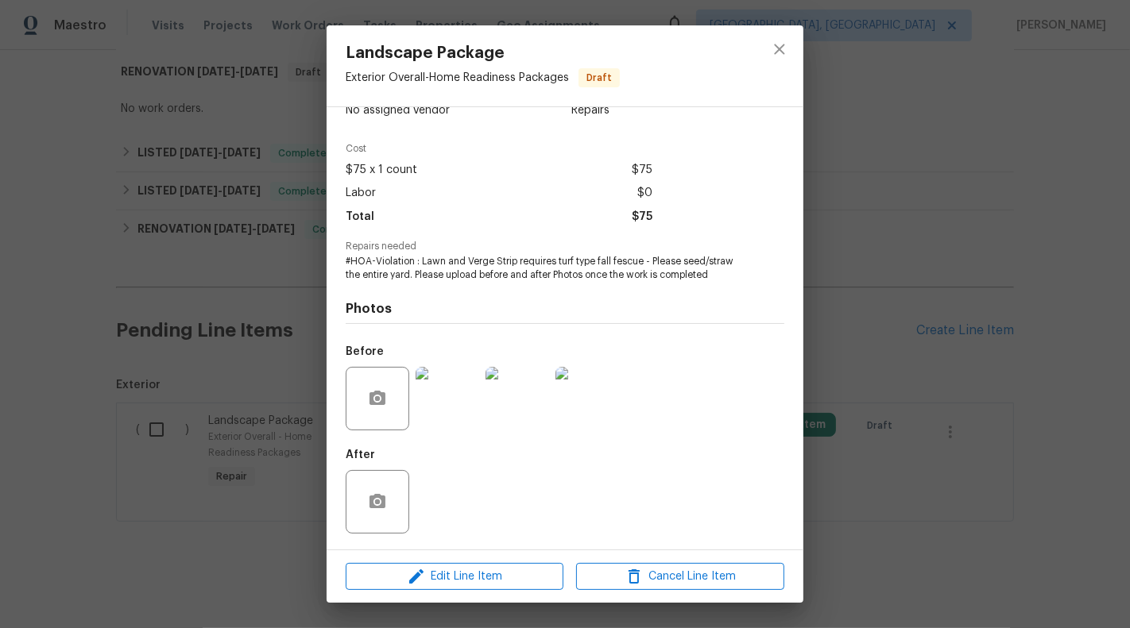
click at [267, 419] on div "Landscape Package Exterior Overall - Home Readiness Packages Draft Vendor No as…" at bounding box center [565, 314] width 1130 height 628
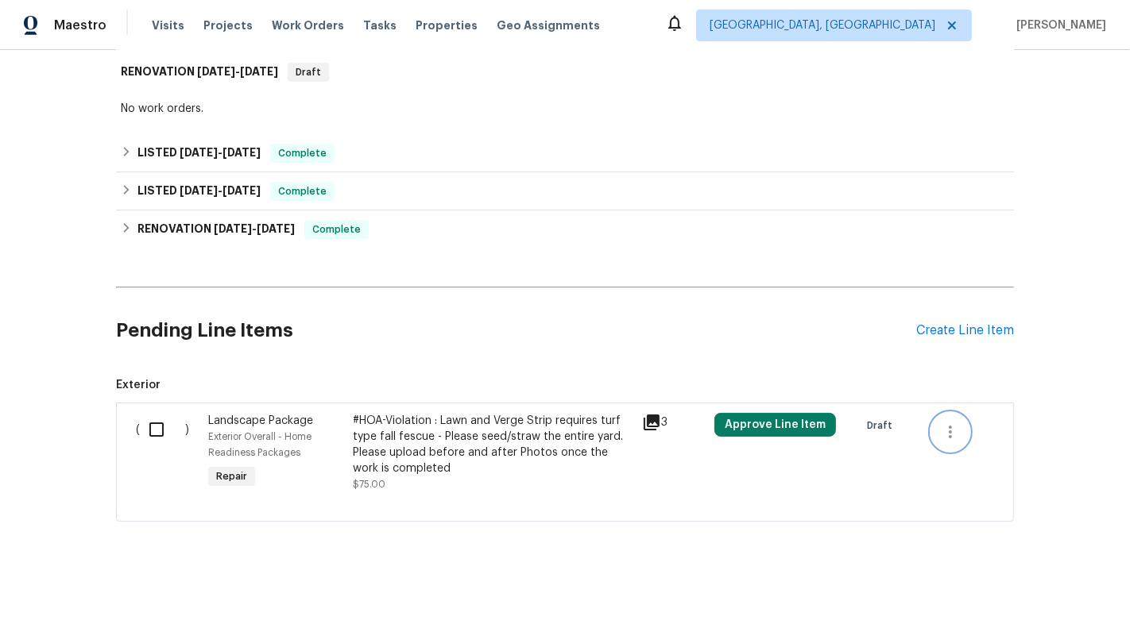
click at [957, 431] on icon "button" at bounding box center [950, 432] width 19 height 19
click at [957, 431] on li "Cancel" at bounding box center [961, 430] width 61 height 26
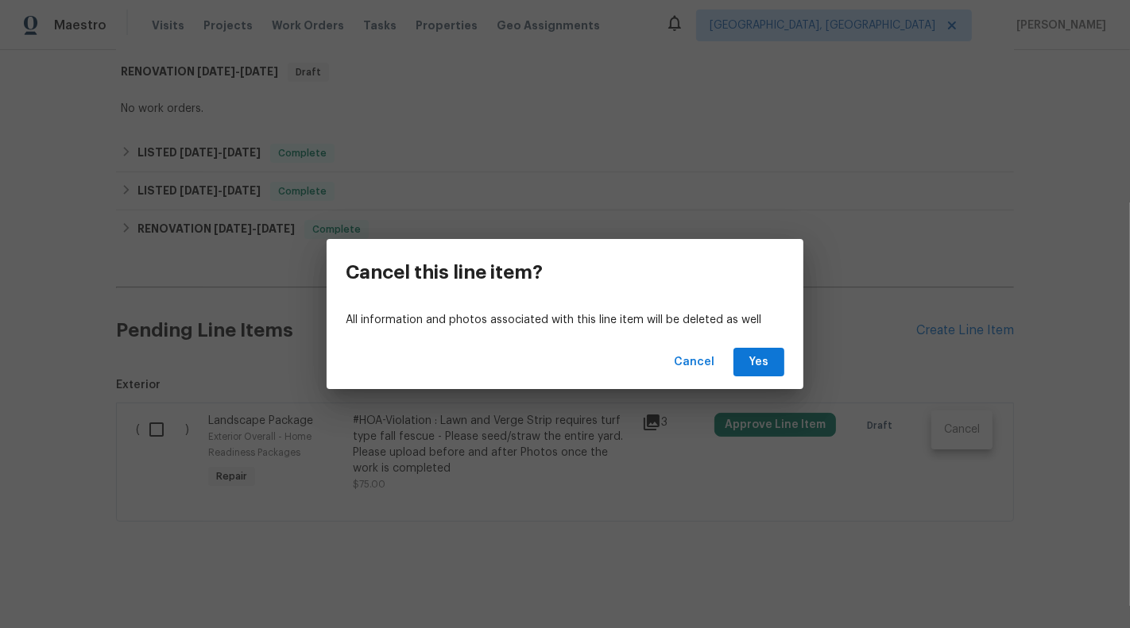
click at [729, 353] on div "Cancel Yes" at bounding box center [565, 362] width 477 height 55
click at [756, 362] on span "Yes" at bounding box center [758, 363] width 25 height 20
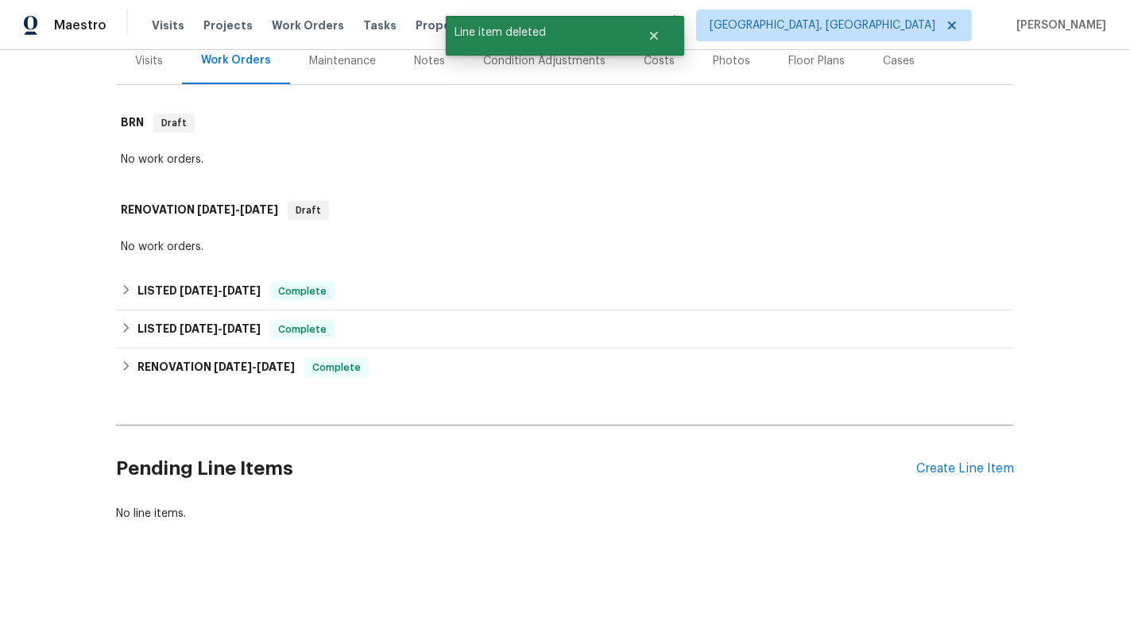
click at [932, 455] on div "Pending Line Items Create Line Item" at bounding box center [565, 469] width 898 height 74
click at [932, 457] on div "Pending Line Items Create Line Item" at bounding box center [565, 469] width 898 height 74
click at [952, 462] on div "Create Line Item" at bounding box center [965, 469] width 98 height 15
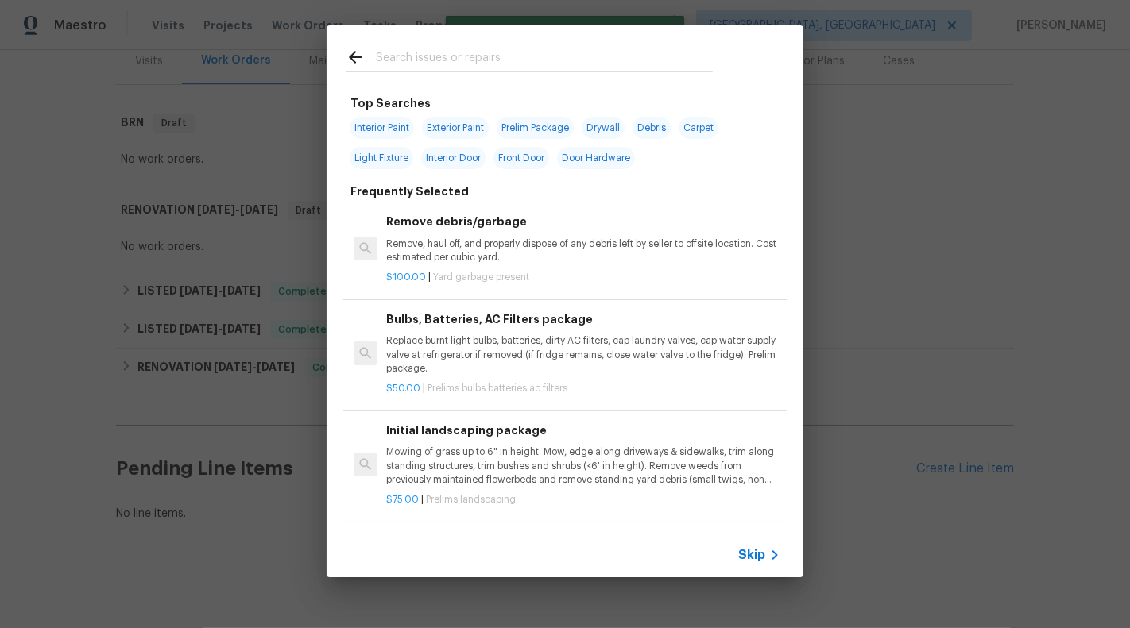
click at [778, 556] on icon at bounding box center [774, 555] width 19 height 19
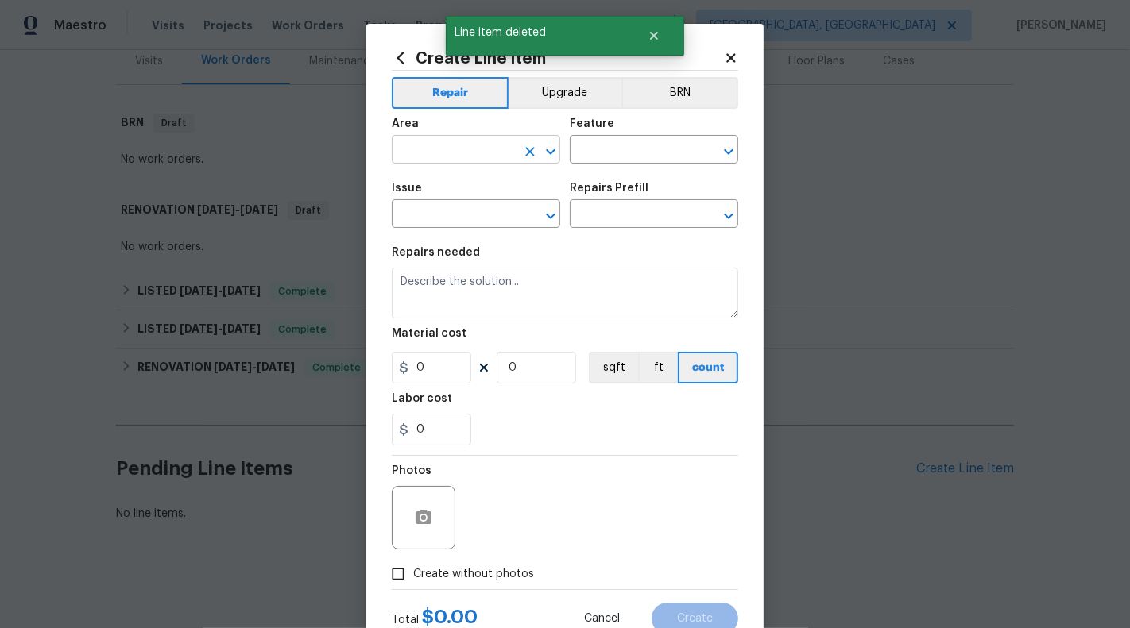
click at [433, 149] on input "text" at bounding box center [454, 151] width 124 height 25
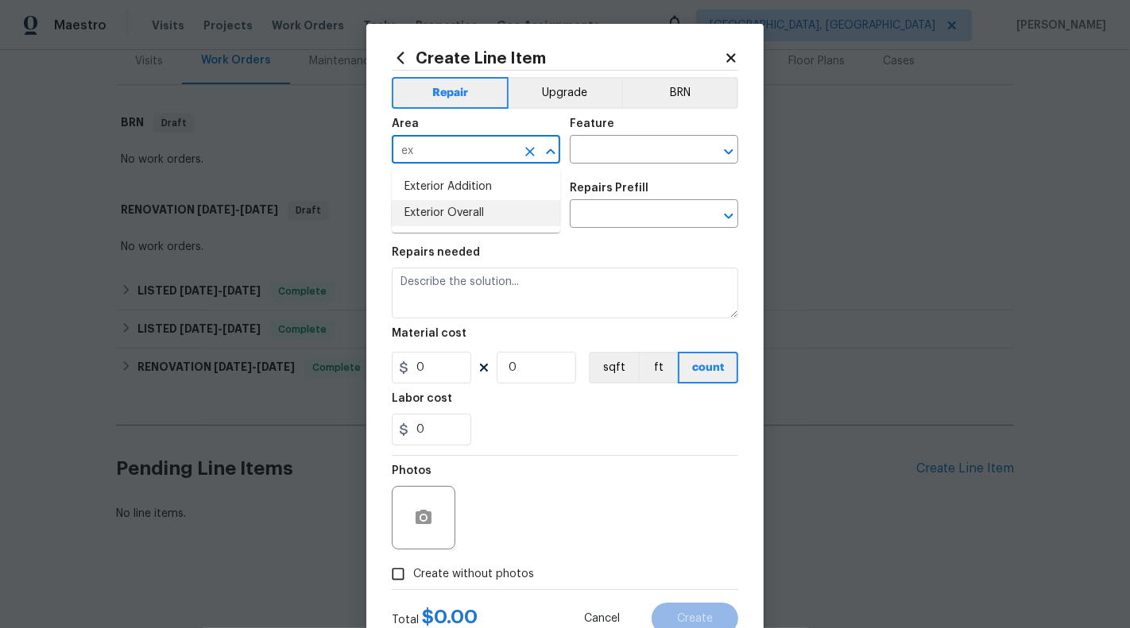
click at [448, 218] on li "Exterior Overall" at bounding box center [476, 213] width 168 height 26
type input "Exterior Overall"
click at [581, 162] on input "text" at bounding box center [632, 151] width 124 height 25
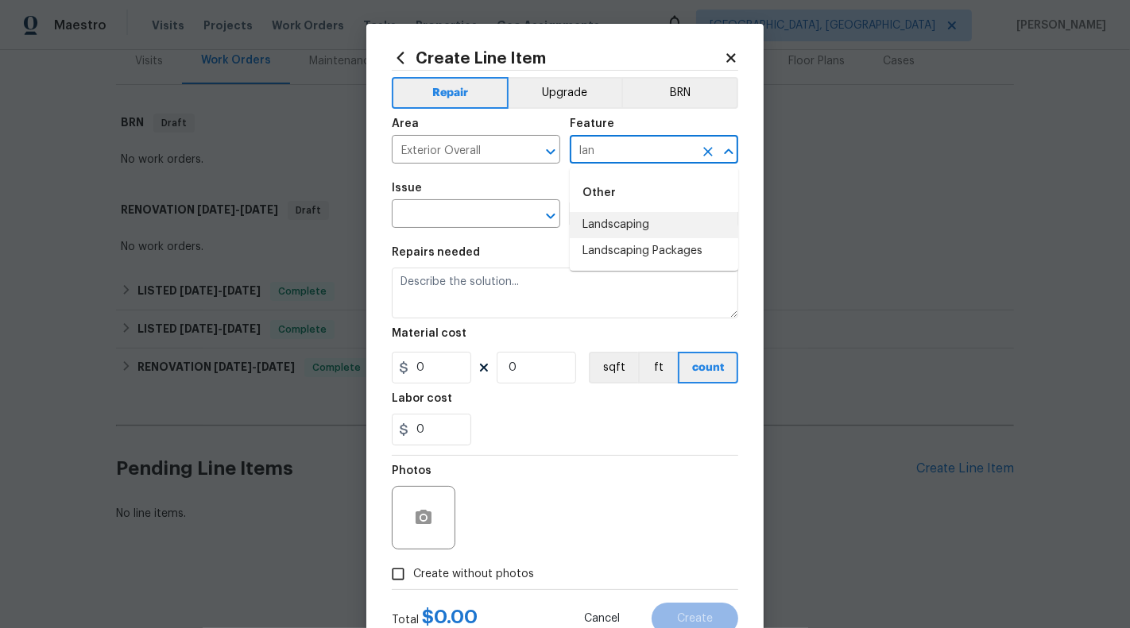
click at [629, 221] on li "Landscaping" at bounding box center [654, 225] width 168 height 26
type input "Landscaping"
click at [489, 222] on input "text" at bounding box center [454, 215] width 124 height 25
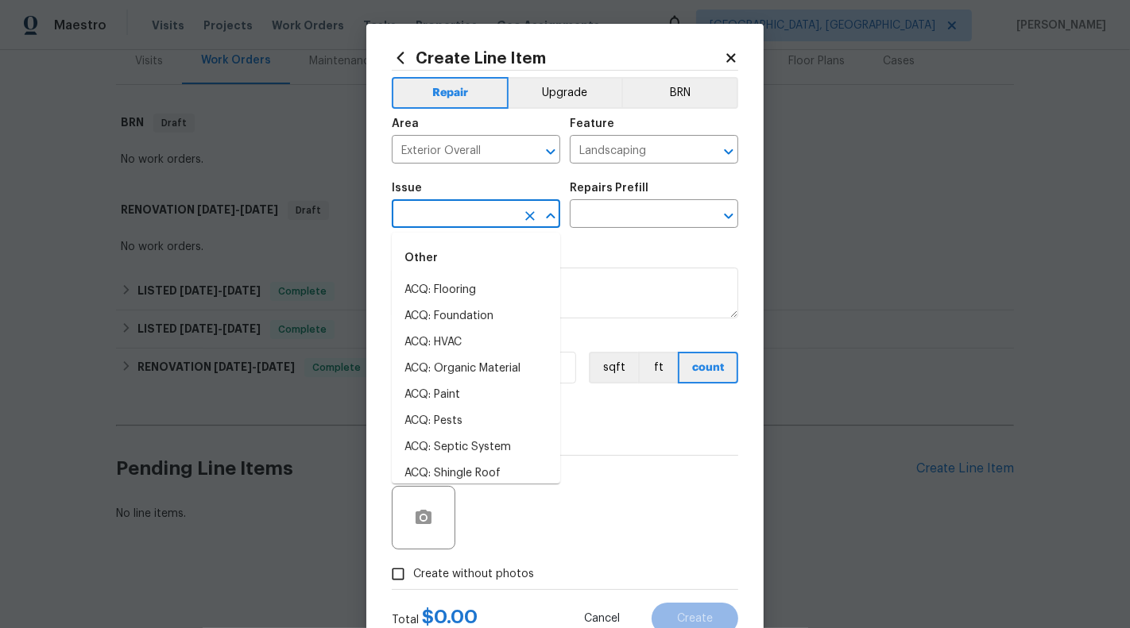
type input ";"
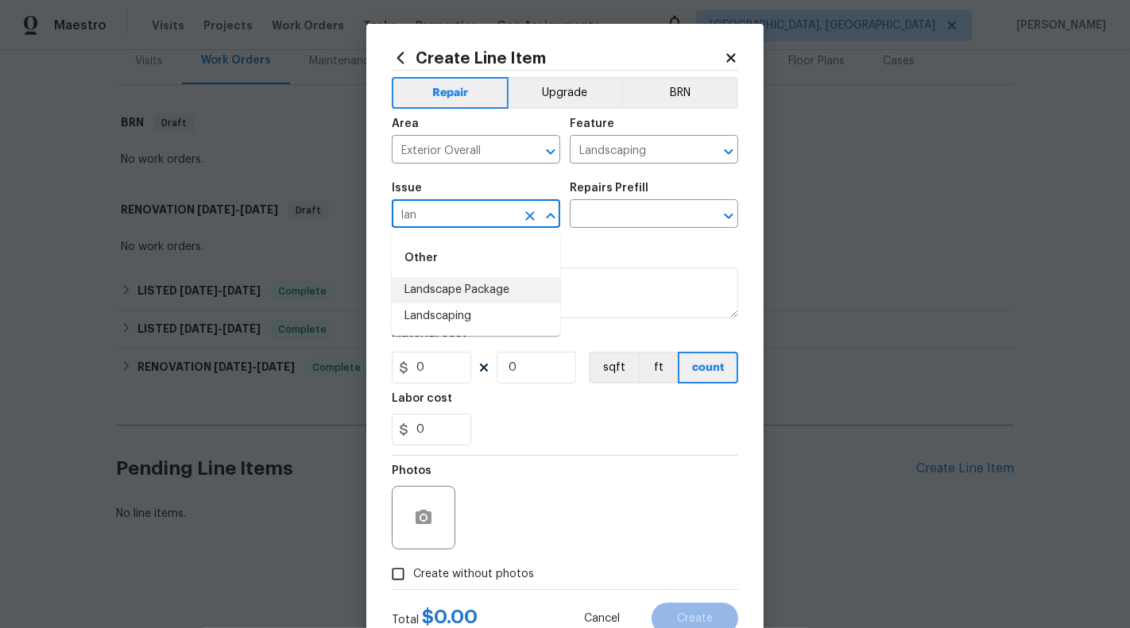
click at [500, 292] on li "Landscape Package" at bounding box center [476, 290] width 168 height 26
type input "Landscape Package"
click at [596, 252] on div "Repairs needed" at bounding box center [565, 257] width 346 height 21
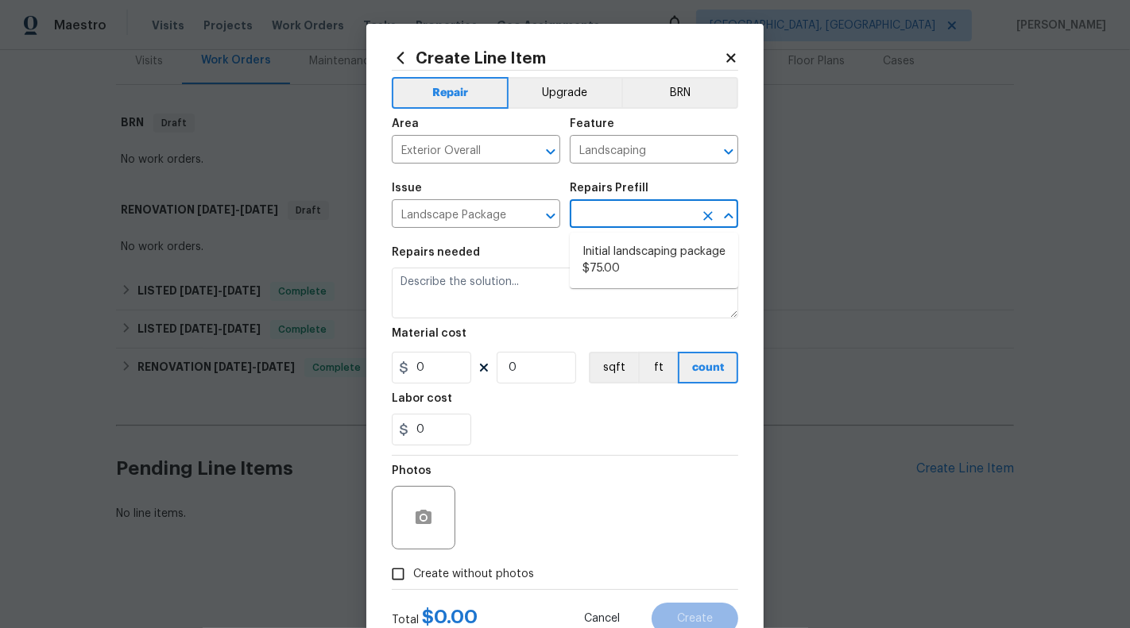
click at [596, 222] on input "text" at bounding box center [632, 215] width 124 height 25
click at [605, 249] on li "Initial landscaping package $75.00" at bounding box center [654, 260] width 168 height 43
type input "Home Readiness Packages"
type input "Initial landscaping package $75.00"
type textarea "Mowing of grass up to 6" in height. Mow, edge along driveways & sidewalks, trim…"
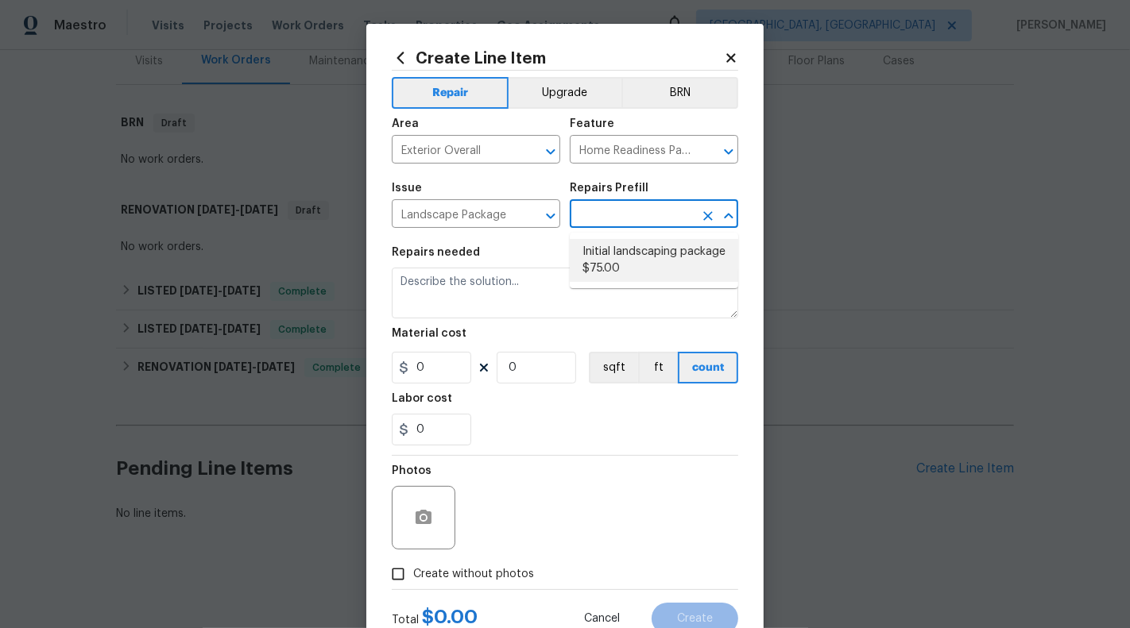
type input "75"
type input "1"
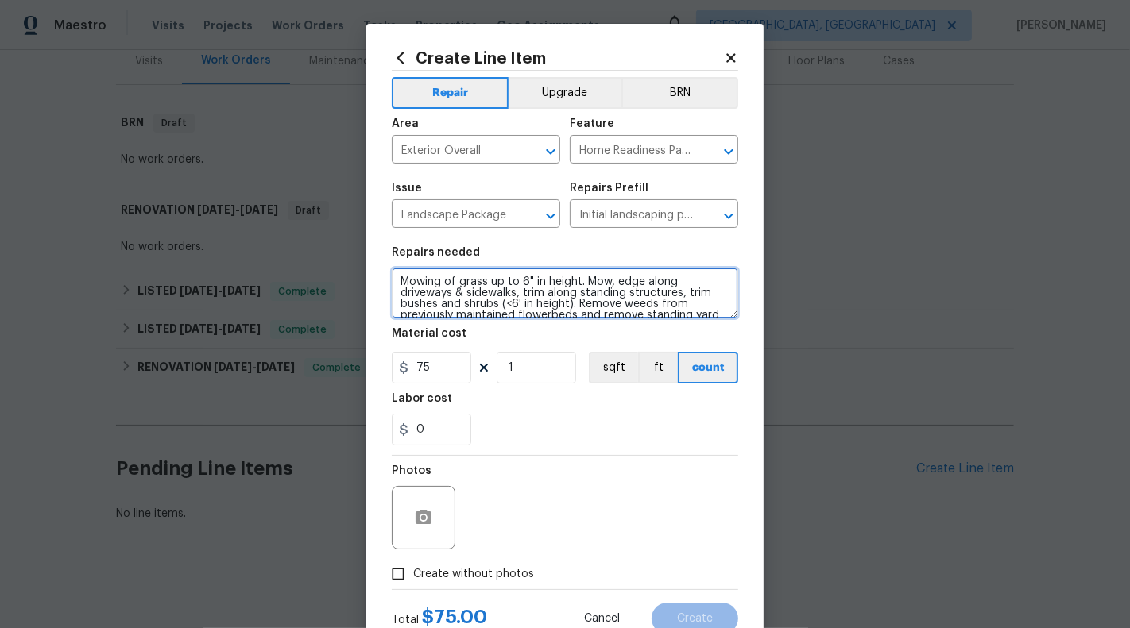
click at [574, 288] on textarea "Mowing of grass up to 6" in height. Mow, edge along driveways & sidewalks, trim…" at bounding box center [565, 293] width 346 height 51
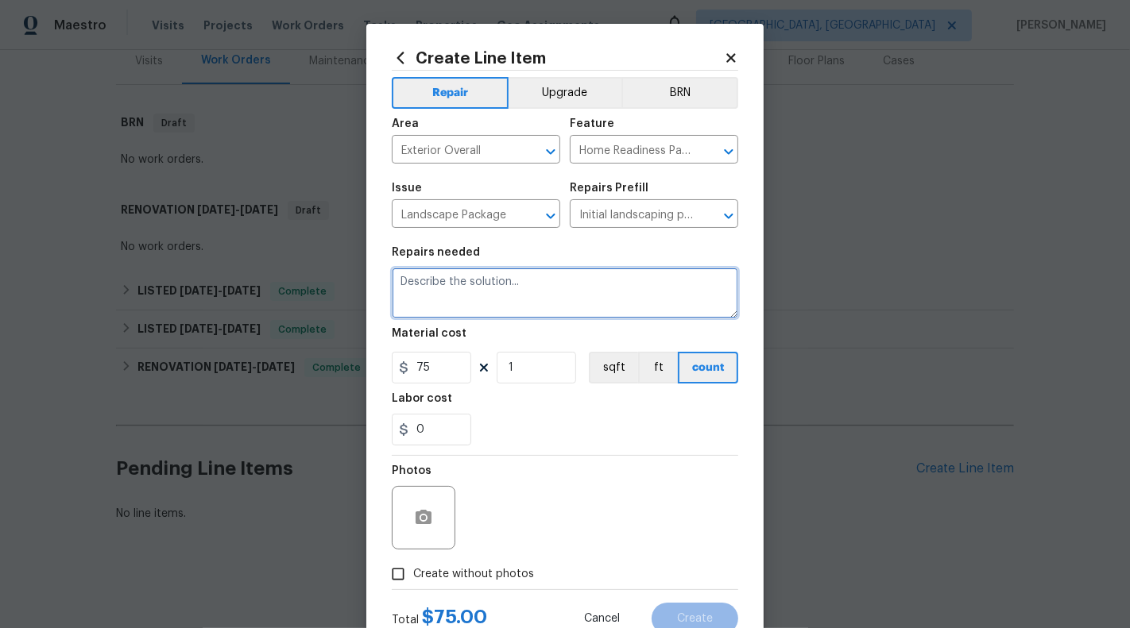
paste textarea "#HOA-Violation : Lawn and Verge Strip requires turf type fall fescue - Please s…"
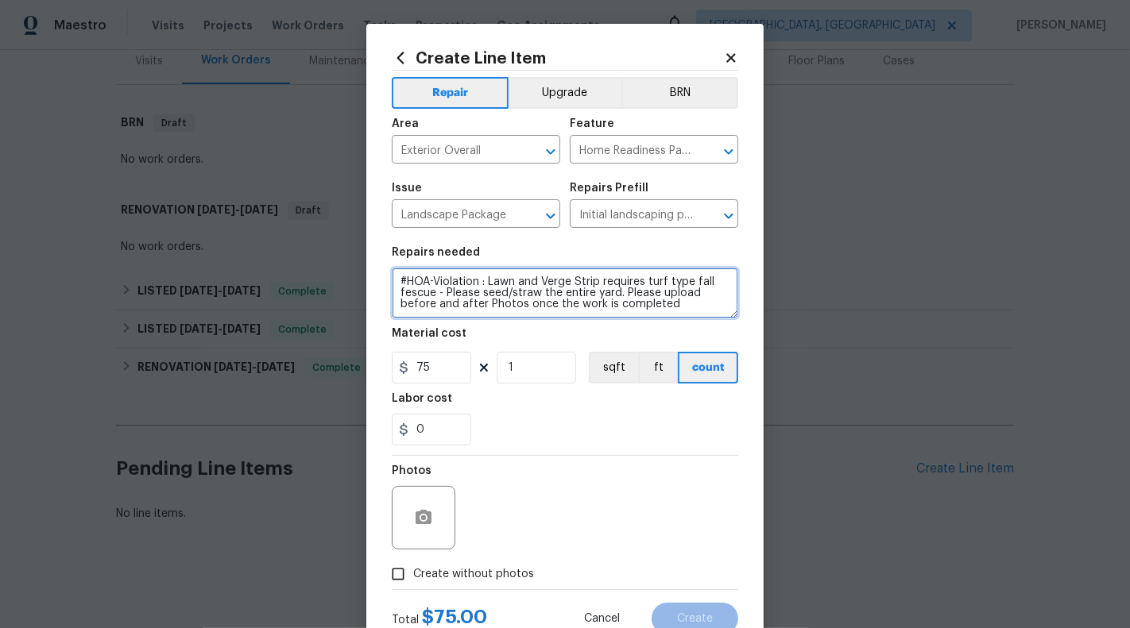
type textarea "#HOA-Violation : Lawn and Verge Strip requires turf type fall fescue - Please s…"
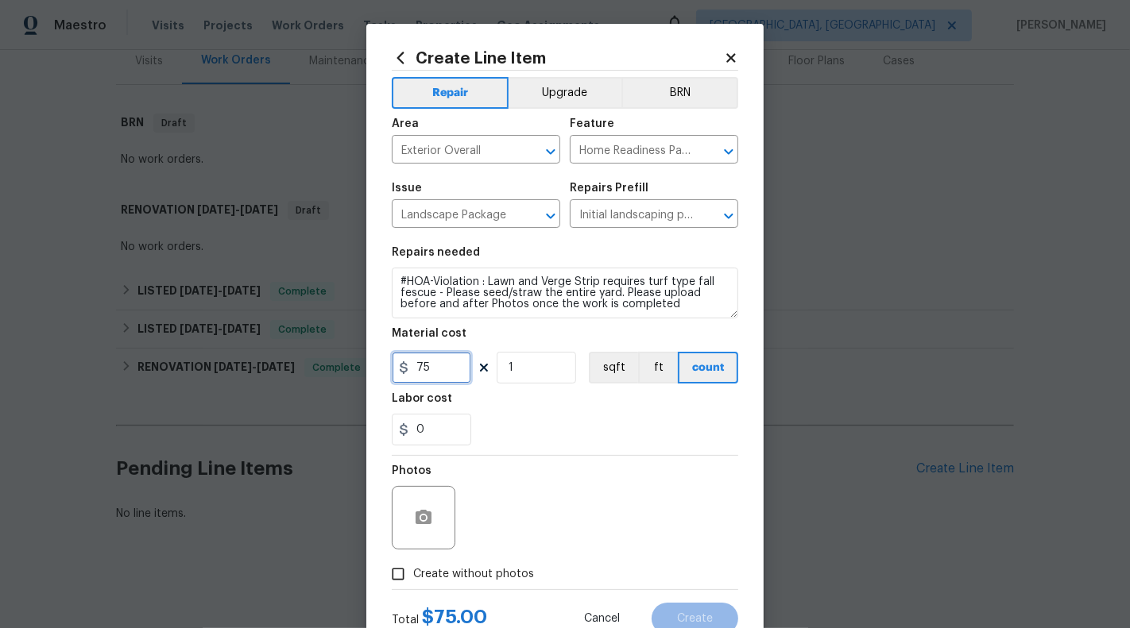
drag, startPoint x: 416, startPoint y: 369, endPoint x: 446, endPoint y: 369, distance: 30.2
click at [446, 369] on input "75" at bounding box center [431, 368] width 79 height 32
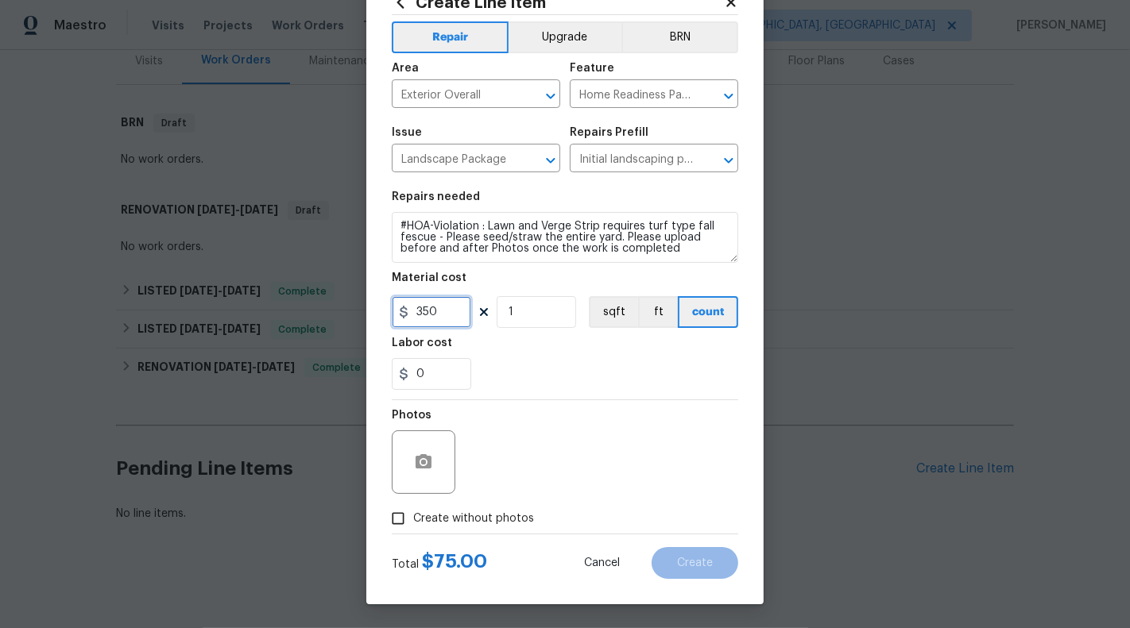
type input "350"
click at [420, 466] on icon "button" at bounding box center [424, 461] width 16 height 14
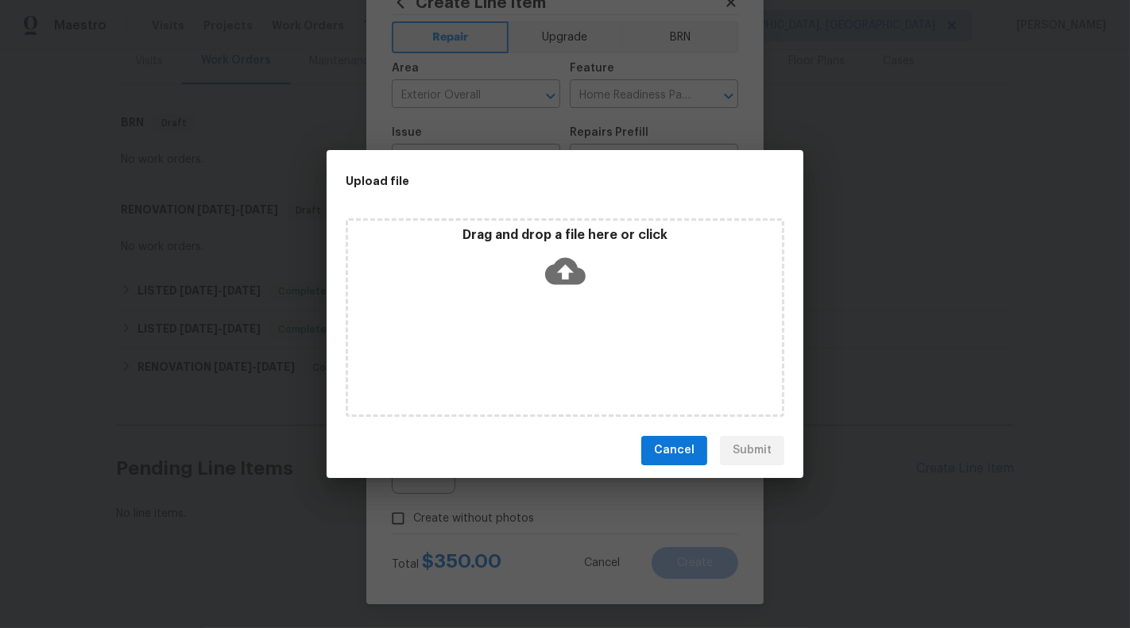
click at [566, 260] on icon at bounding box center [565, 270] width 41 height 27
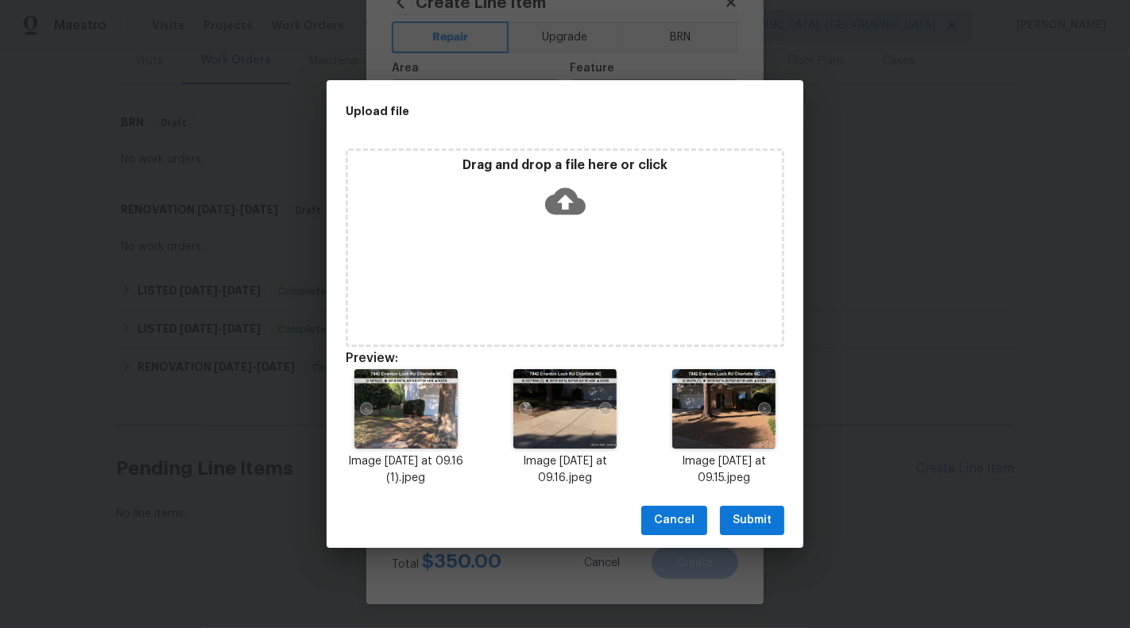
click at [748, 513] on span "Submit" at bounding box center [751, 521] width 39 height 20
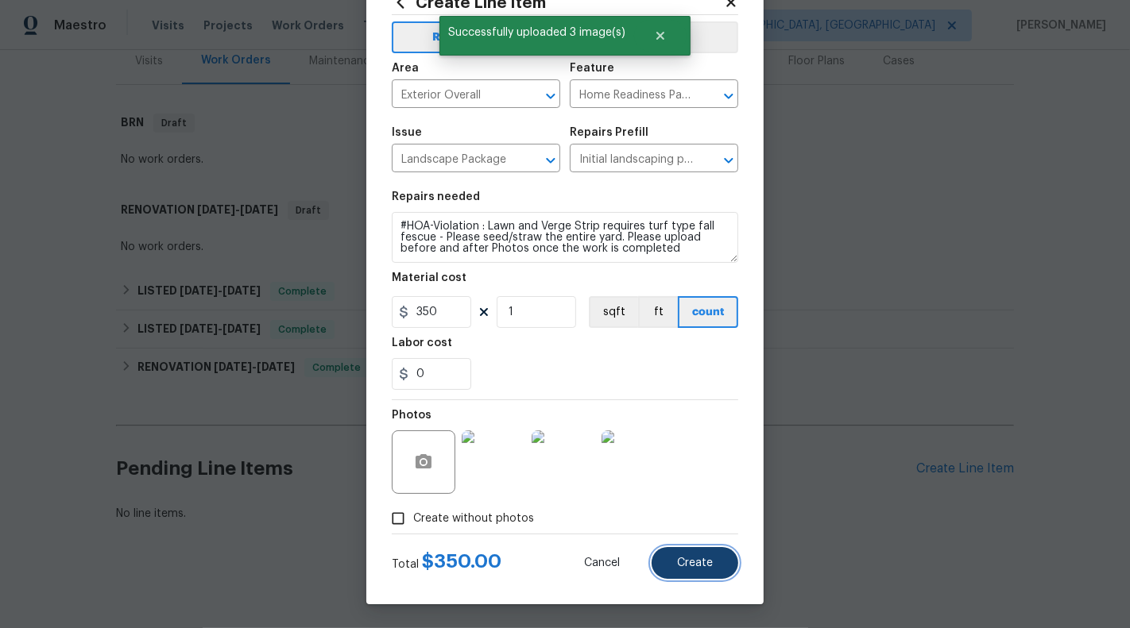
click at [705, 578] on button "Create" at bounding box center [694, 563] width 87 height 32
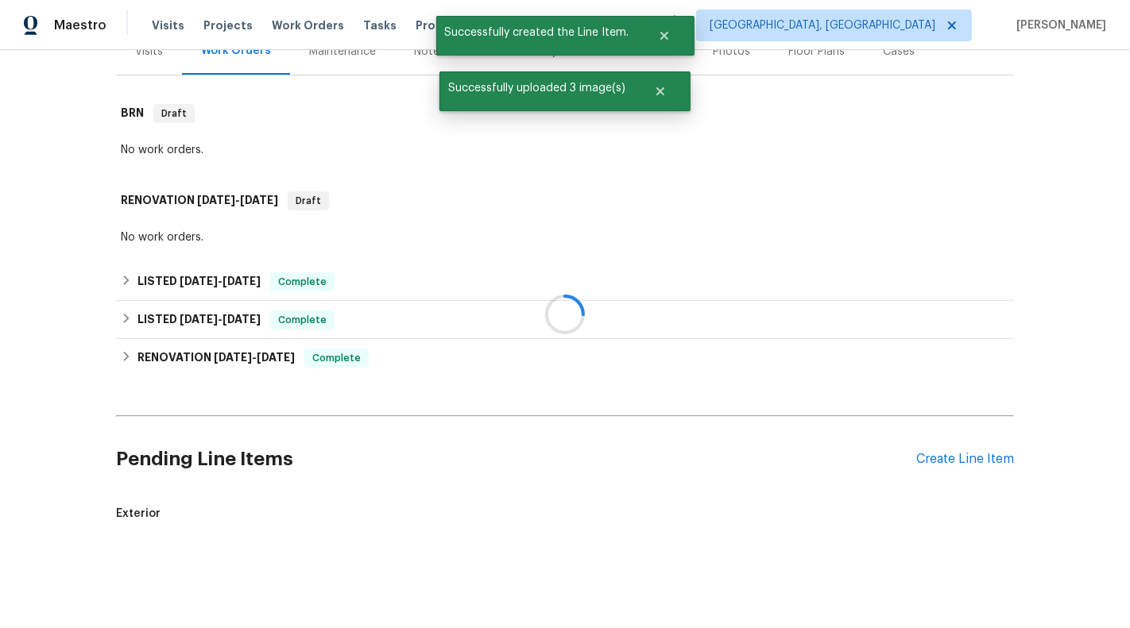
scroll to position [342, 0]
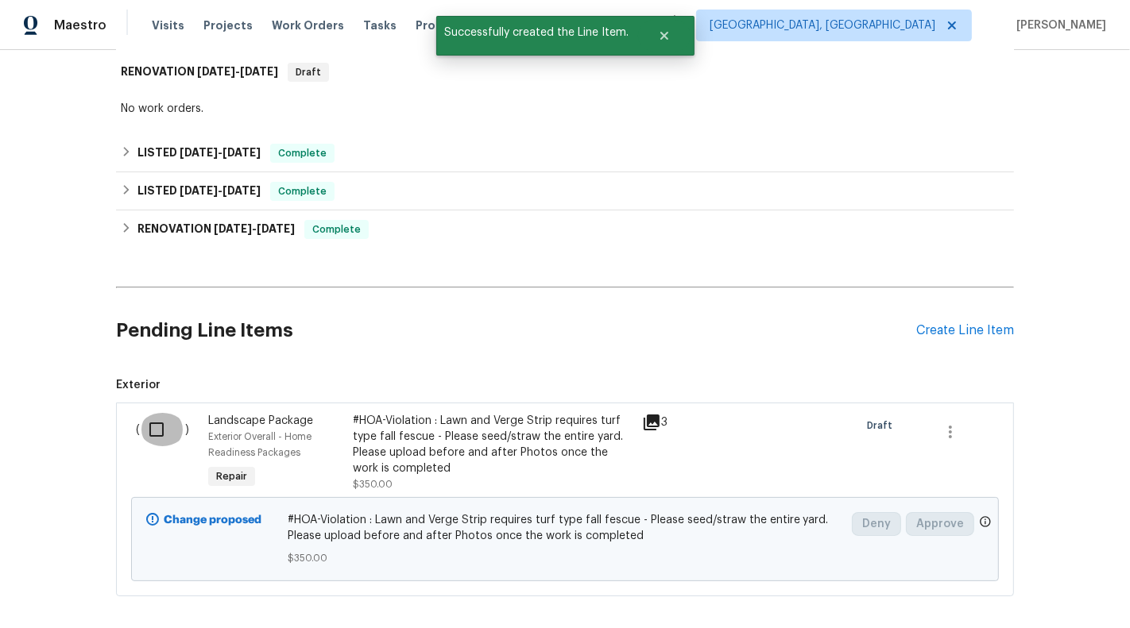
click at [166, 425] on input "checkbox" at bounding box center [162, 429] width 45 height 33
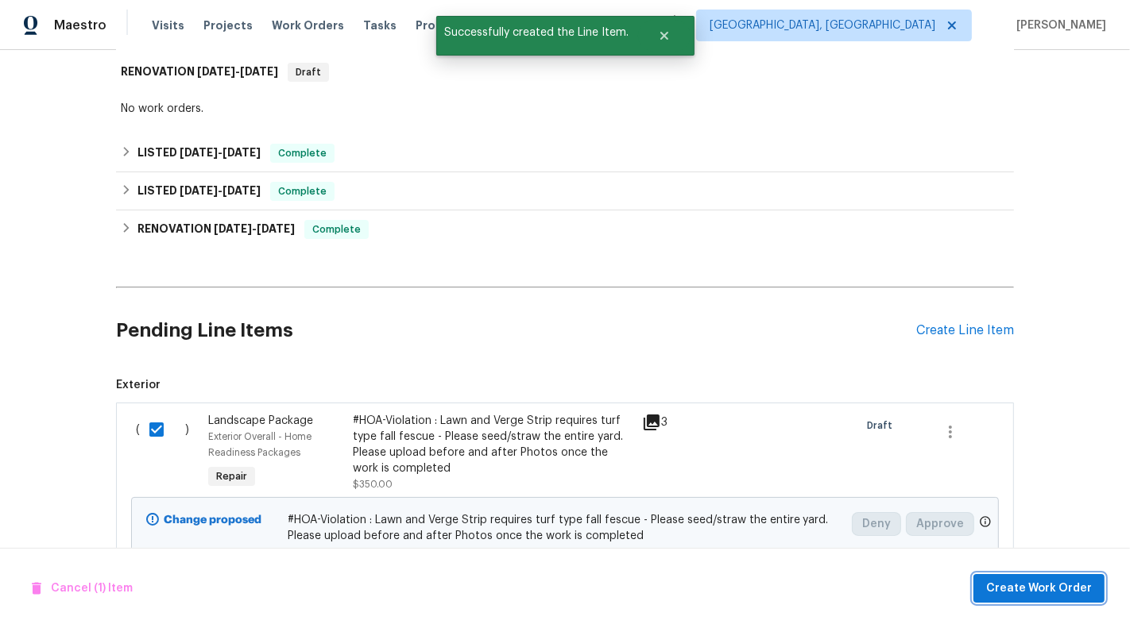
click at [1023, 595] on span "Create Work Order" at bounding box center [1039, 589] width 106 height 20
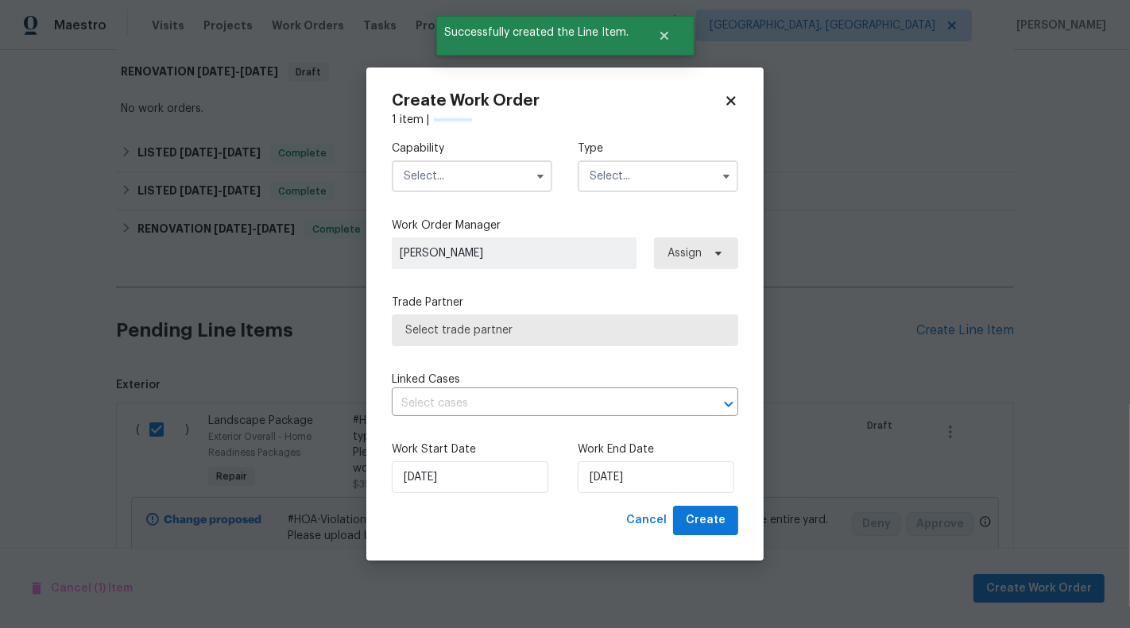
checkbox input "false"
click at [499, 176] on input "text" at bounding box center [472, 176] width 160 height 32
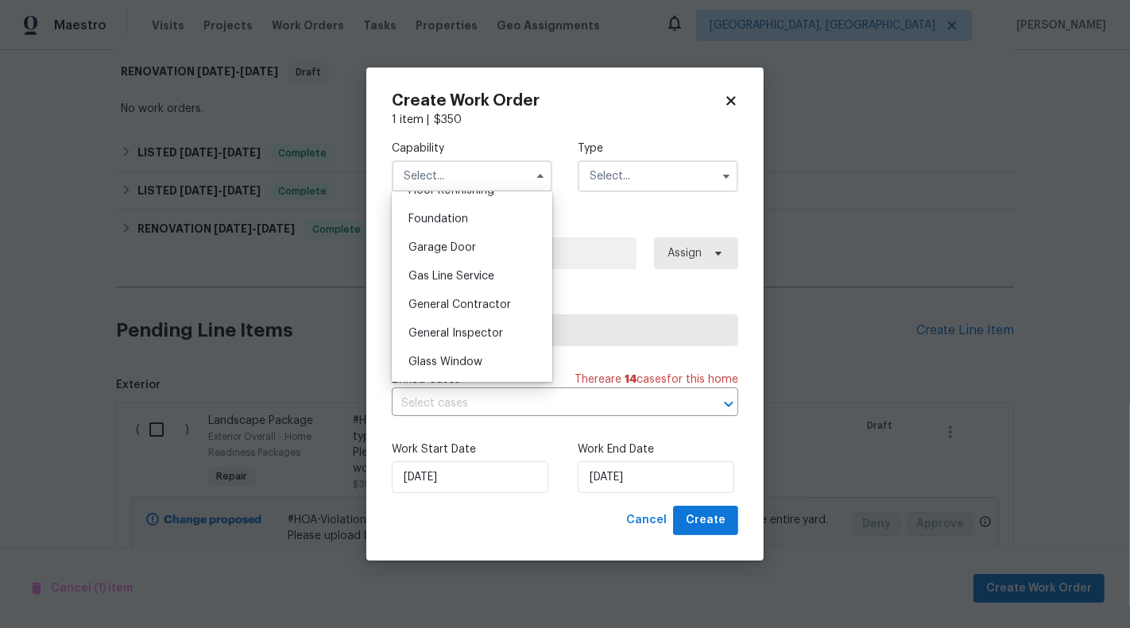
scroll to position [683, 0]
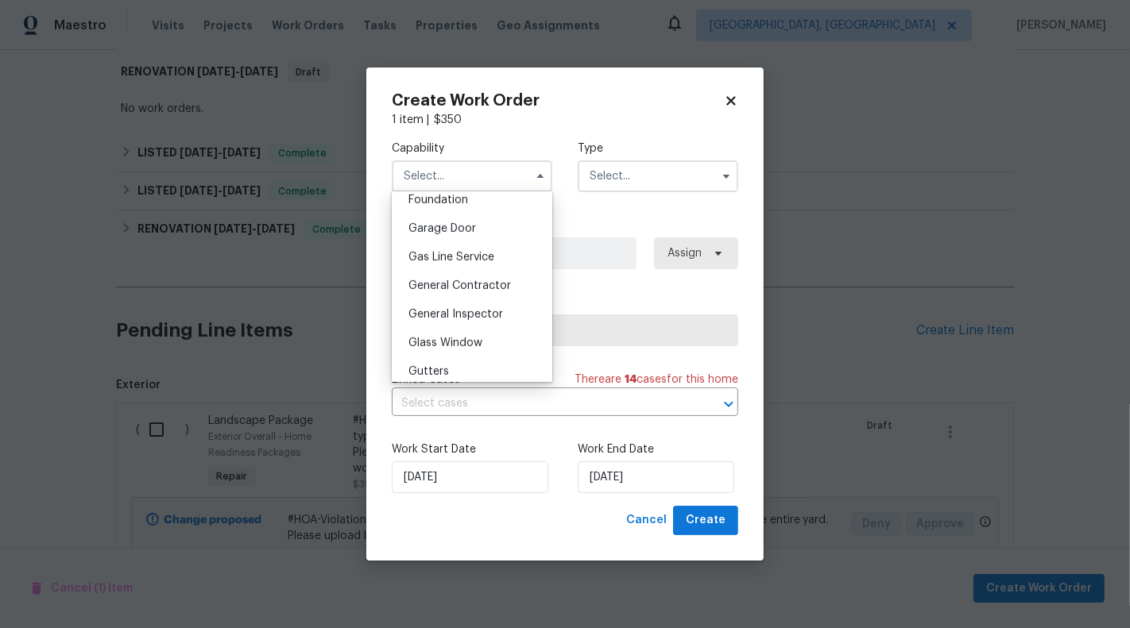
click at [500, 278] on div "General Contractor" at bounding box center [472, 286] width 153 height 29
type input "General Contractor"
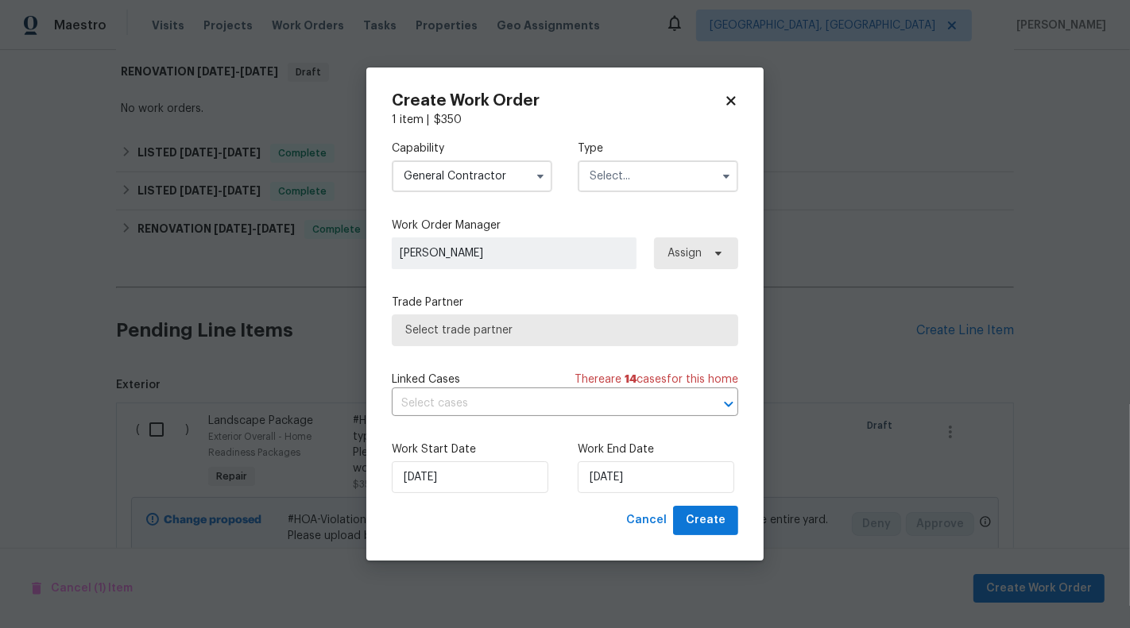
click at [655, 156] on div "Type" at bounding box center [658, 167] width 160 height 52
click at [661, 173] on input "text" at bounding box center [658, 176] width 160 height 32
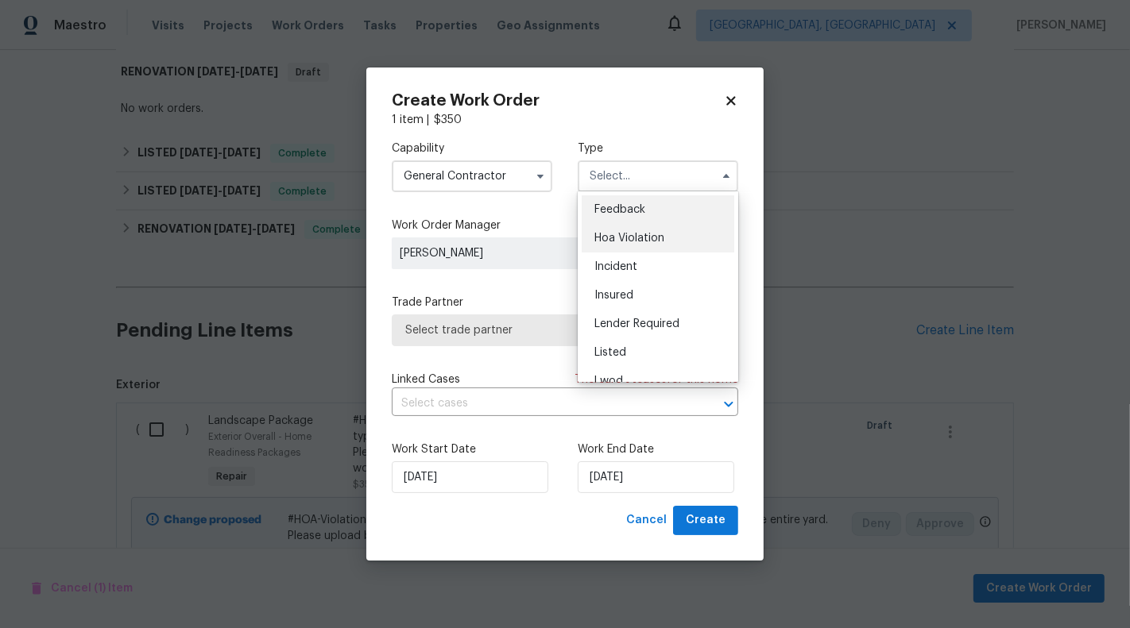
click at [639, 242] on span "Hoa Violation" at bounding box center [629, 238] width 70 height 11
type input "Hoa Violation"
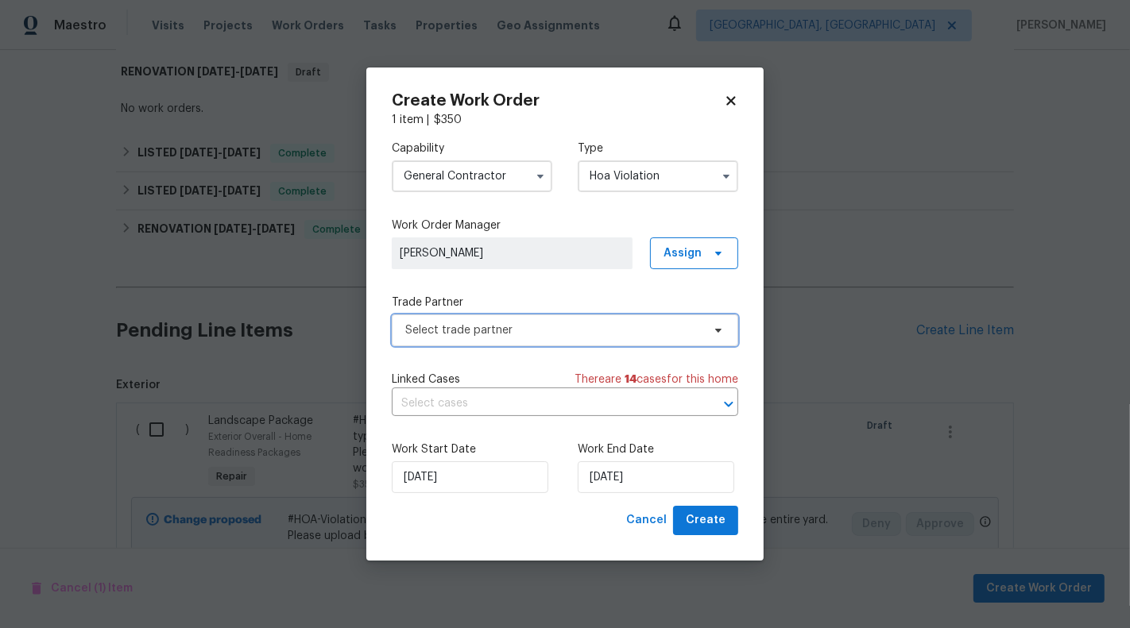
click at [555, 334] on span "Select trade partner" at bounding box center [553, 331] width 296 height 16
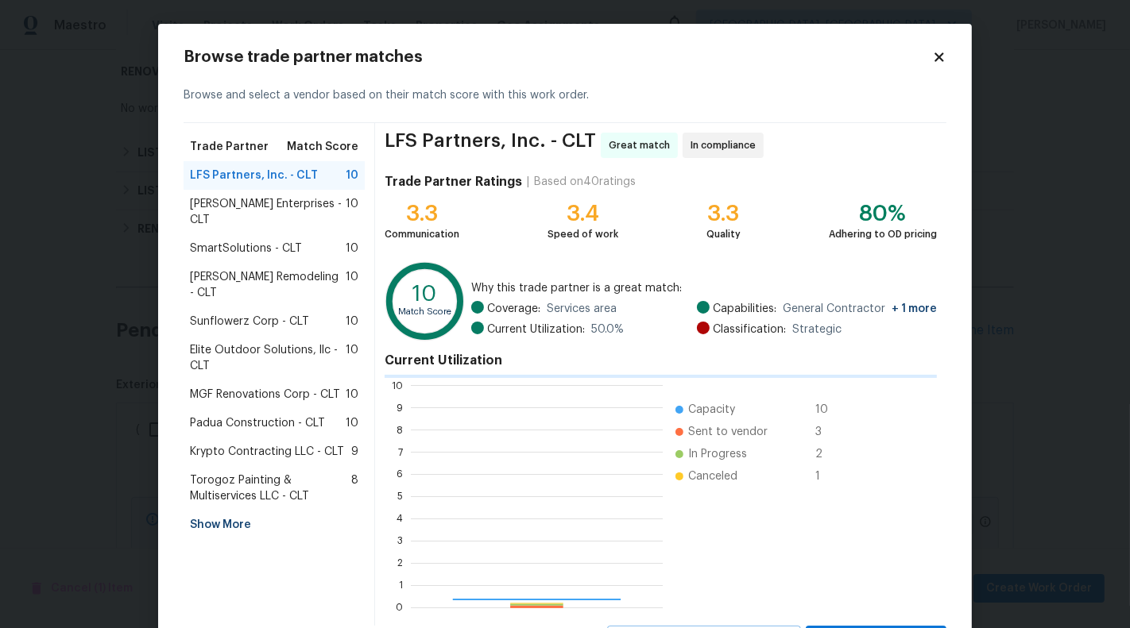
scroll to position [222, 251]
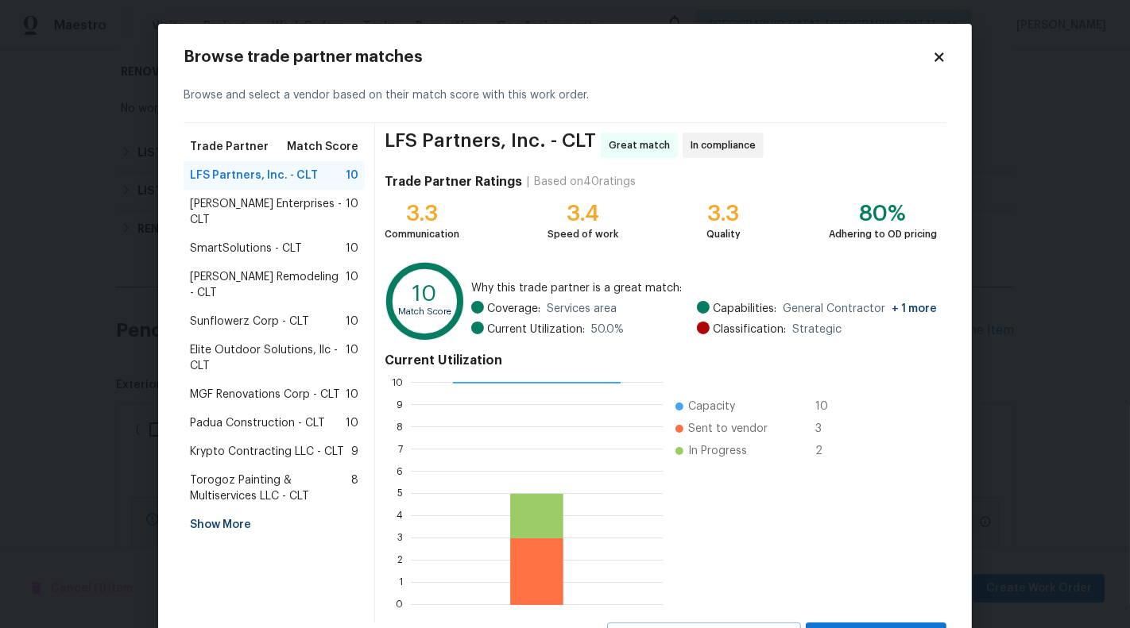
click at [243, 241] on span "SmartSolutions - CLT" at bounding box center [246, 249] width 112 height 16
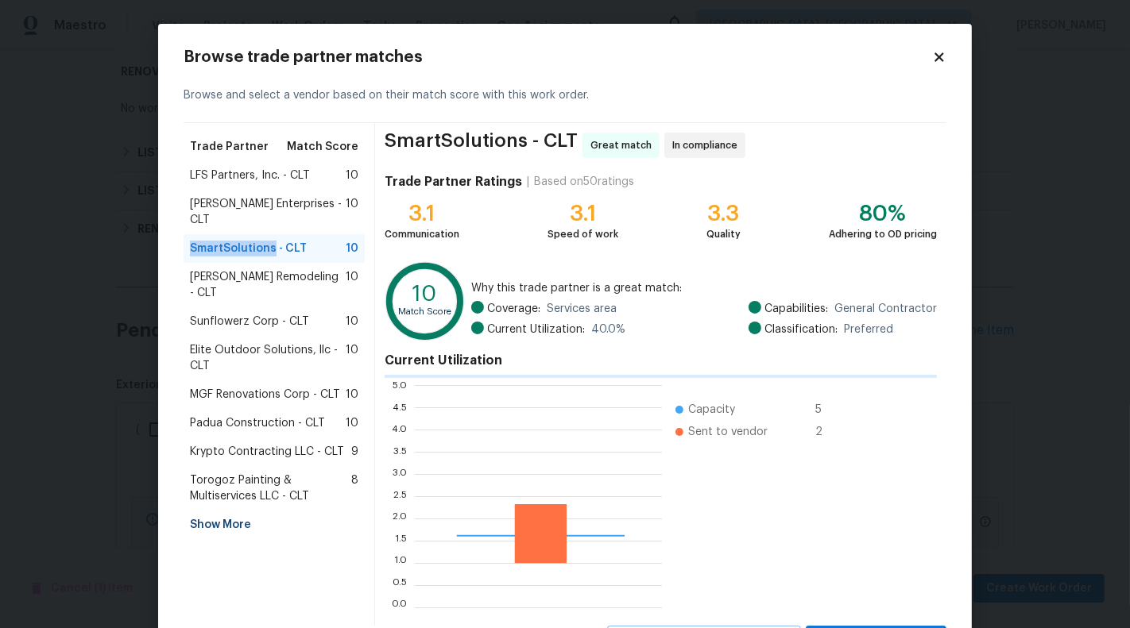
click at [243, 241] on span "SmartSolutions - CLT" at bounding box center [248, 249] width 117 height 16
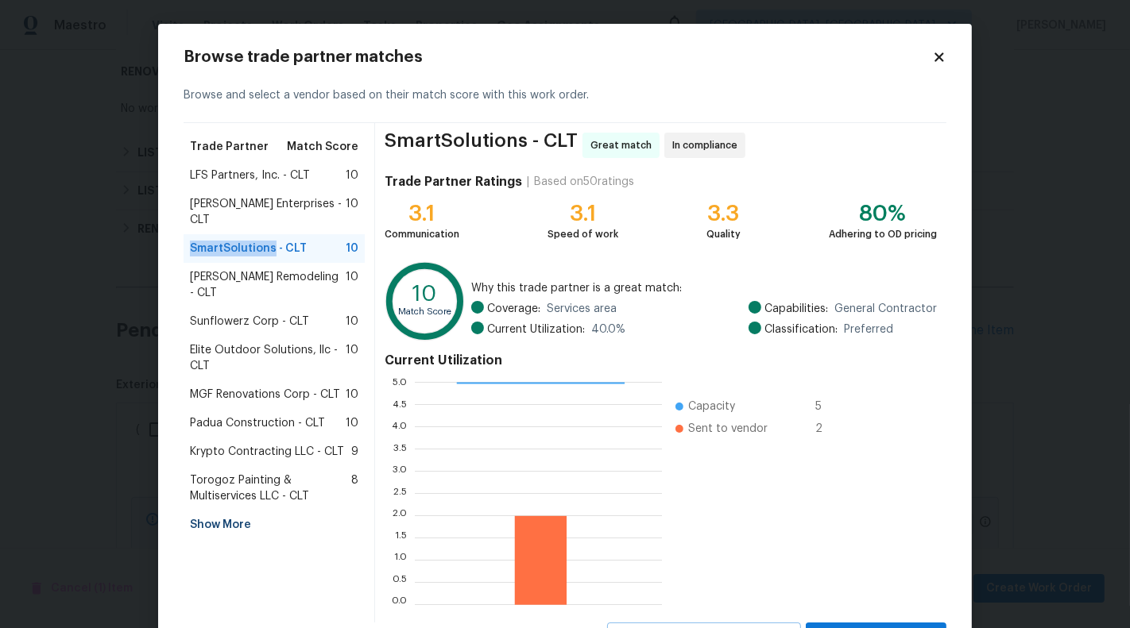
scroll to position [72, 0]
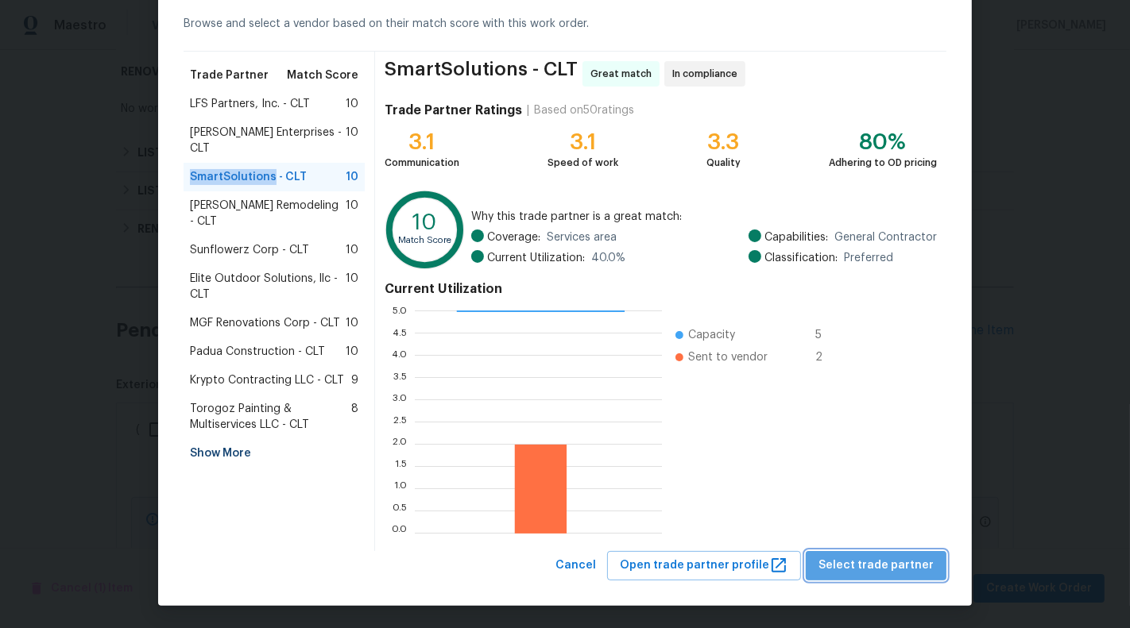
click at [885, 559] on span "Select trade partner" at bounding box center [875, 566] width 115 height 20
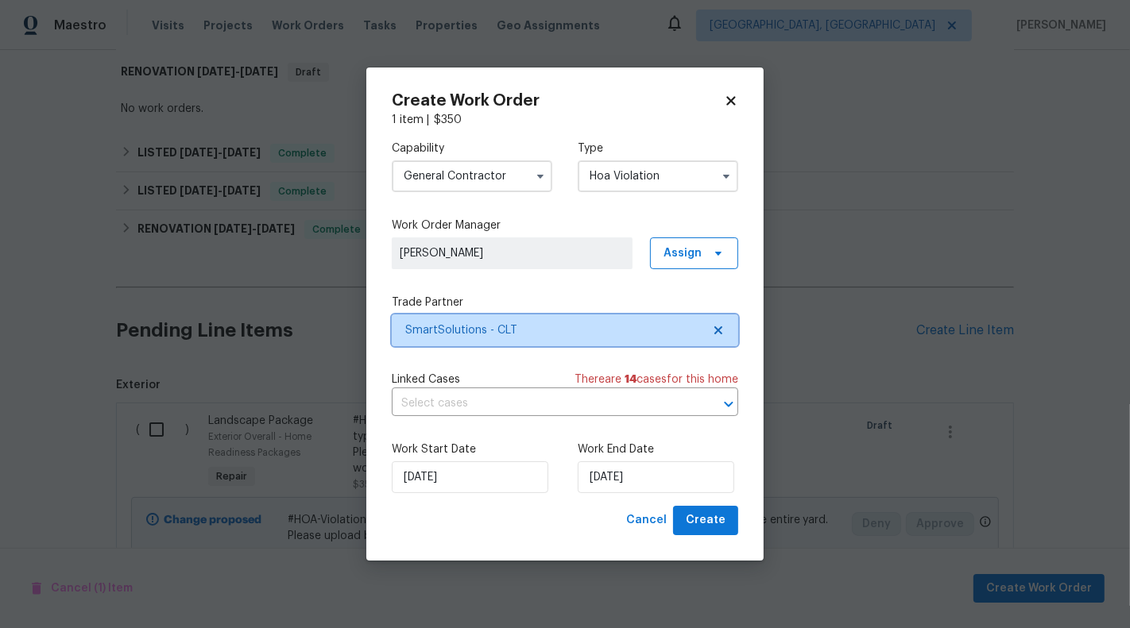
scroll to position [0, 0]
click at [521, 426] on div "Capability General Contractor Type Hoa Violation Work Order Manager Sunmathy Wi…" at bounding box center [565, 317] width 346 height 378
click at [521, 419] on div "Capability General Contractor Type Hoa Violation Work Order Manager Sunmathy Wi…" at bounding box center [565, 317] width 346 height 378
click at [508, 405] on input "text" at bounding box center [543, 404] width 302 height 25
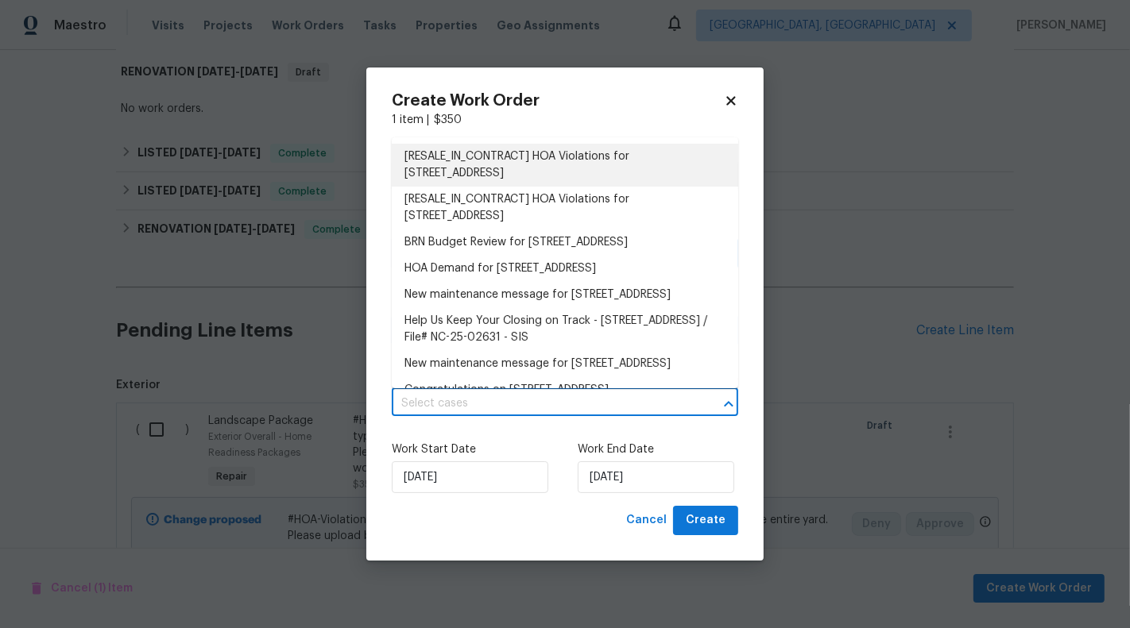
click at [493, 161] on li "[RESALE_IN_CONTRACT] HOA Violations for 7042 Evanton Loch Rd, Charlotte, NC 282…" at bounding box center [565, 165] width 346 height 43
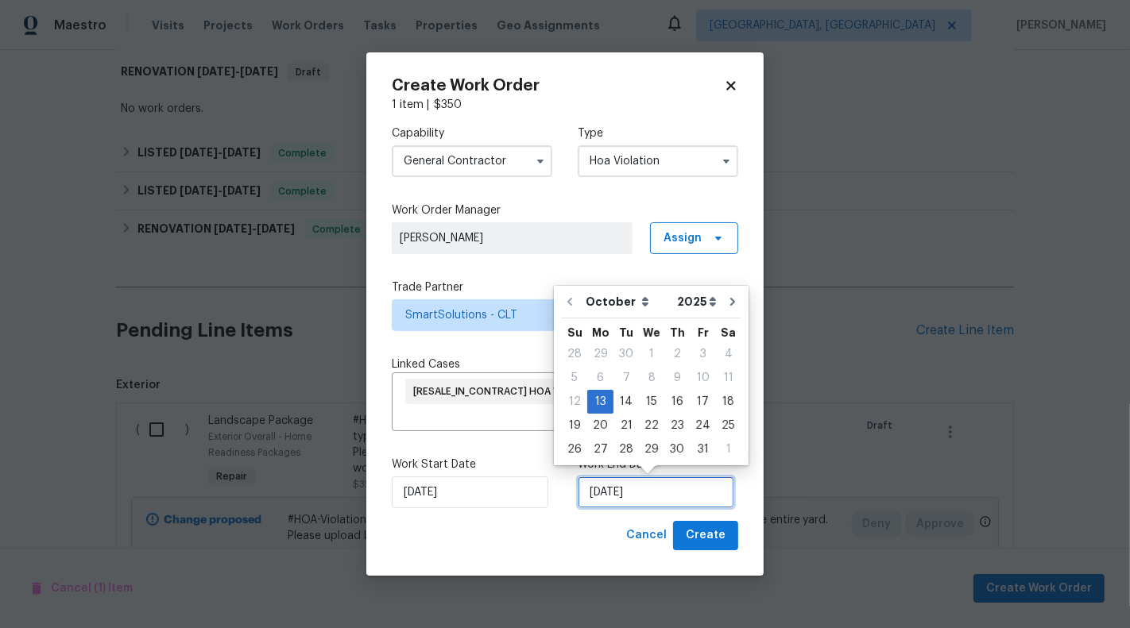
click at [615, 494] on input "13/10/2025" at bounding box center [656, 493] width 157 height 32
click at [647, 403] on div "15" at bounding box center [651, 402] width 25 height 22
type input "15/10/2025"
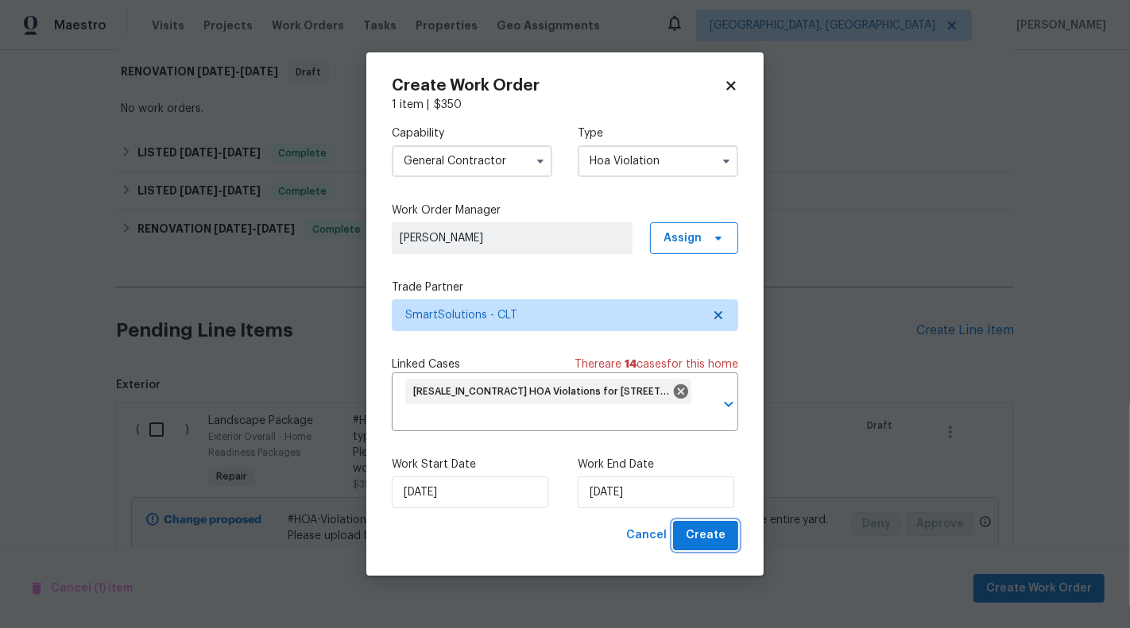
click at [705, 546] on span "Create" at bounding box center [706, 536] width 40 height 20
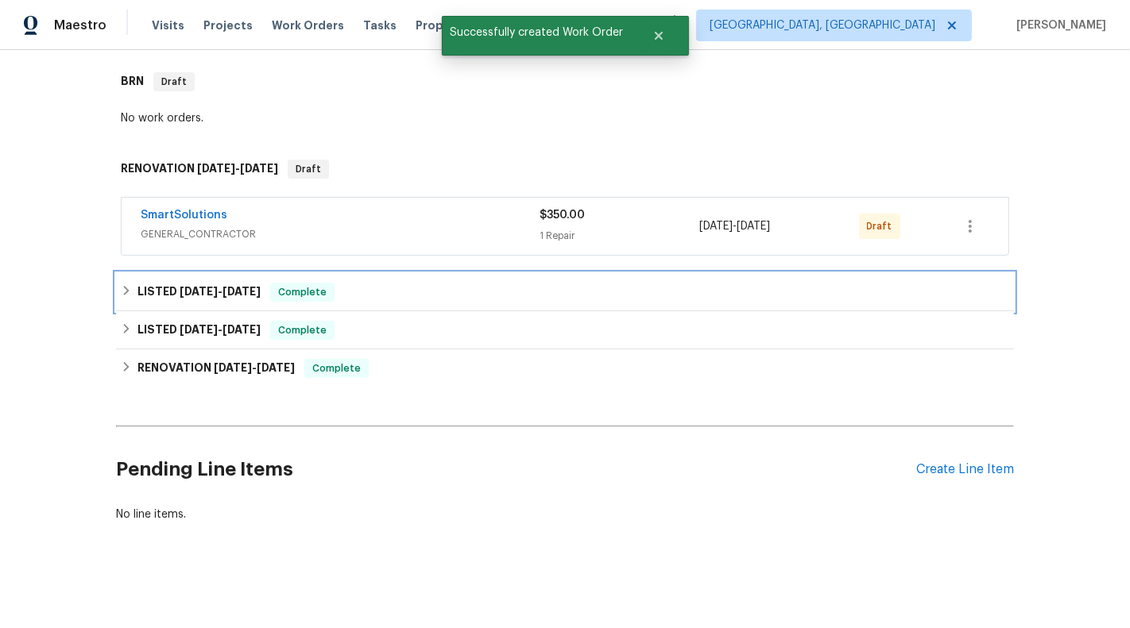
click at [384, 276] on div "LISTED 9/11/25 - 9/15/25 Complete" at bounding box center [565, 292] width 898 height 38
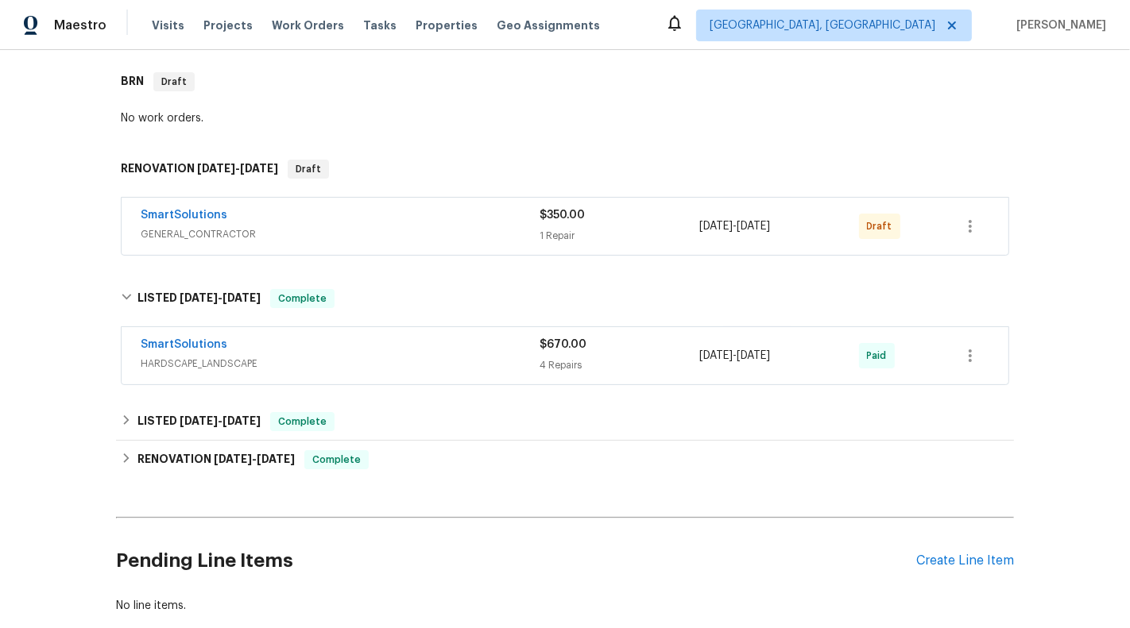
click at [400, 229] on span "GENERAL_CONTRACTOR" at bounding box center [340, 234] width 399 height 16
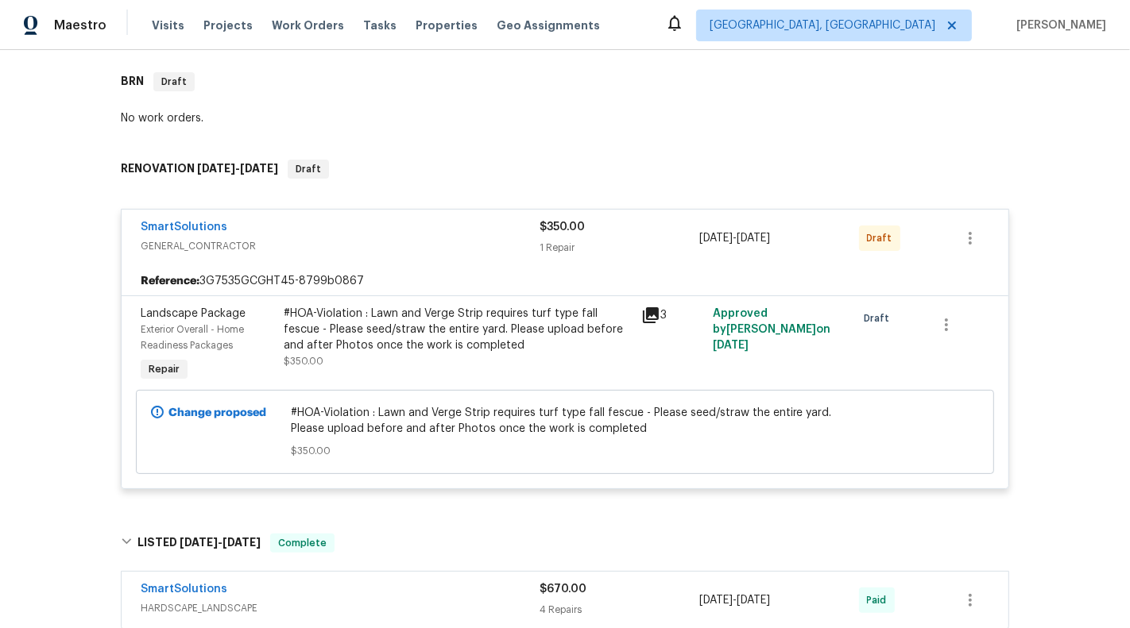
click at [402, 586] on div "SmartSolutions" at bounding box center [340, 591] width 399 height 19
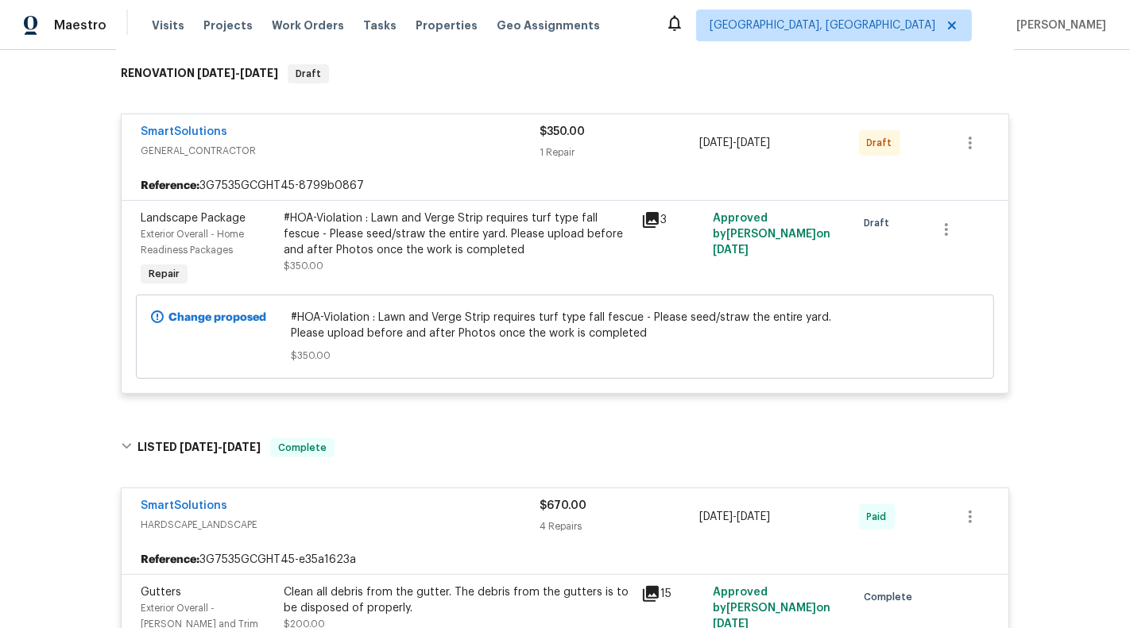
scroll to position [339, 0]
click at [465, 524] on span "HARDSCAPE_LANDSCAPE" at bounding box center [340, 526] width 399 height 16
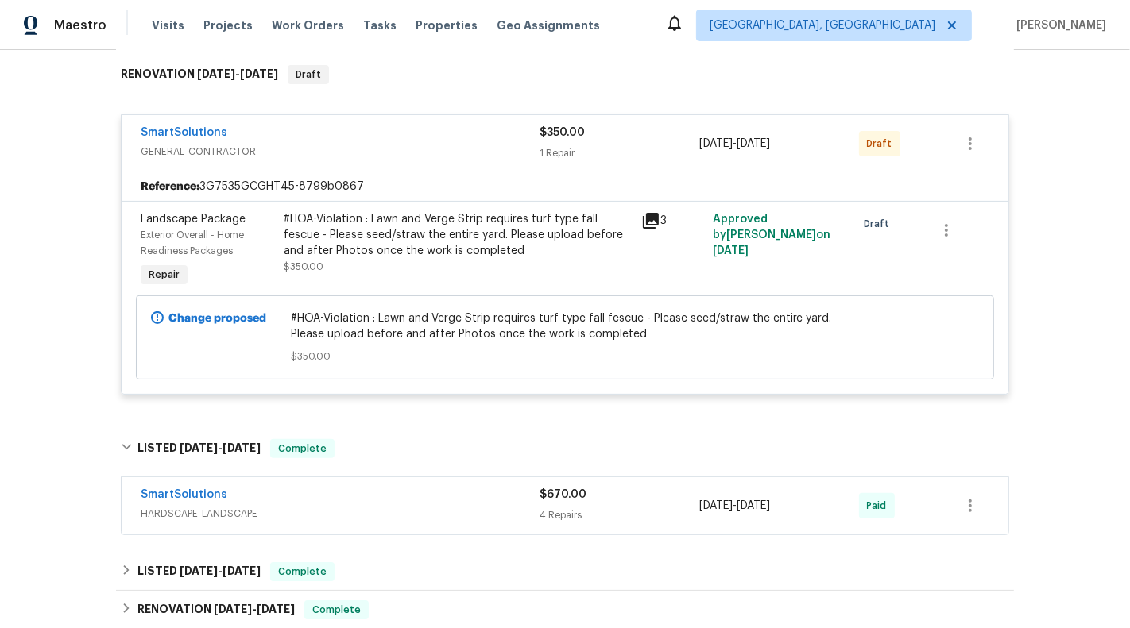
click at [950, 152] on div "SmartSolutions GENERAL_CONTRACTOR $350.00 1 Repair 10/13/2025 - 10/15/2025 Draft" at bounding box center [546, 144] width 810 height 38
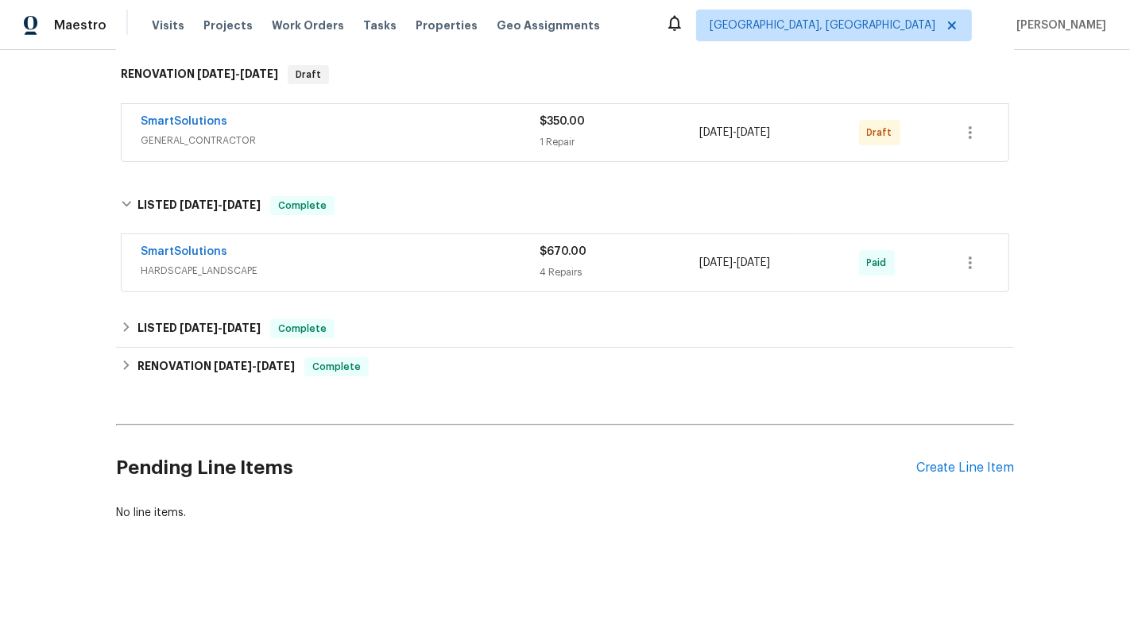
scroll to position [335, 0]
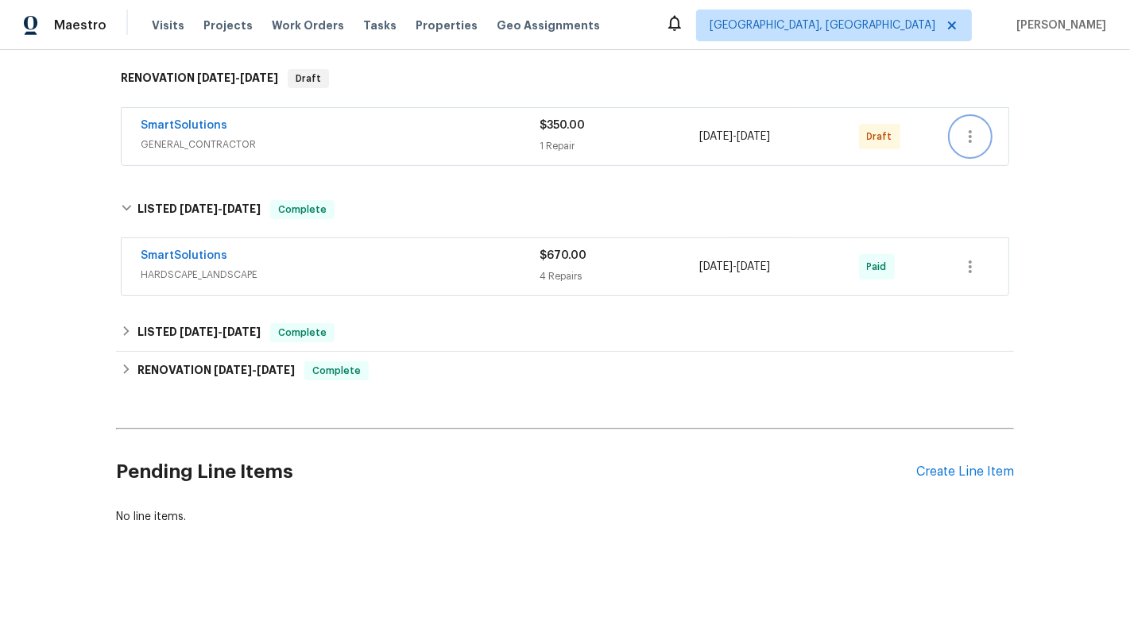
click at [979, 144] on button "button" at bounding box center [970, 137] width 38 height 38
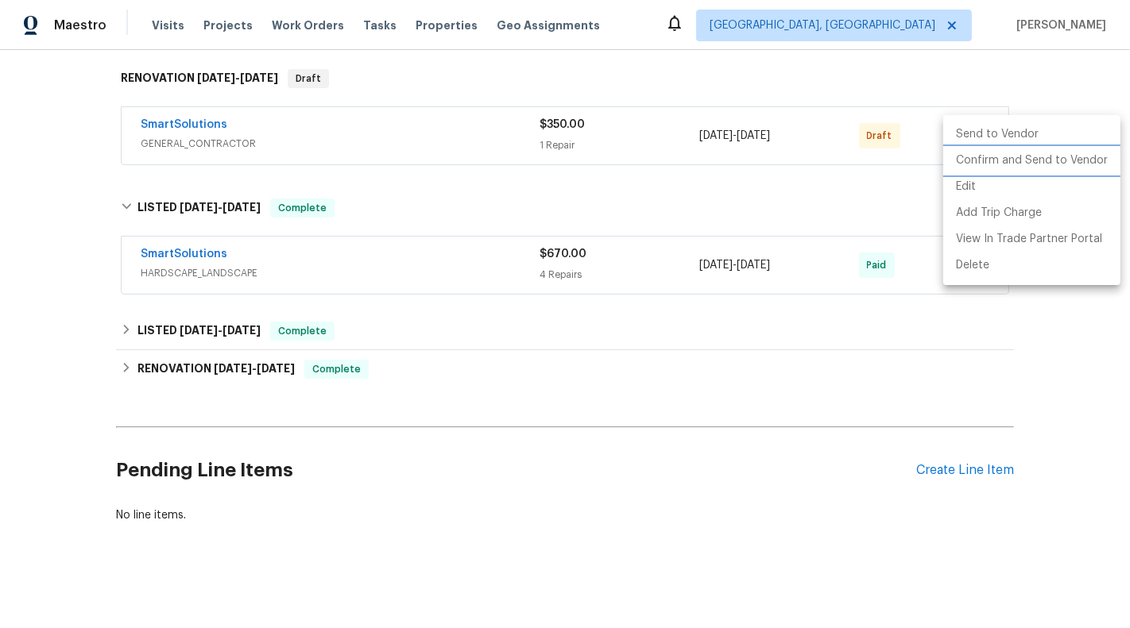
click at [996, 160] on li "Confirm and Send to Vendor" at bounding box center [1031, 161] width 177 height 26
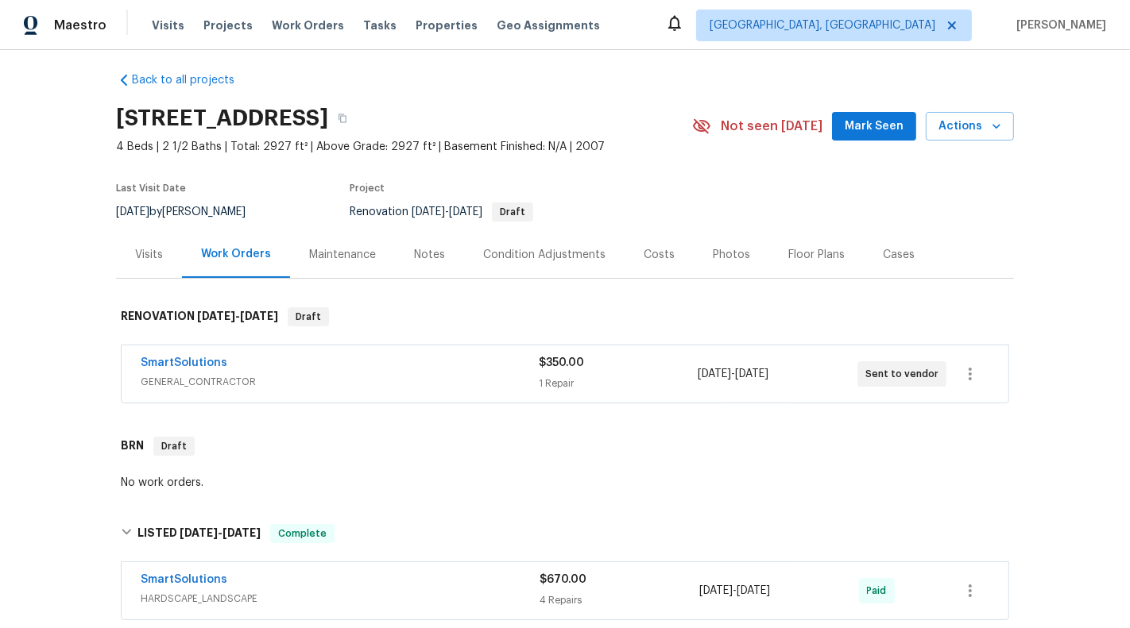
click at [472, 356] on div "SmartSolutions" at bounding box center [340, 364] width 398 height 19
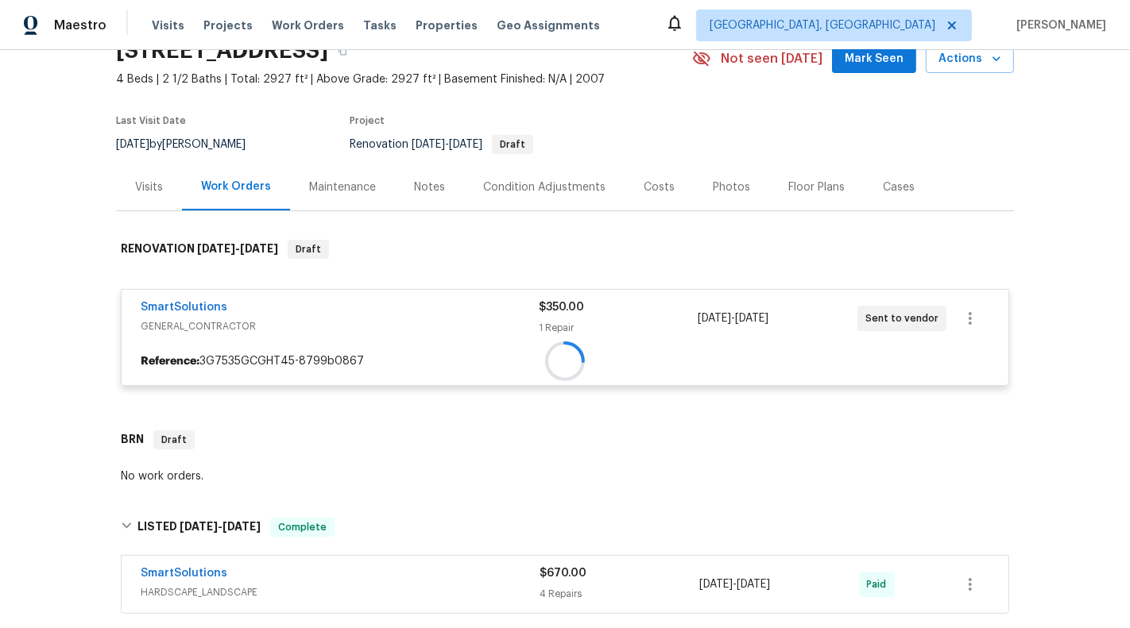
scroll to position [95, 0]
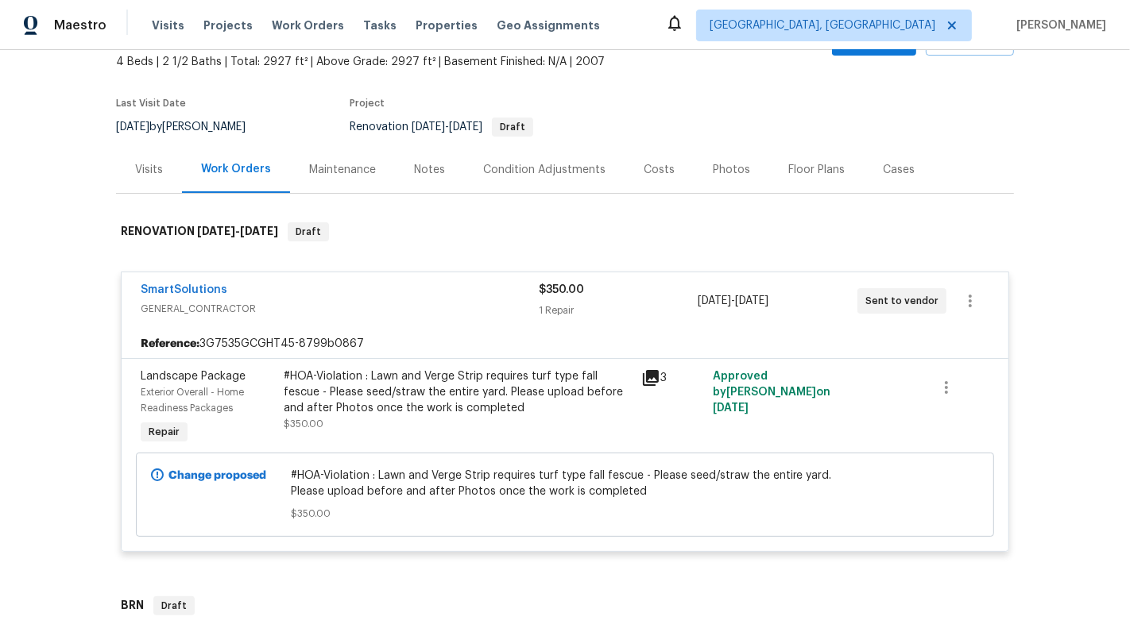
drag, startPoint x: 238, startPoint y: 277, endPoint x: 97, endPoint y: 286, distance: 140.9
click at [97, 286] on div "Back to all projects 7042 Evanton Loch Rd, Charlotte, NC 28278 4 Beds | 2 1/2 B…" at bounding box center [565, 339] width 1130 height 578
drag, startPoint x: 125, startPoint y: 286, endPoint x: 262, endPoint y: 286, distance: 137.4
click at [262, 286] on div "SmartSolutions GENERAL_CONTRACTOR $350.00 1 Repair 10/13/2025 - 10/15/2025 Sent…" at bounding box center [565, 300] width 887 height 57
copy link "SmartSolutions"
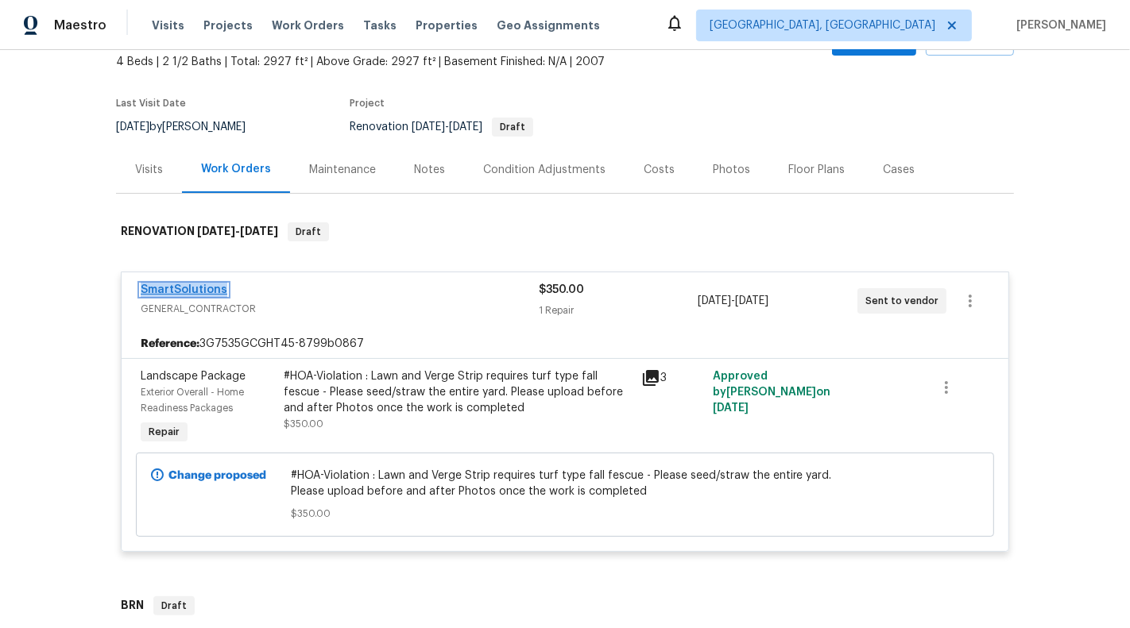
click at [171, 291] on link "SmartSolutions" at bounding box center [184, 289] width 87 height 11
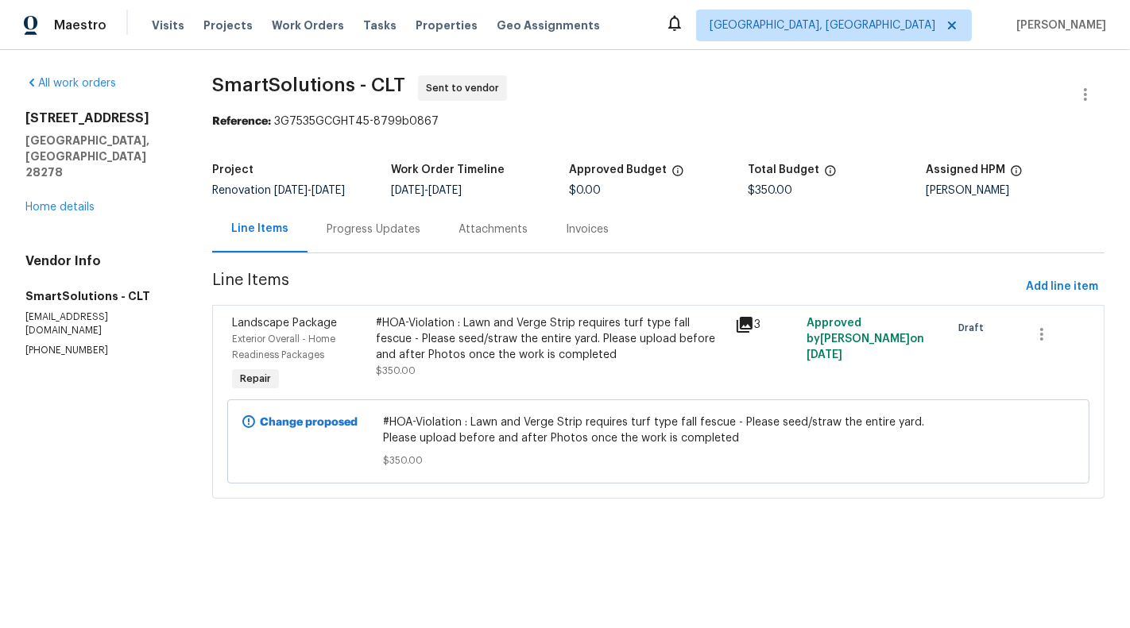
click at [346, 226] on div "Progress Updates" at bounding box center [373, 229] width 132 height 47
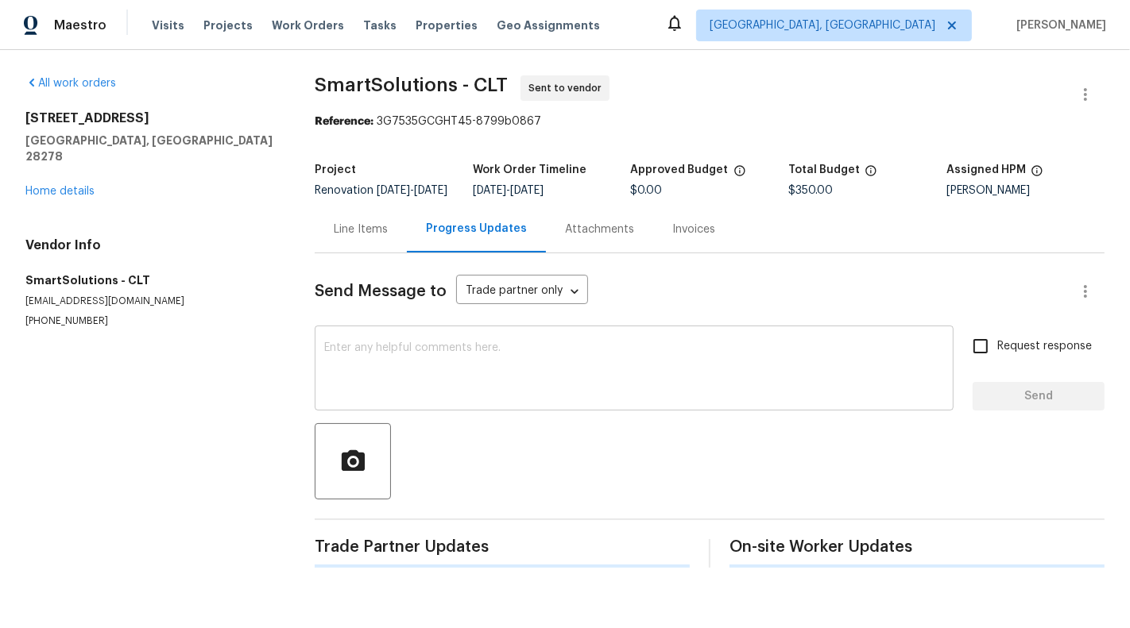
click at [367, 381] on textarea at bounding box center [634, 370] width 620 height 56
click at [355, 238] on div "Line Items" at bounding box center [361, 230] width 54 height 16
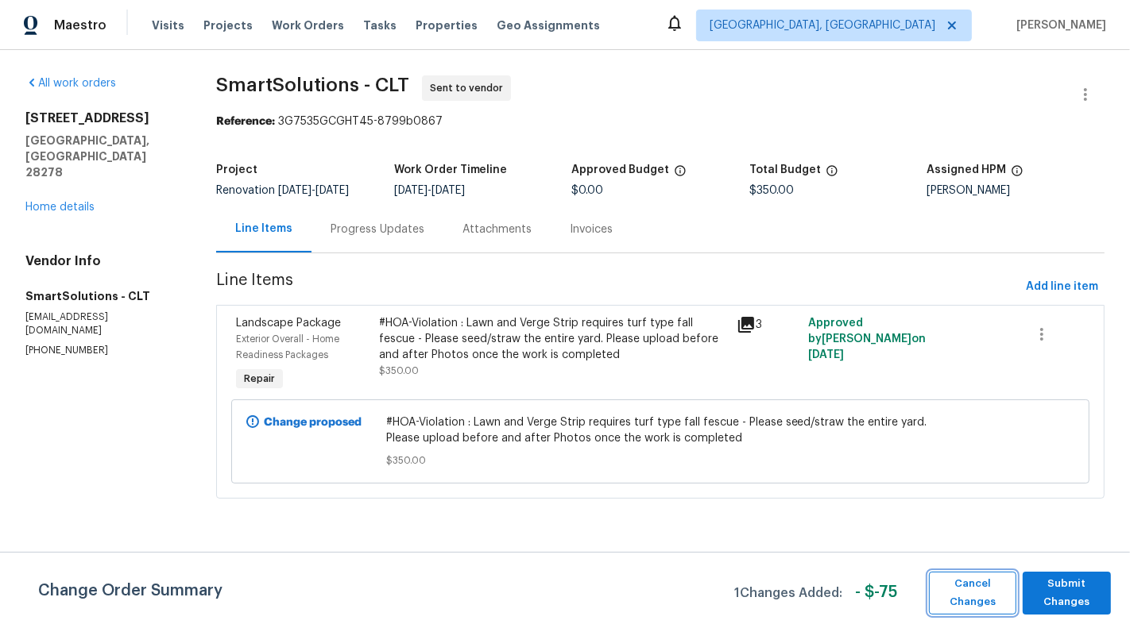
click at [957, 595] on span "Cancel Changes" at bounding box center [973, 593] width 72 height 37
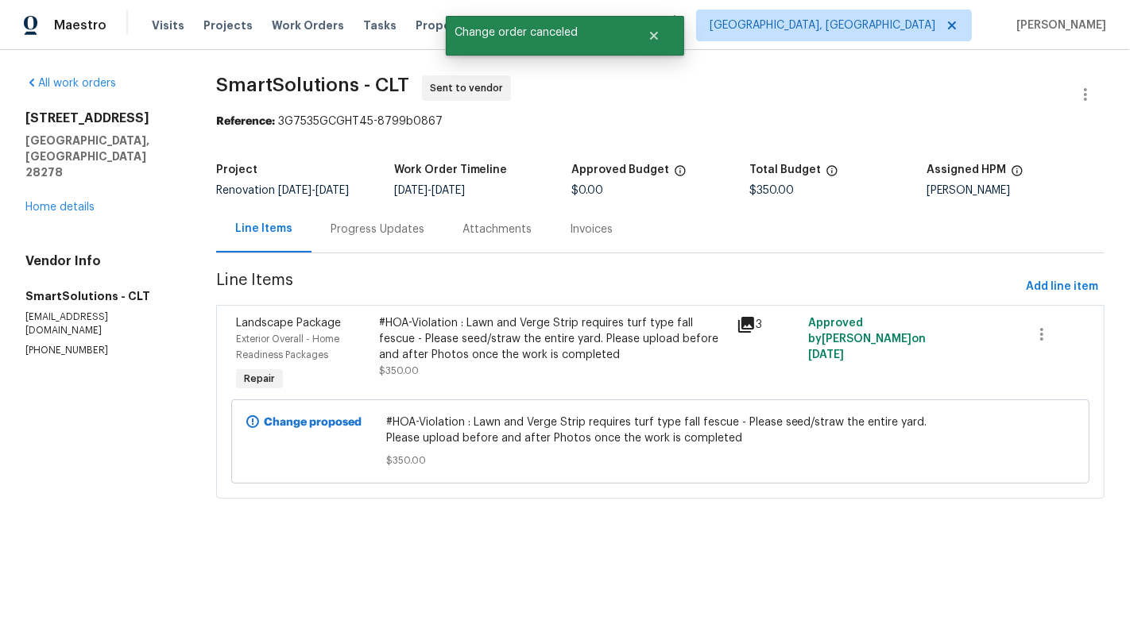
click at [395, 253] on div "Progress Updates" at bounding box center [377, 229] width 132 height 47
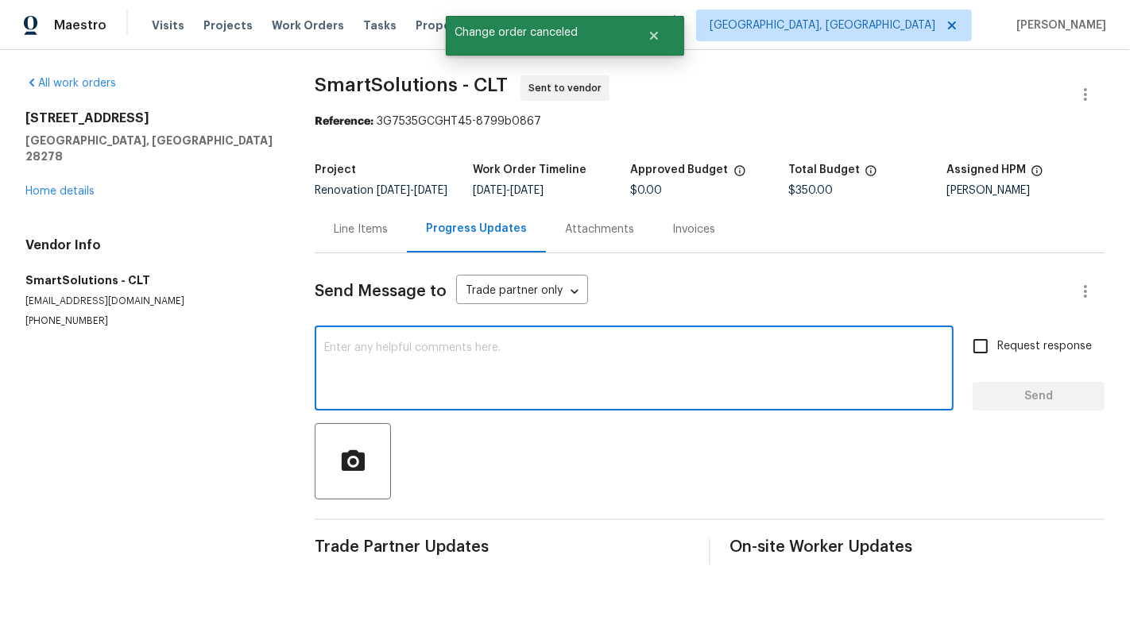
click at [420, 361] on textarea at bounding box center [634, 370] width 620 height 56
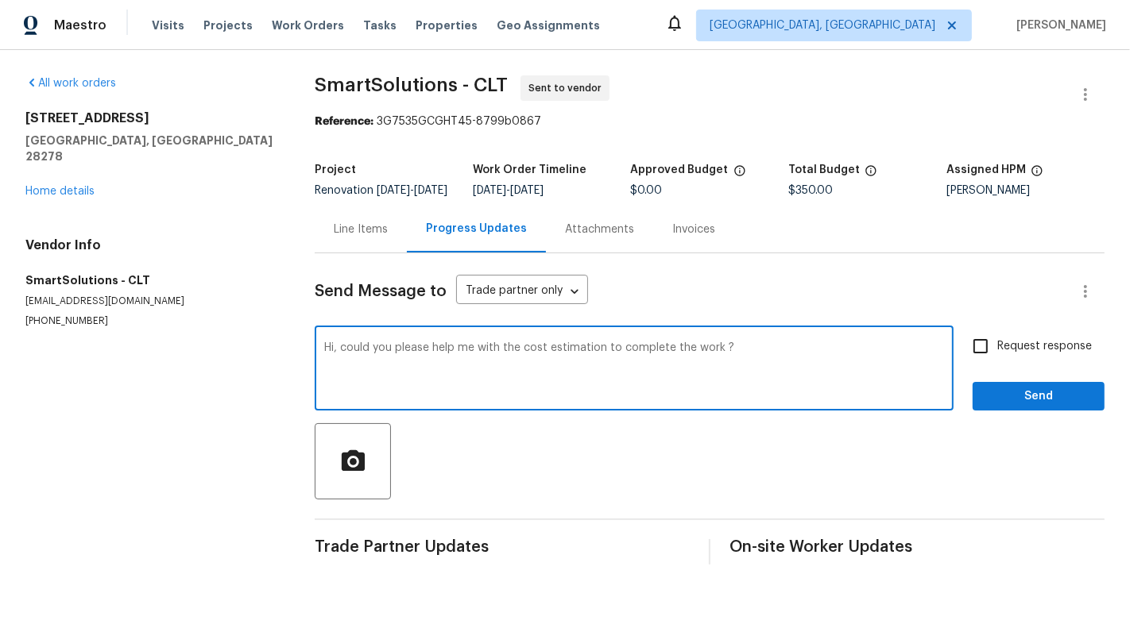
type textarea "Hi, could you please help me with the cost estimation to complete the work ?"
click at [1011, 355] on span "Request response" at bounding box center [1044, 346] width 95 height 17
click at [997, 363] on input "Request response" at bounding box center [980, 346] width 33 height 33
checkbox input "true"
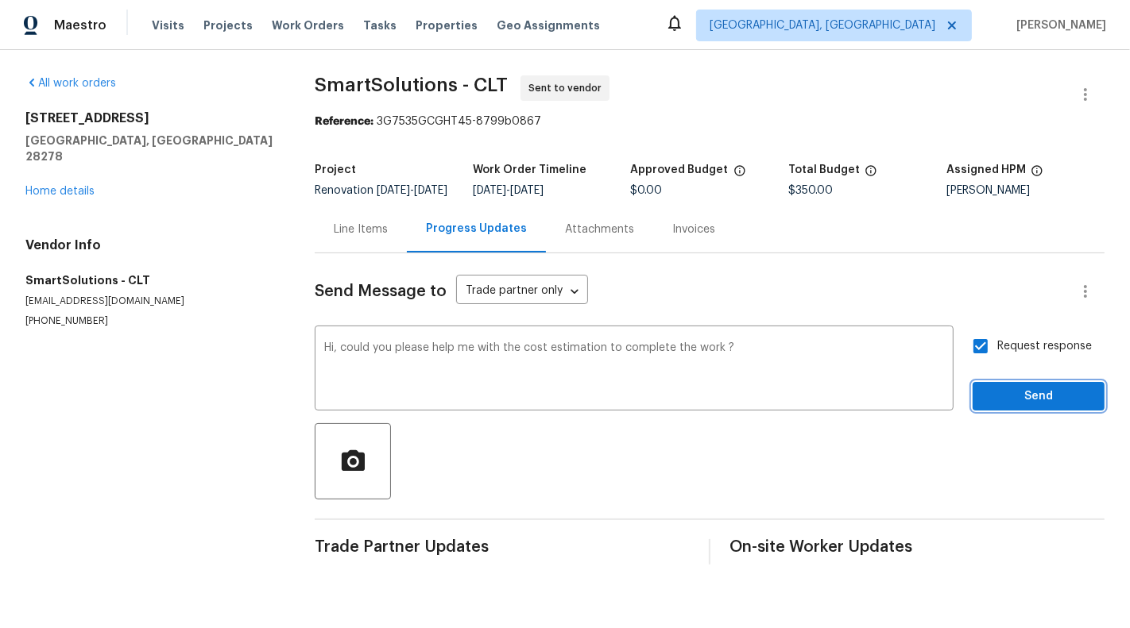
click at [1030, 407] on span "Send" at bounding box center [1038, 397] width 106 height 20
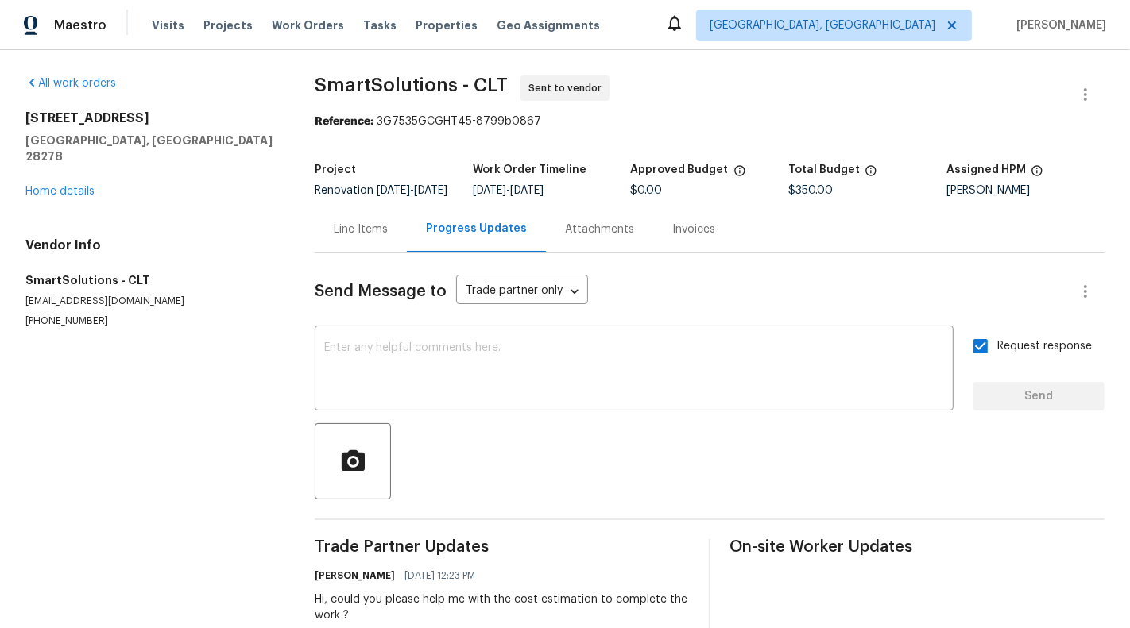
scroll to position [50, 0]
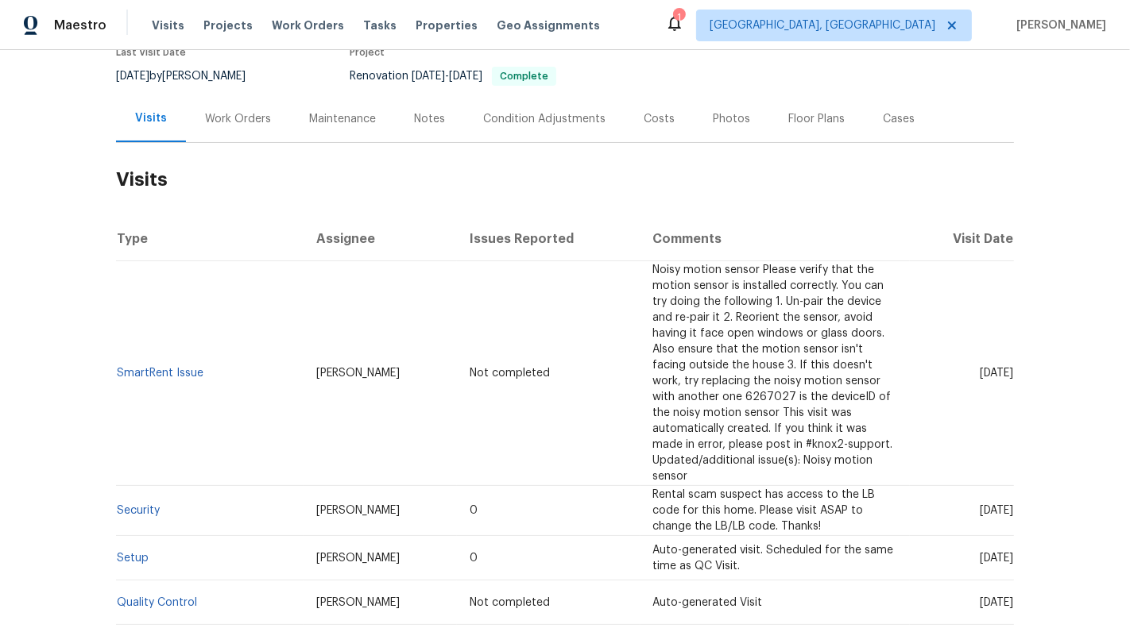
scroll to position [145, 0]
